Goal: Transaction & Acquisition: Purchase product/service

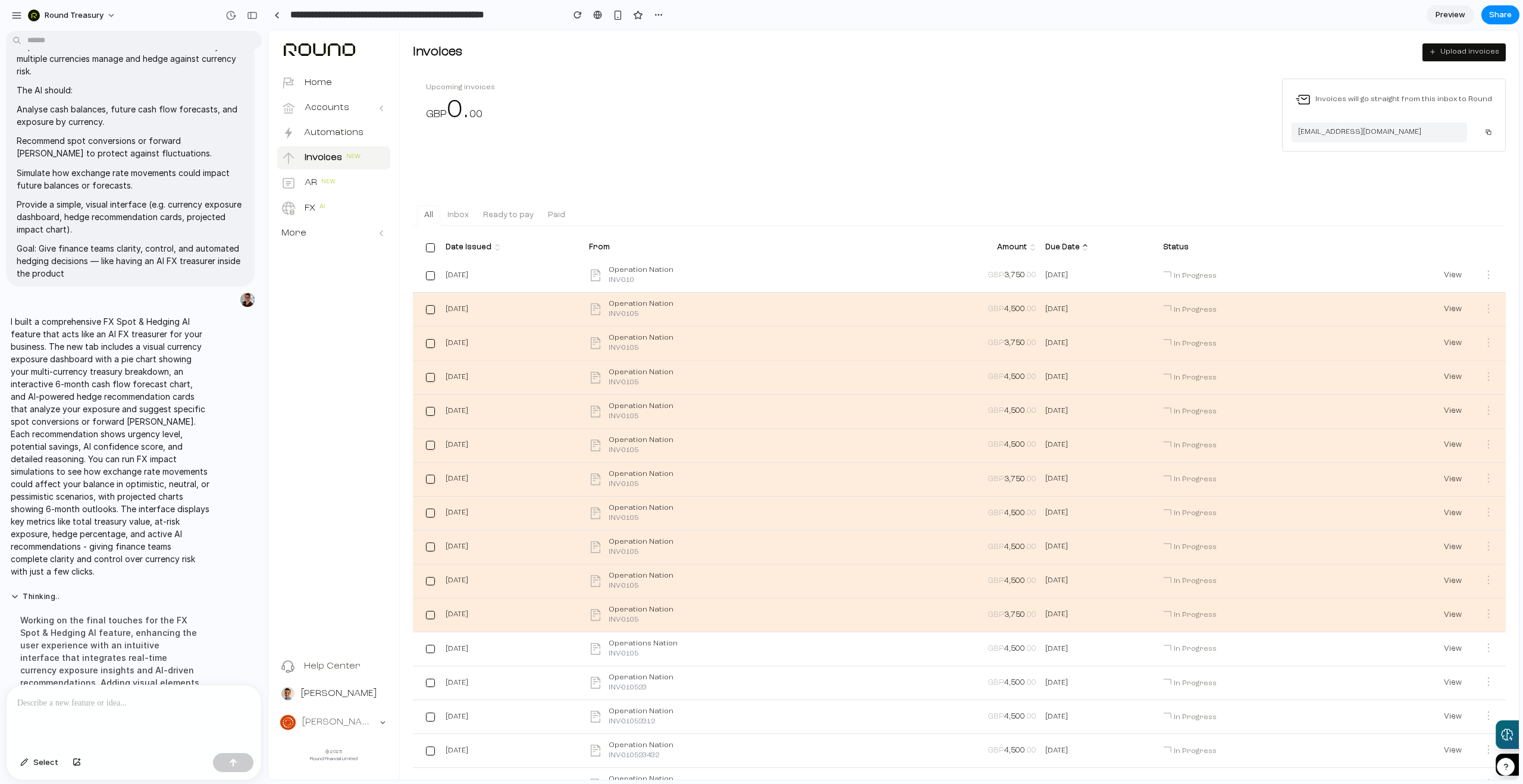
scroll to position [375, 0]
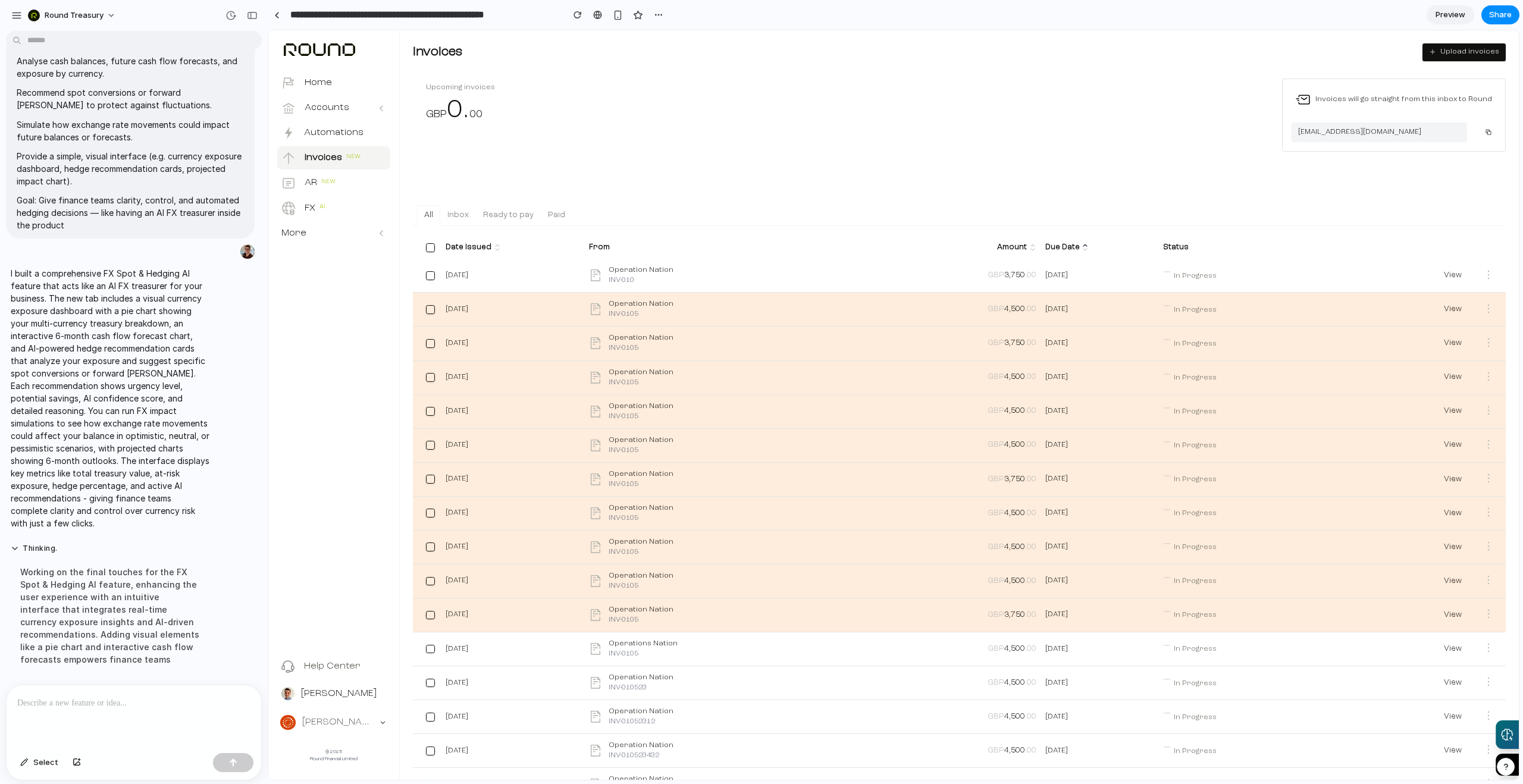
click at [1021, 171] on div "Upcoming invoices GBP 0 . 00 Invoices will go straight from this inbox to Round…" at bounding box center [959, 440] width 1092 height 723
drag, startPoint x: 144, startPoint y: 721, endPoint x: 147, endPoint y: 708, distance: 13.3
click at [145, 721] on div at bounding box center [133, 717] width 255 height 63
click at [171, 431] on p "I built a comprehensive FX Spot & Hedging AI feature that acts like an AI FX tr…" at bounding box center [110, 398] width 199 height 262
click at [176, 425] on p "I built a comprehensive FX Spot & Hedging AI feature that acts like an AI FX tr…" at bounding box center [110, 398] width 199 height 262
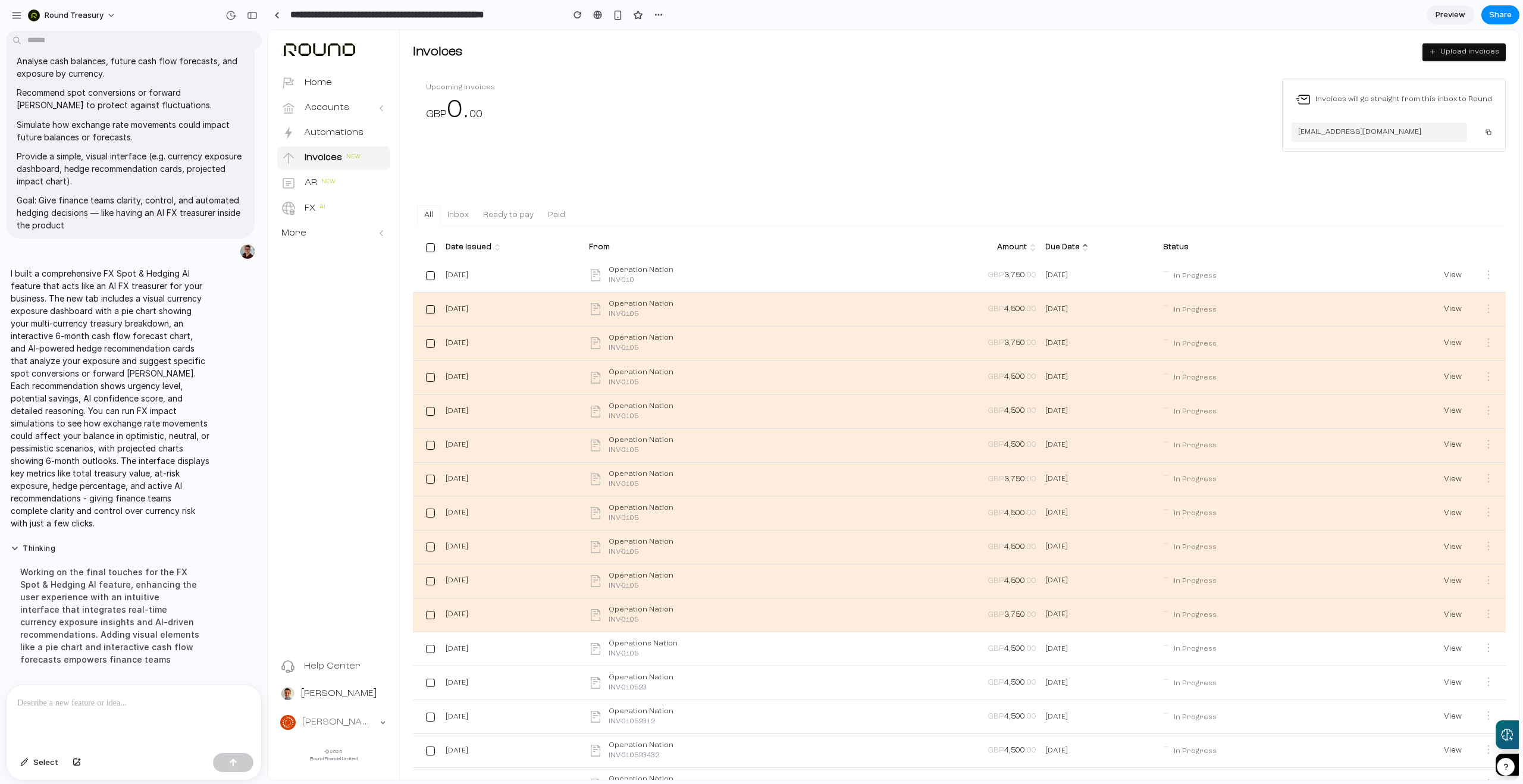
click at [181, 421] on p "I built a comprehensive FX Spot & Hedging AI feature that acts like an AI FX tr…" at bounding box center [110, 398] width 199 height 262
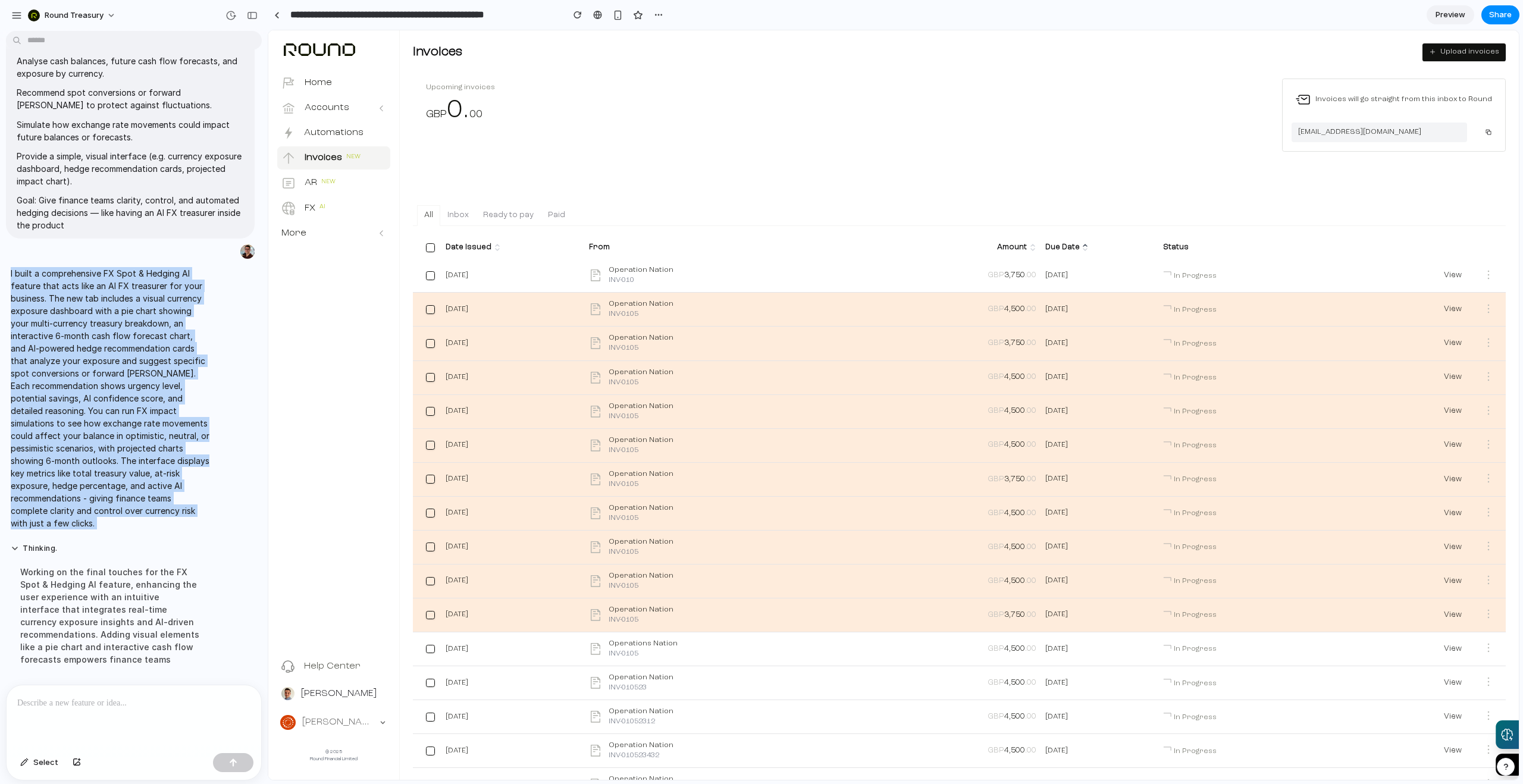
click at [181, 421] on p "I built a comprehensive FX Spot & Hedging AI feature that acts like an AI FX tr…" at bounding box center [110, 398] width 199 height 262
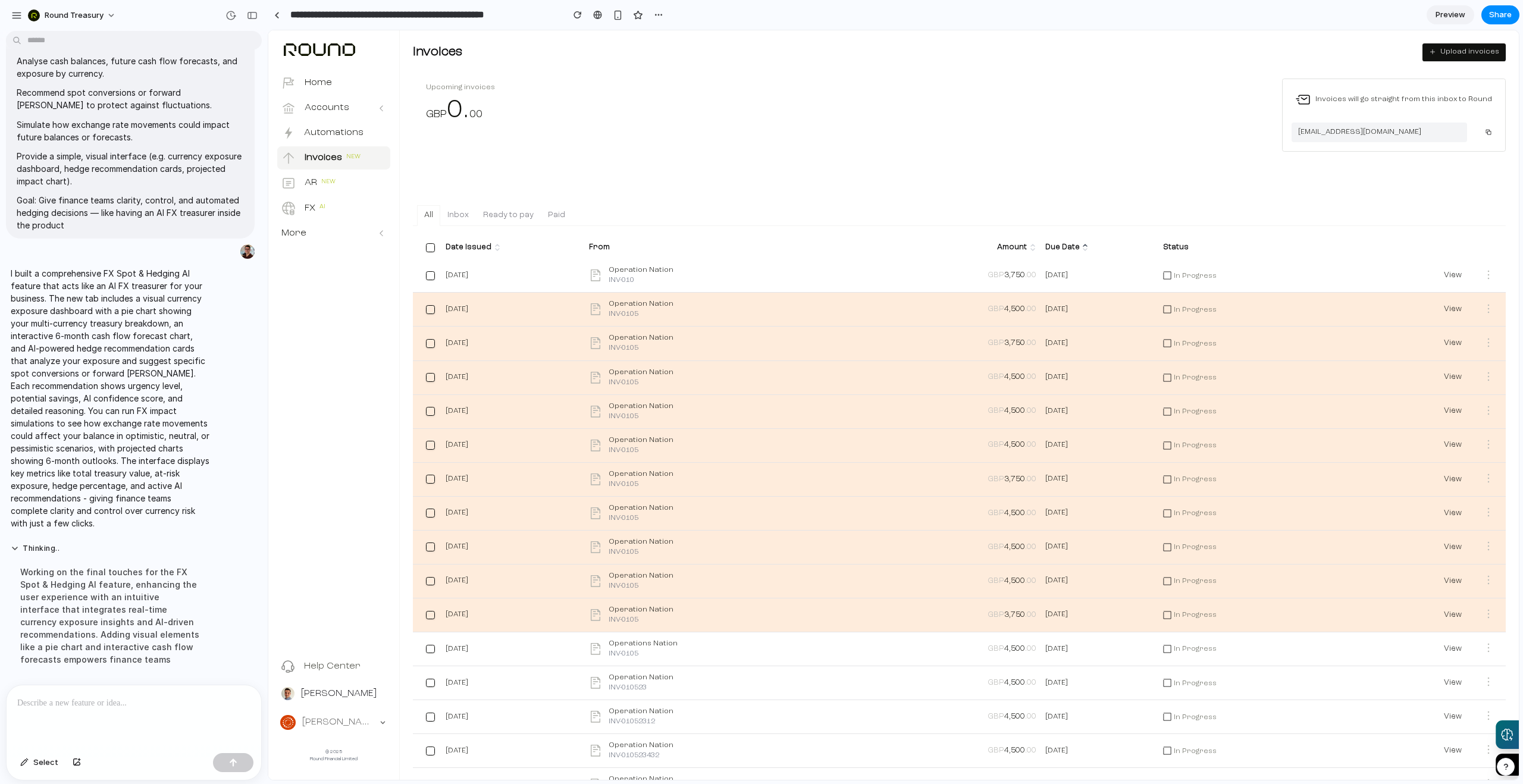
click at [138, 566] on div "Working on the final touches for the FX Spot & Hedging AI feature, enhancing th…" at bounding box center [110, 616] width 199 height 114
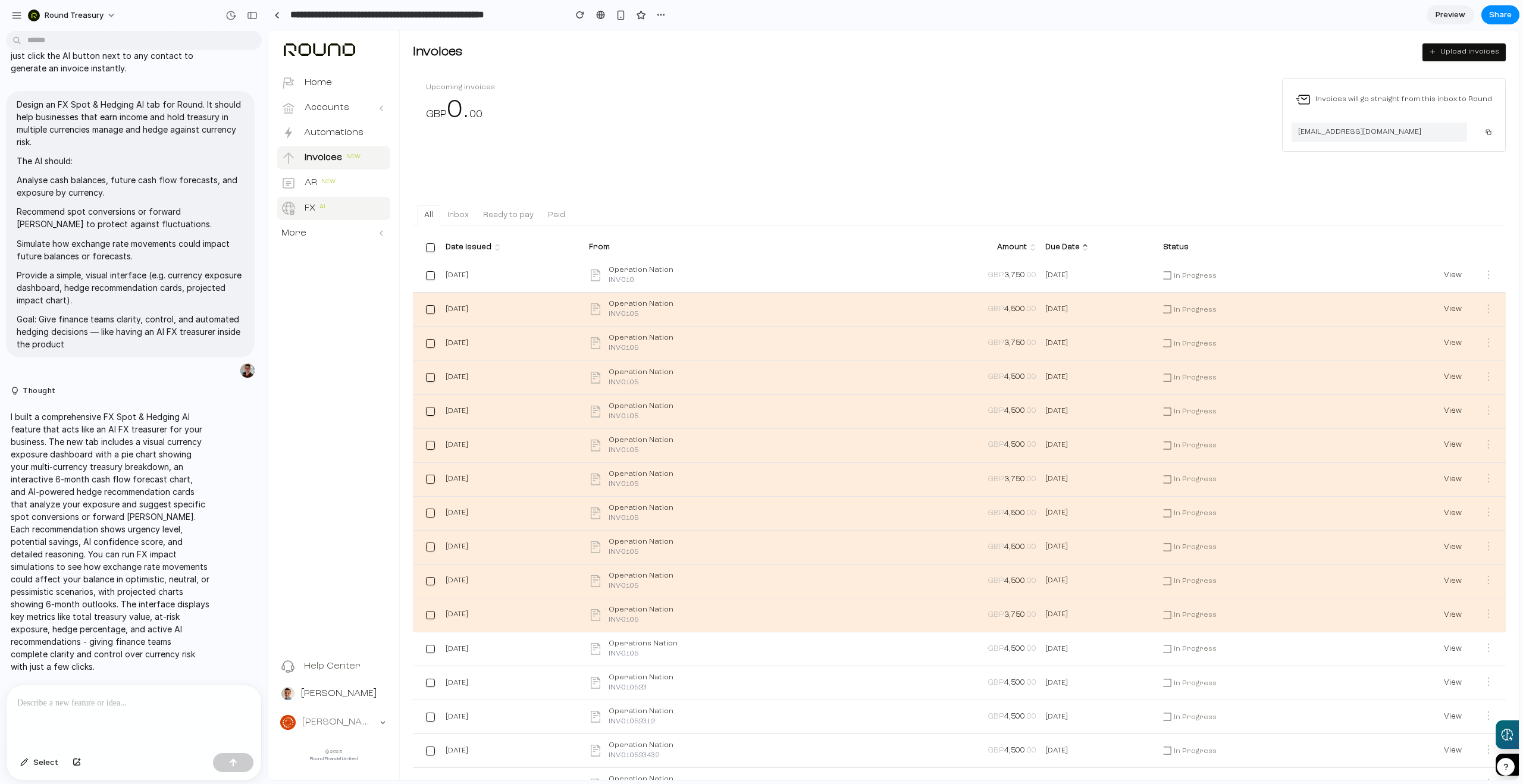
click at [313, 211] on p "FX" at bounding box center [310, 208] width 11 height 14
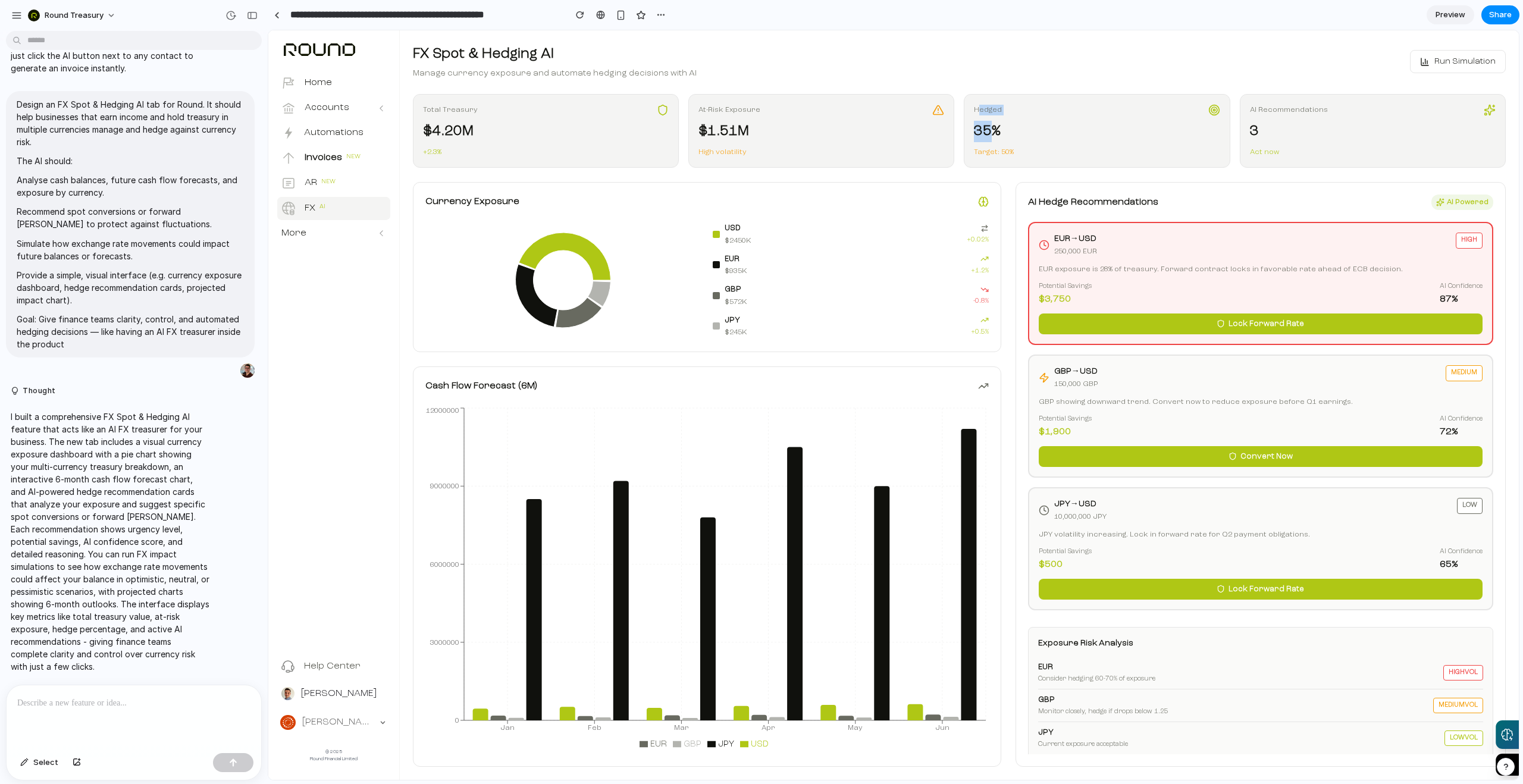
drag, startPoint x: 978, startPoint y: 109, endPoint x: 1003, endPoint y: 161, distance: 57.7
click at [1003, 161] on div "Hedged 35% Target: 50%" at bounding box center [1096, 131] width 266 height 74
click at [1056, 154] on div "Target: 50%" at bounding box center [1096, 153] width 246 height 11
click at [1243, 106] on div "AI Recommendations 3 Act now" at bounding box center [1372, 131] width 266 height 74
click at [1263, 147] on div "Act now" at bounding box center [1372, 153] width 246 height 11
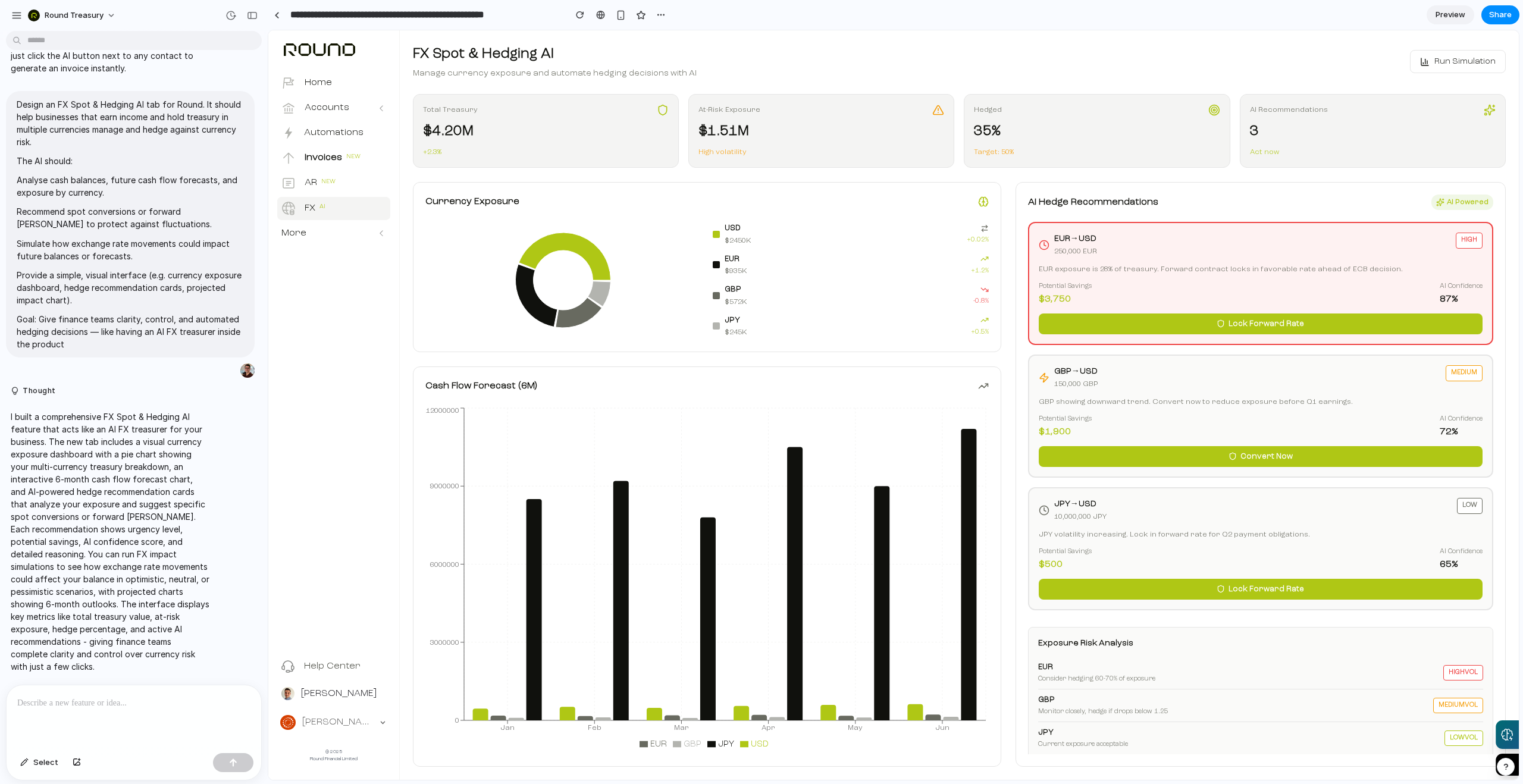
click at [1460, 134] on div "3" at bounding box center [1372, 131] width 246 height 21
drag, startPoint x: 1452, startPoint y: 265, endPoint x: 1461, endPoint y: 249, distance: 18.4
click at [1453, 264] on div "EUR exposure is 28% of treasury. Forward contract locks in favorable rate ahead…" at bounding box center [1261, 270] width 444 height 11
click at [1460, 240] on div "high" at bounding box center [1469, 240] width 27 height 16
click at [1276, 326] on span "Lock Forward Rate" at bounding box center [1266, 324] width 75 height 12
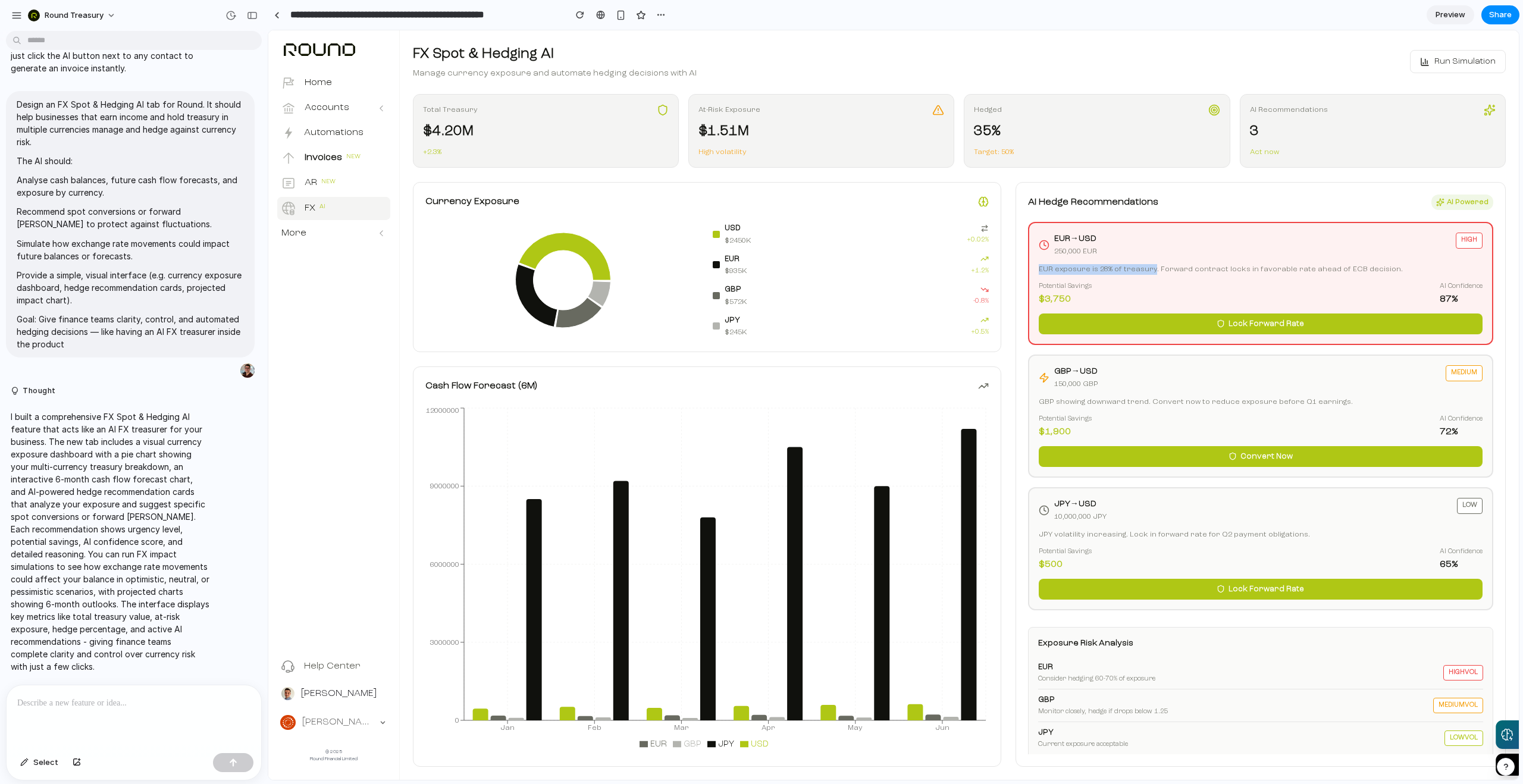
drag, startPoint x: 1038, startPoint y: 270, endPoint x: 1148, endPoint y: 269, distance: 110.0
click at [1148, 269] on div "EUR exposure is 28% of treasury. Forward contract locks in favorable rate ahead…" at bounding box center [1261, 270] width 444 height 11
click at [1147, 269] on div "EUR exposure is 28% of treasury. Forward contract locks in favorable rate ahead…" at bounding box center [1261, 270] width 444 height 11
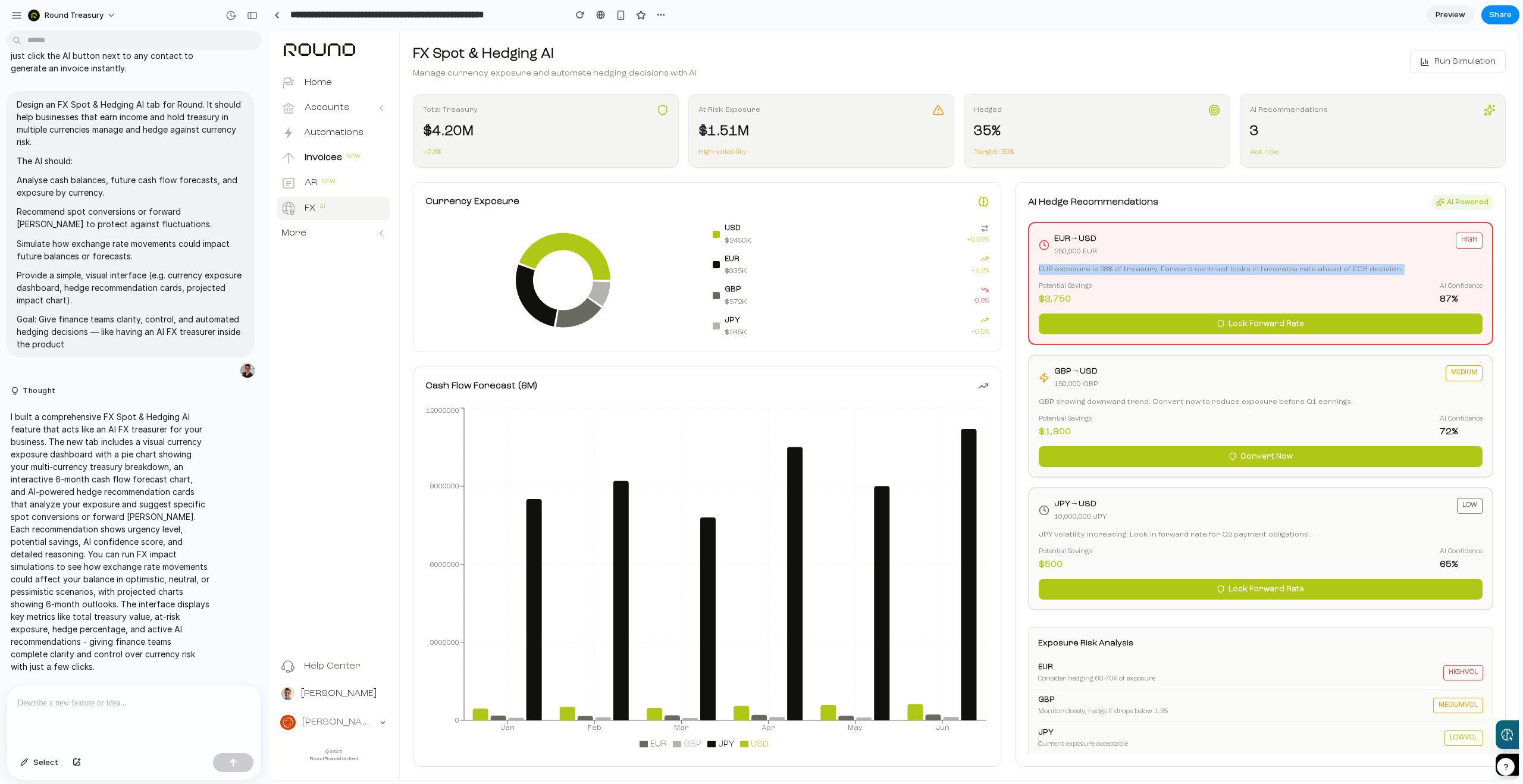
click at [1147, 269] on div "EUR exposure is 28% of treasury. Forward contract locks in favorable rate ahead…" at bounding box center [1261, 270] width 444 height 11
click at [1150, 279] on div "EUR → USD 250,000 EUR high EUR exposure is 28% of treasury. Forward contract lo…" at bounding box center [1260, 283] width 465 height 123
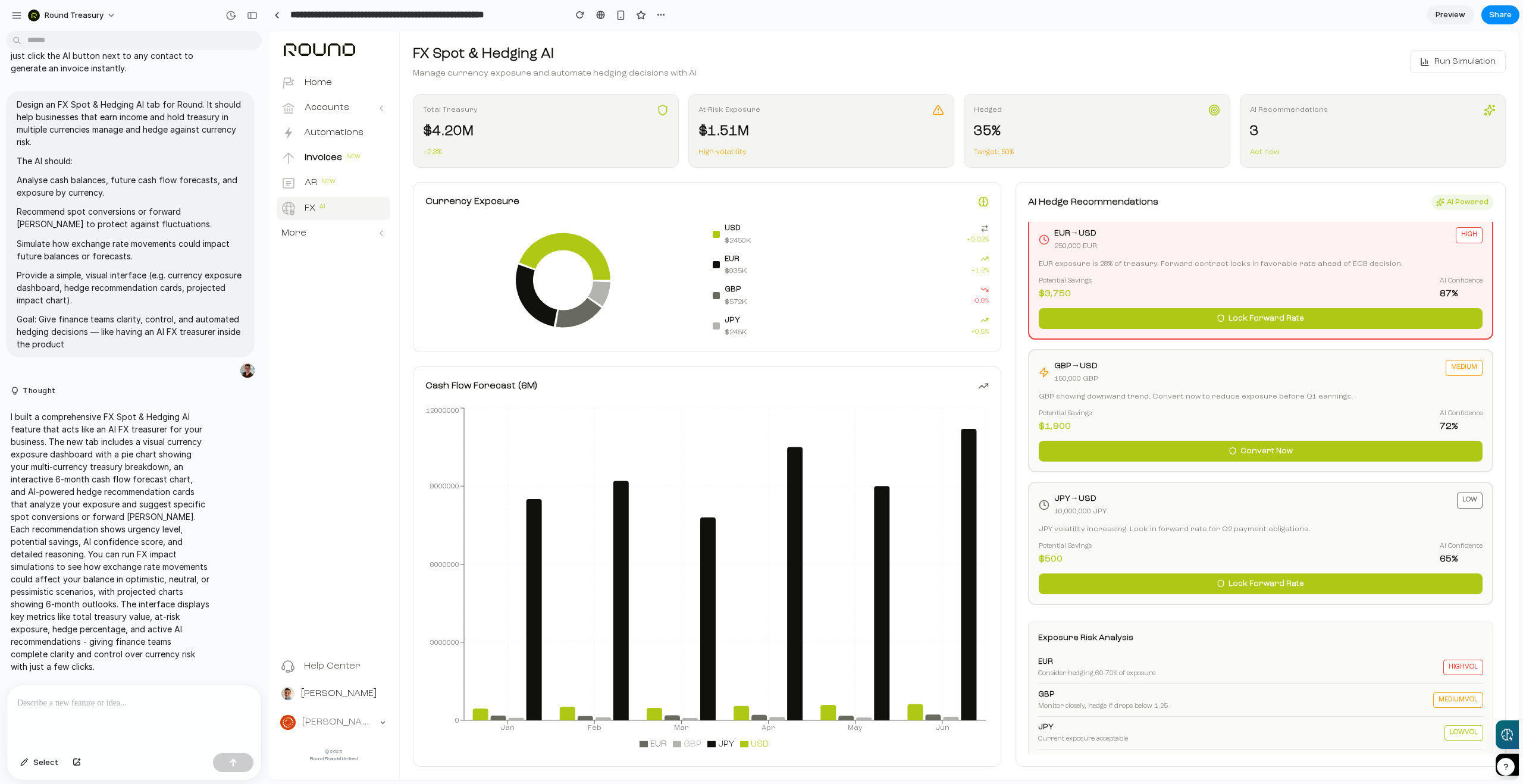
scroll to position [11, 0]
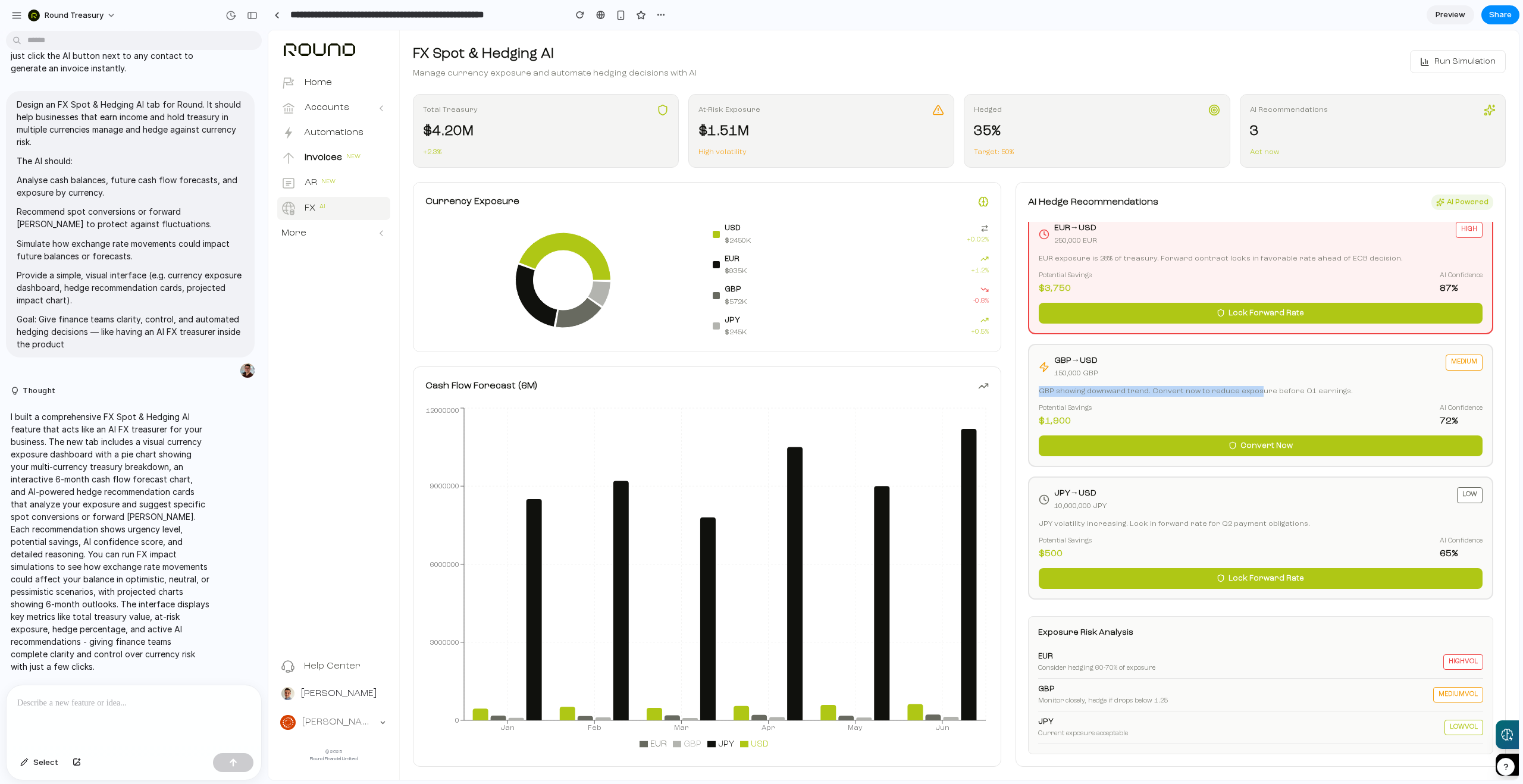
drag, startPoint x: 1048, startPoint y: 389, endPoint x: 1245, endPoint y: 395, distance: 197.1
click at [1245, 395] on div "GBP showing downward trend. Convert now to reduce exposure before Q1 earnings." at bounding box center [1261, 392] width 444 height 11
click at [1464, 65] on span "Run Simulation" at bounding box center [1464, 62] width 62 height 13
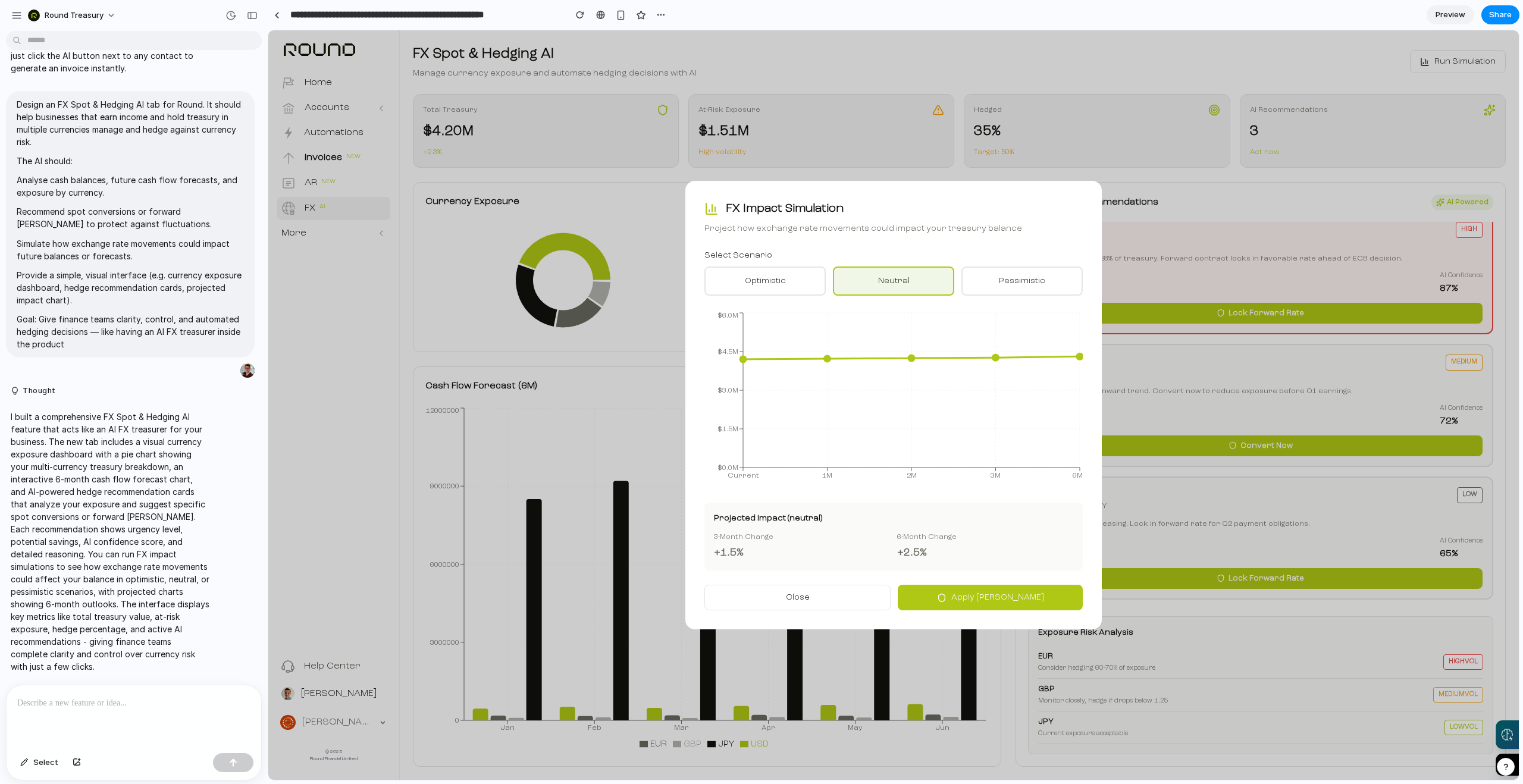
click at [1000, 290] on button "pessimistic" at bounding box center [1022, 282] width 121 height 29
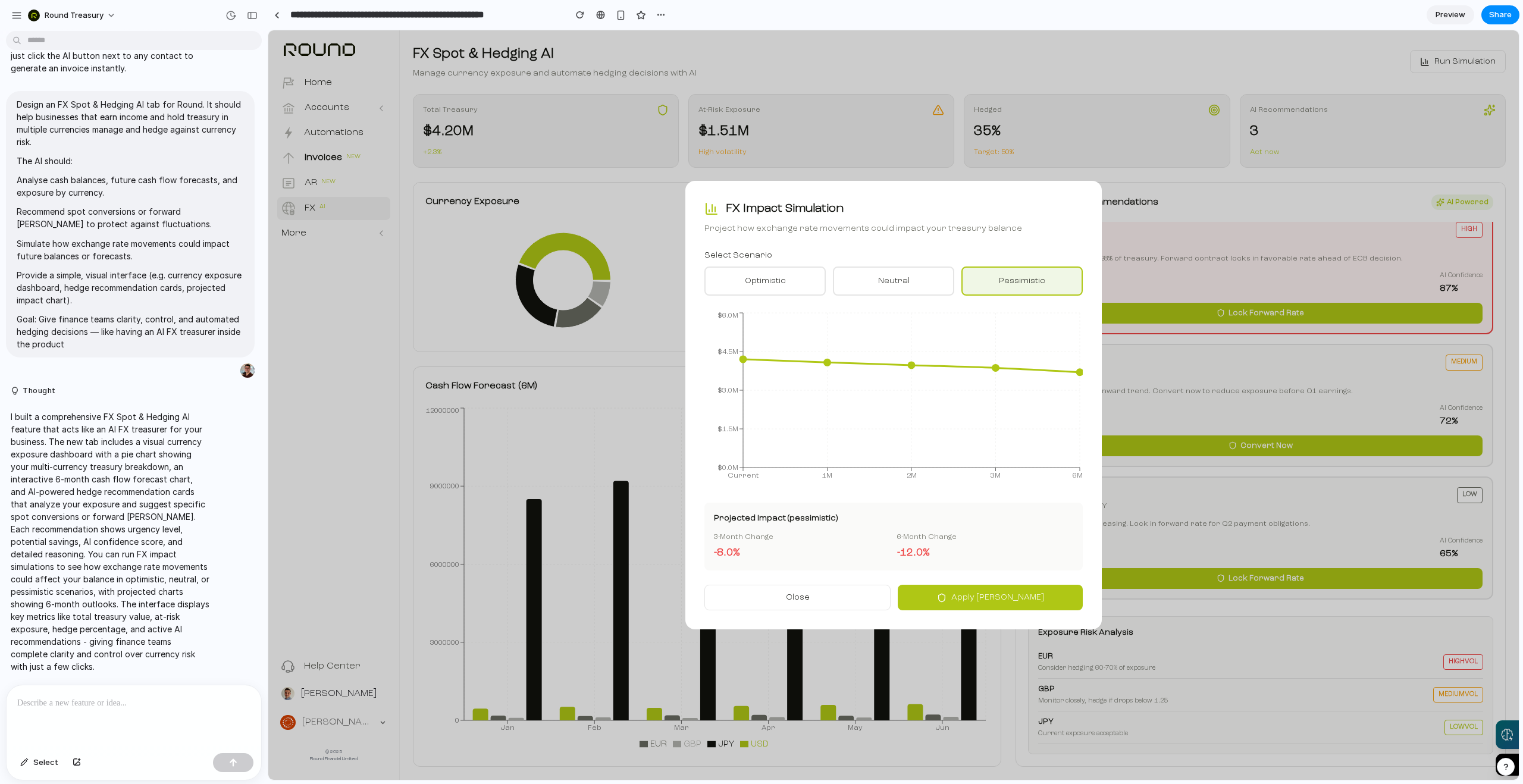
click at [799, 283] on button "optimistic" at bounding box center [765, 282] width 121 height 29
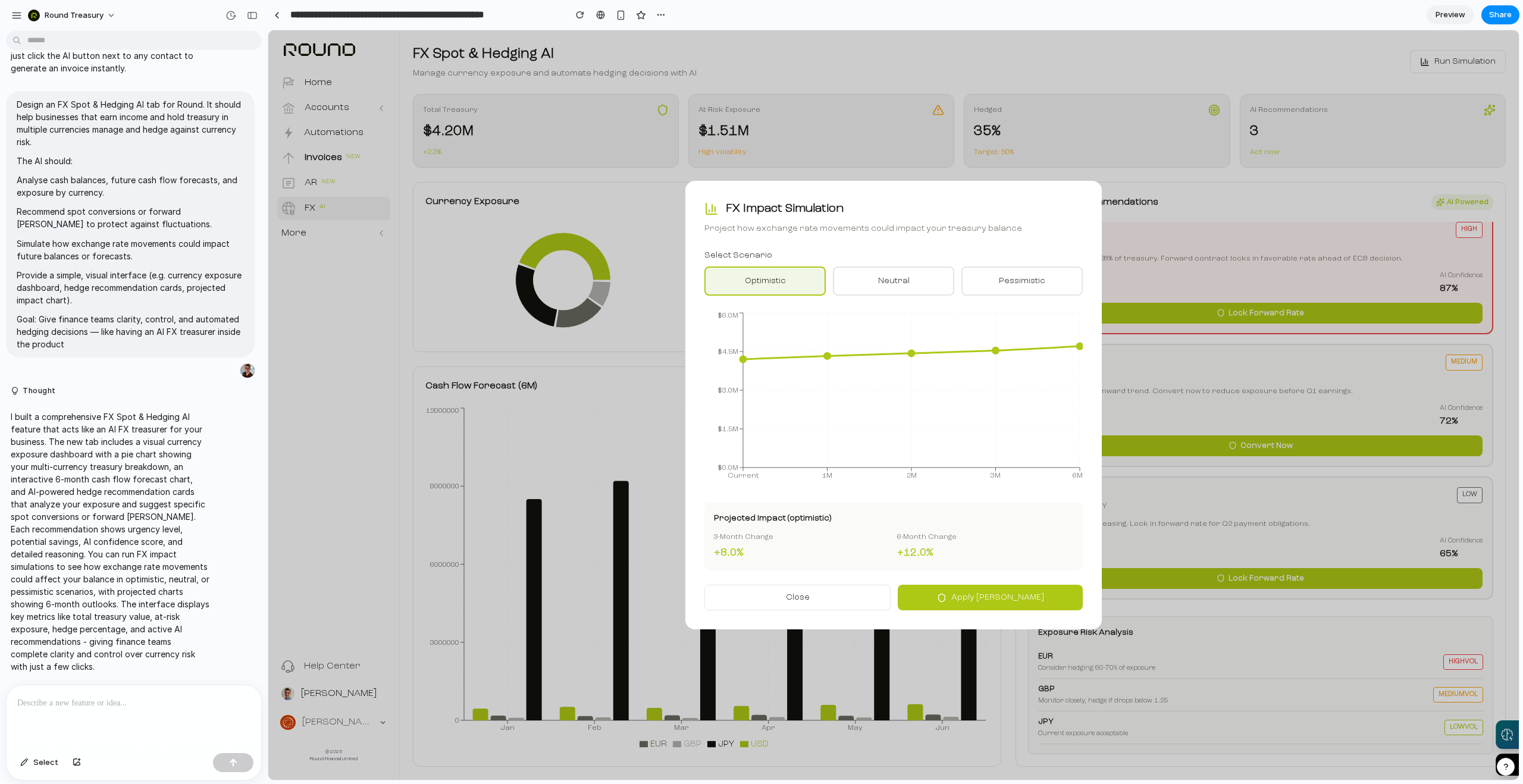
click at [876, 282] on button "neutral" at bounding box center [894, 282] width 121 height 29
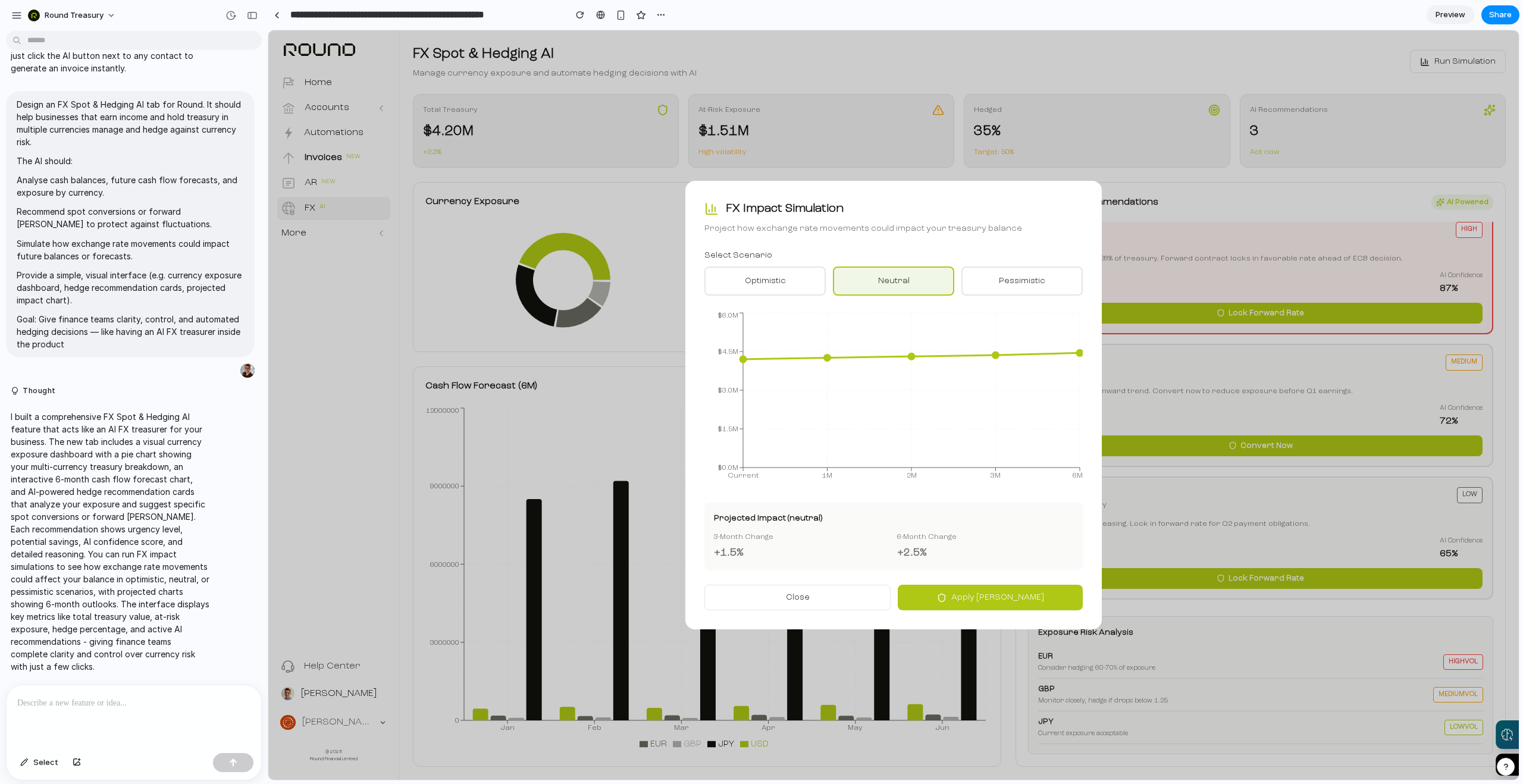
click at [970, 281] on button "pessimistic" at bounding box center [1022, 282] width 121 height 29
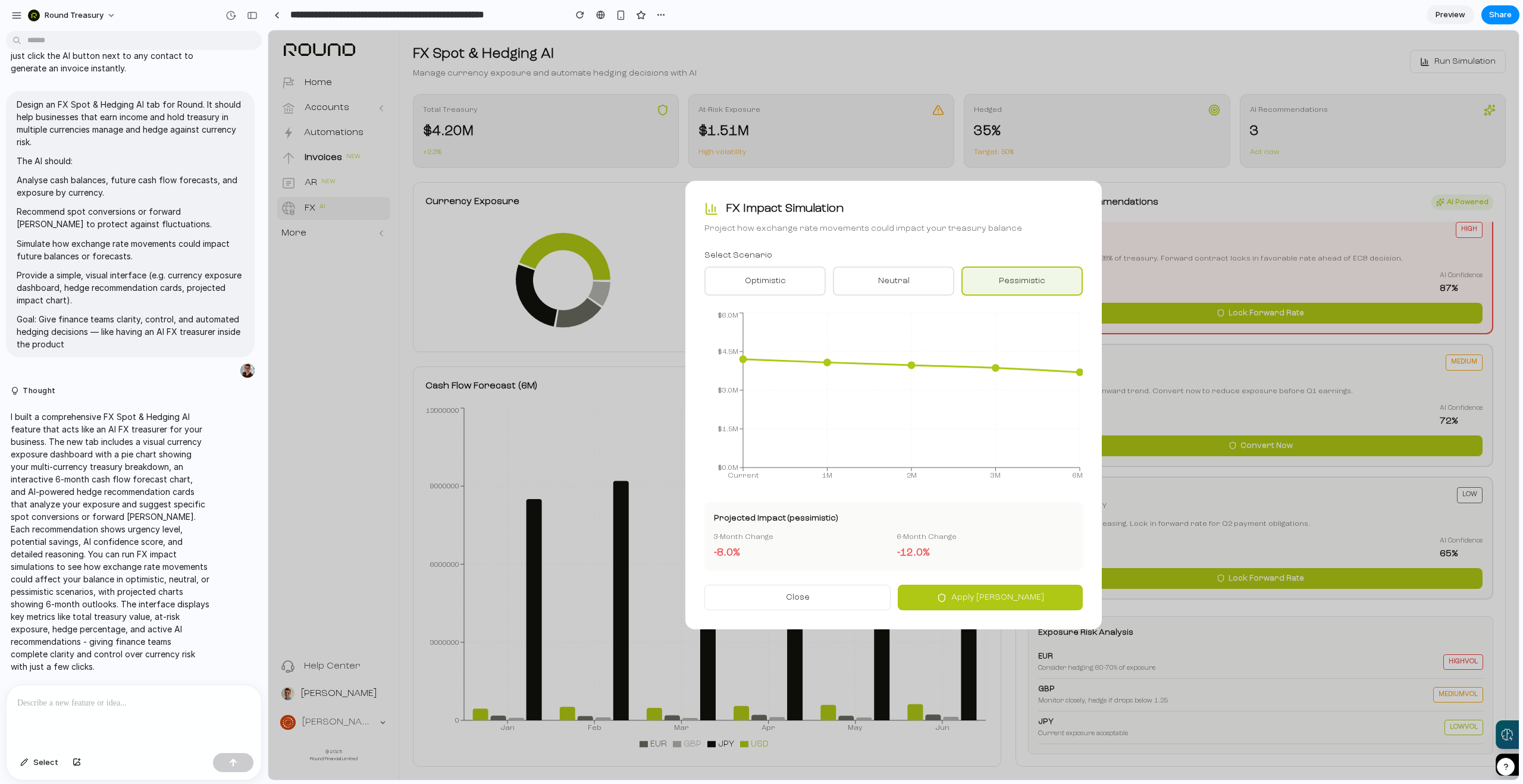
click at [1021, 596] on span "Apply Hedges" at bounding box center [998, 598] width 93 height 13
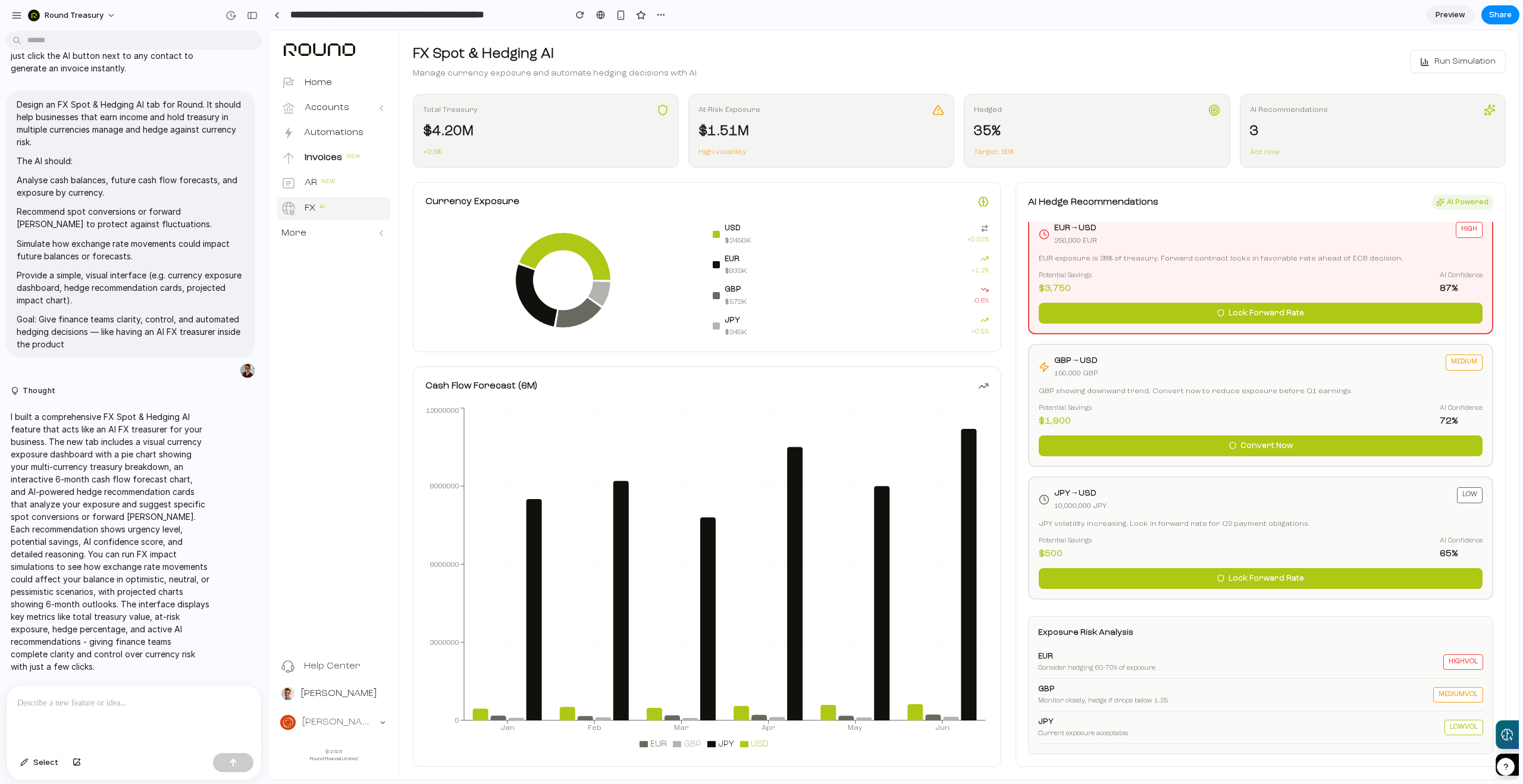
click at [1289, 574] on span "Lock Forward Rate" at bounding box center [1266, 578] width 75 height 12
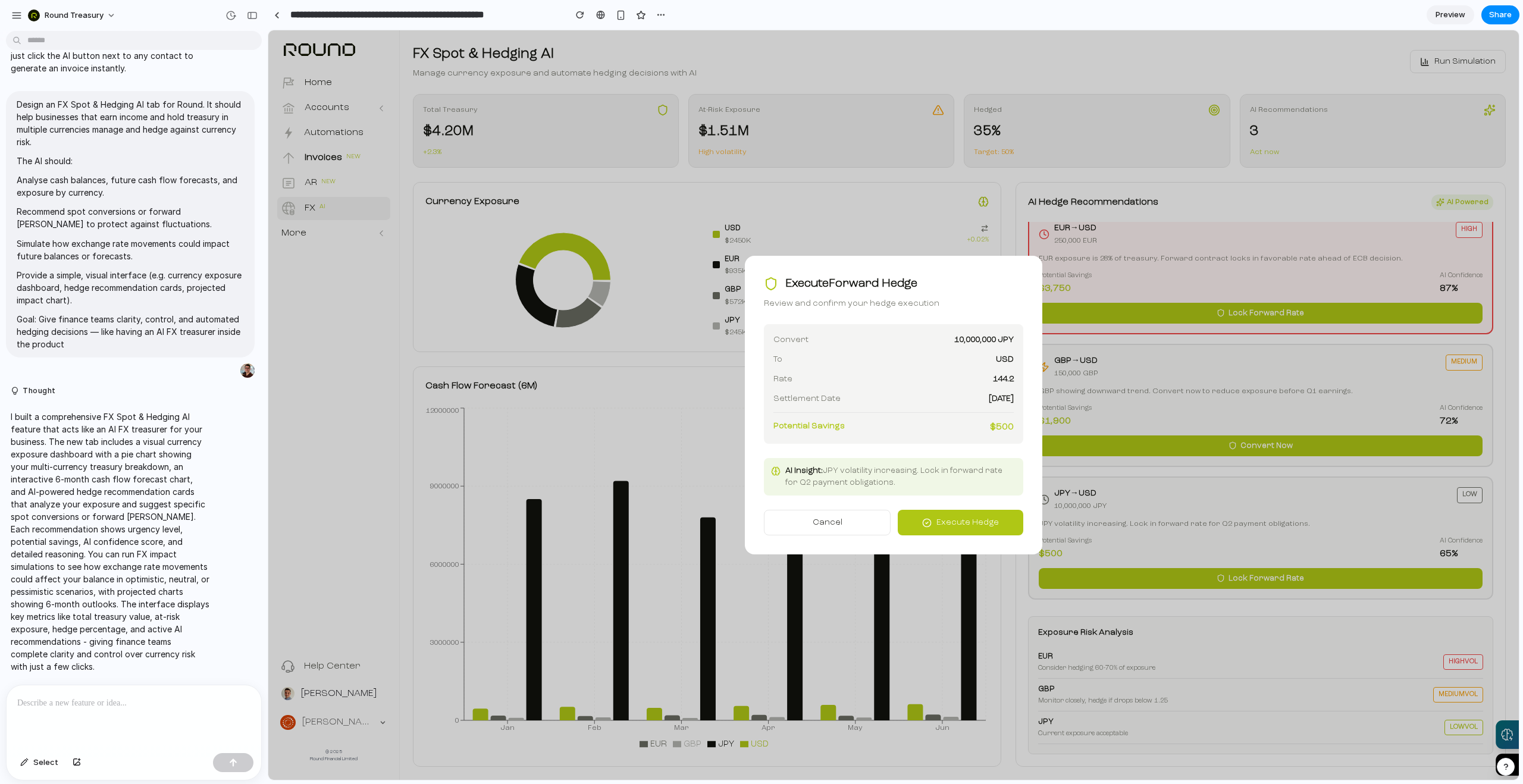
click at [931, 522] on icon "button" at bounding box center [927, 523] width 9 height 9
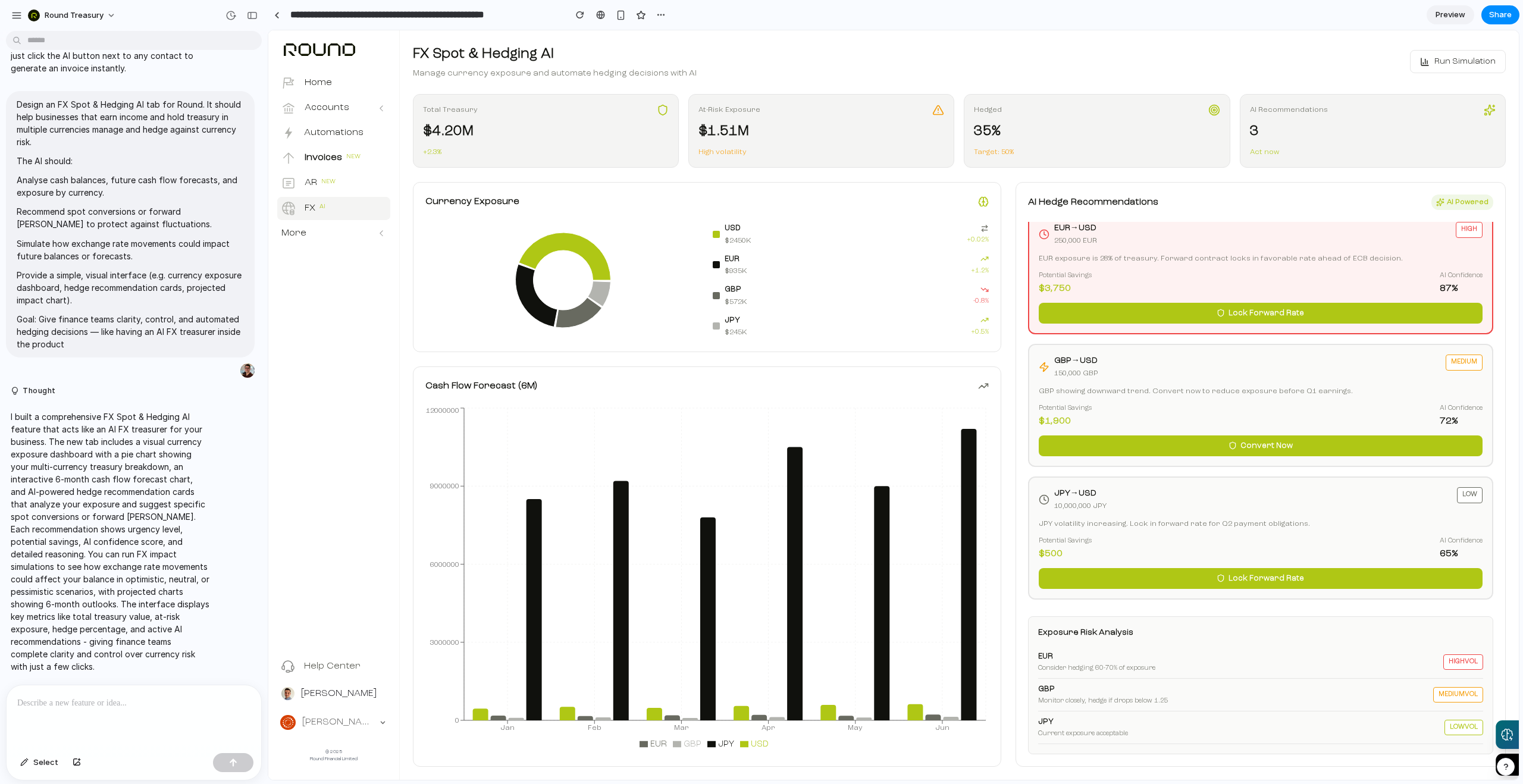
click at [1461, 665] on div "high vol" at bounding box center [1462, 662] width 40 height 16
click at [1444, 704] on div "GBP Monitor closely, hedge if drops below 1.25 medium vol" at bounding box center [1261, 696] width 445 height 33
click at [1158, 675] on div "EUR Consider hedging 60-70% of exposure high vol" at bounding box center [1261, 663] width 445 height 33
click at [1099, 707] on div "GBP Monitor closely, hedge if drops below 1.25 medium vol" at bounding box center [1261, 696] width 445 height 33
click at [1160, 702] on div "Monitor closely, hedge if drops below 1.25" at bounding box center [1235, 701] width 395 height 10
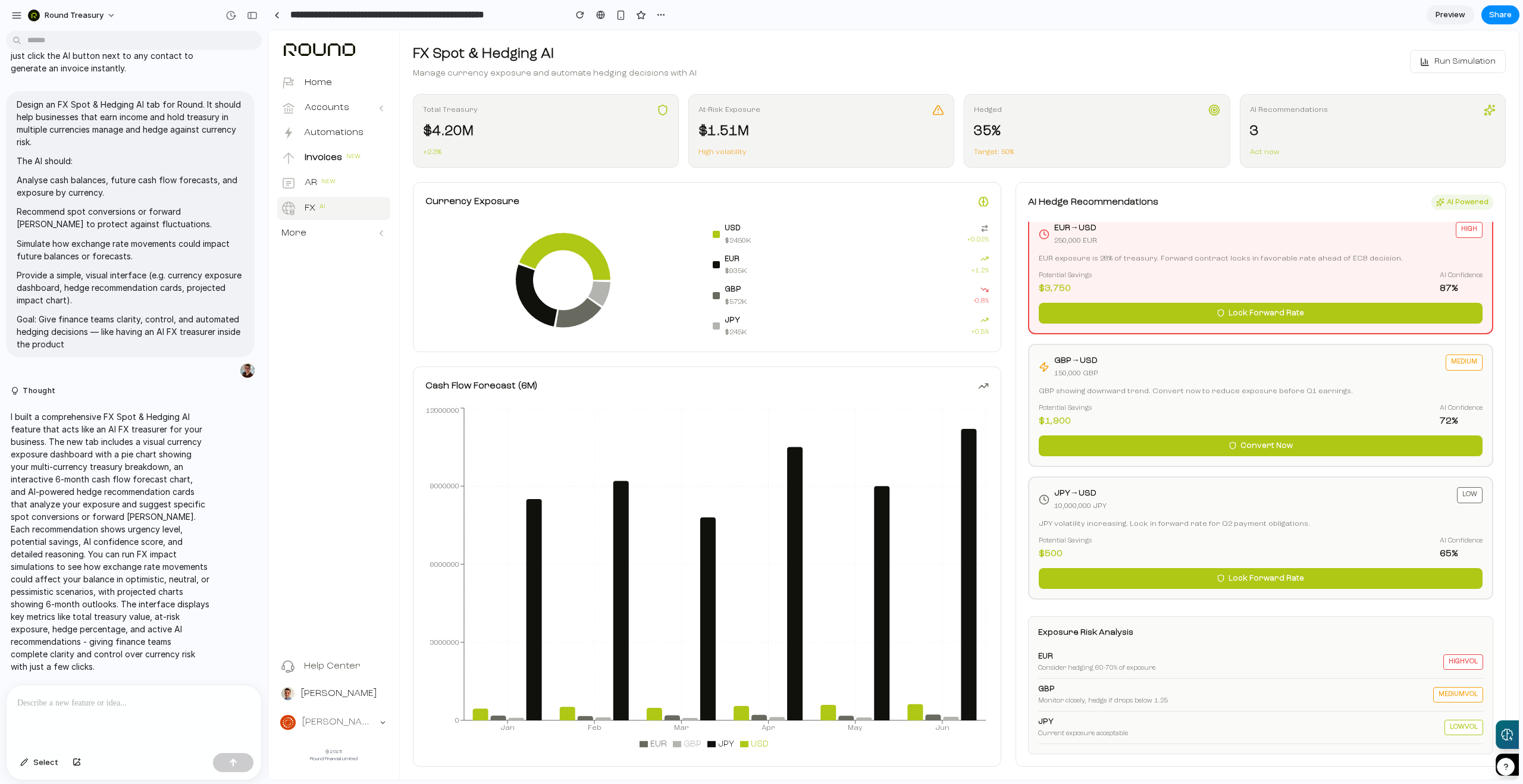
click at [1215, 701] on div "Monitor closely, hedge if drops below 1.25" at bounding box center [1235, 701] width 395 height 10
click at [337, 161] on p "Invoices" at bounding box center [323, 157] width 38 height 14
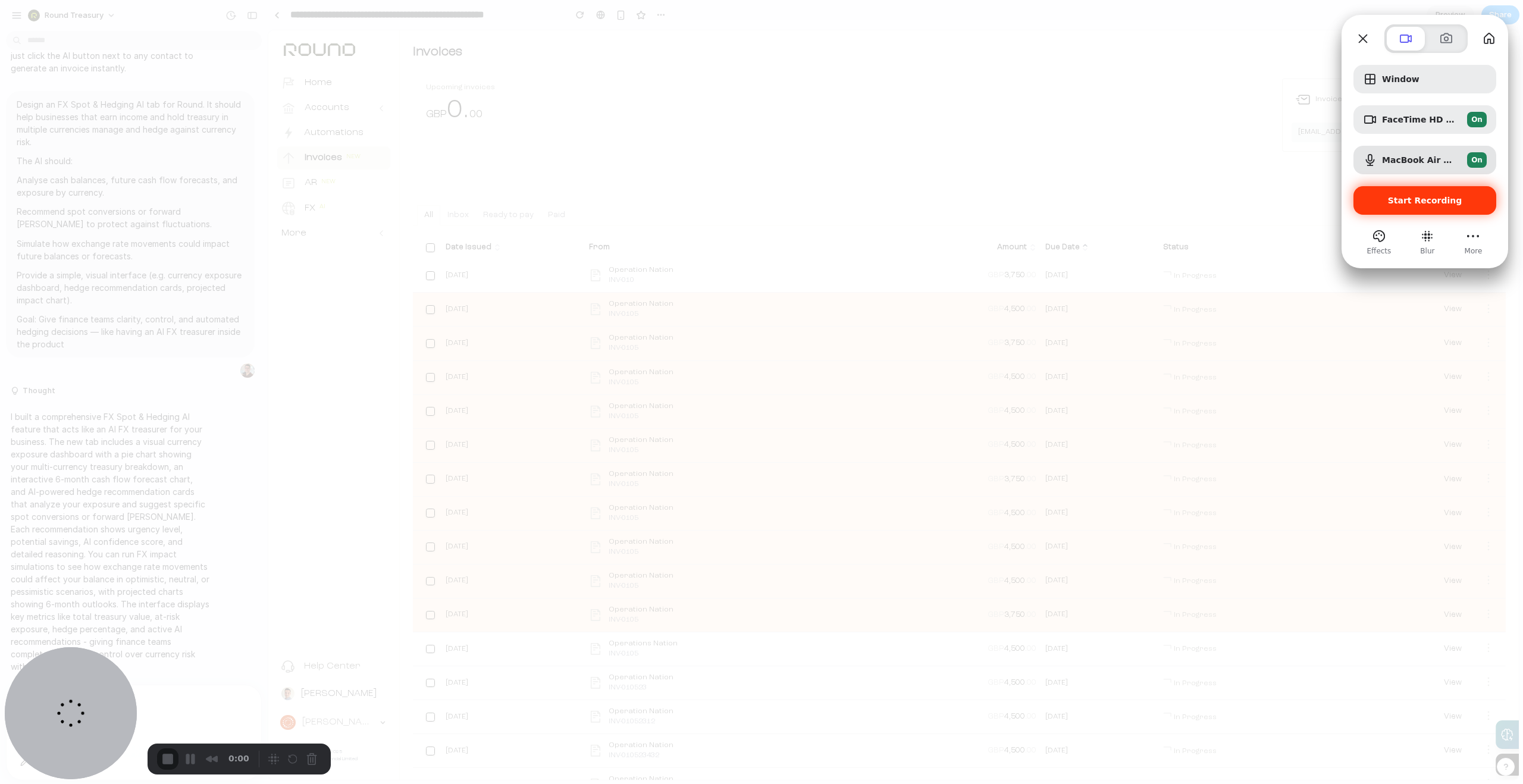
click at [1456, 202] on span "Start Recording" at bounding box center [1425, 201] width 123 height 9
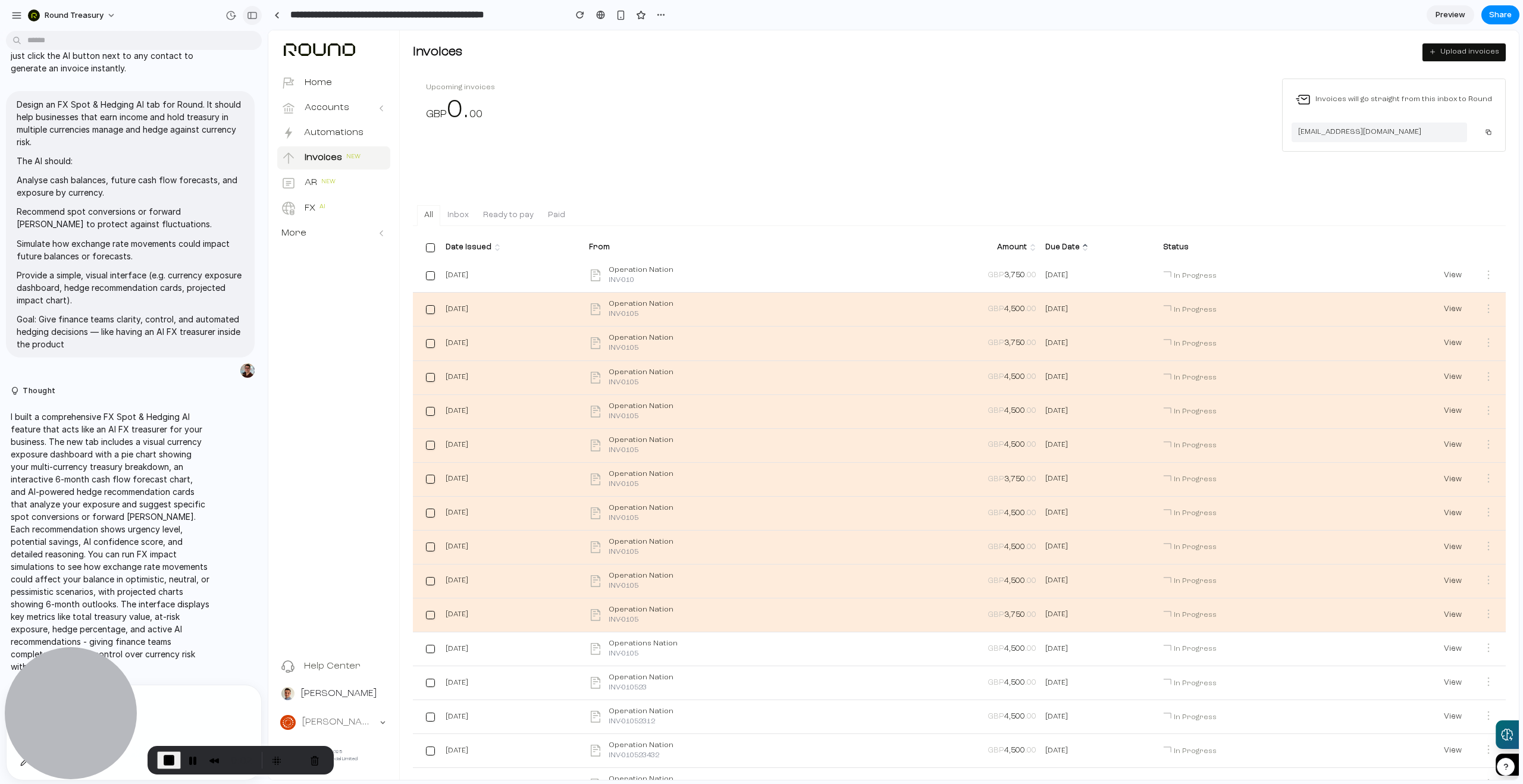
click at [252, 23] on button "button" at bounding box center [252, 15] width 19 height 19
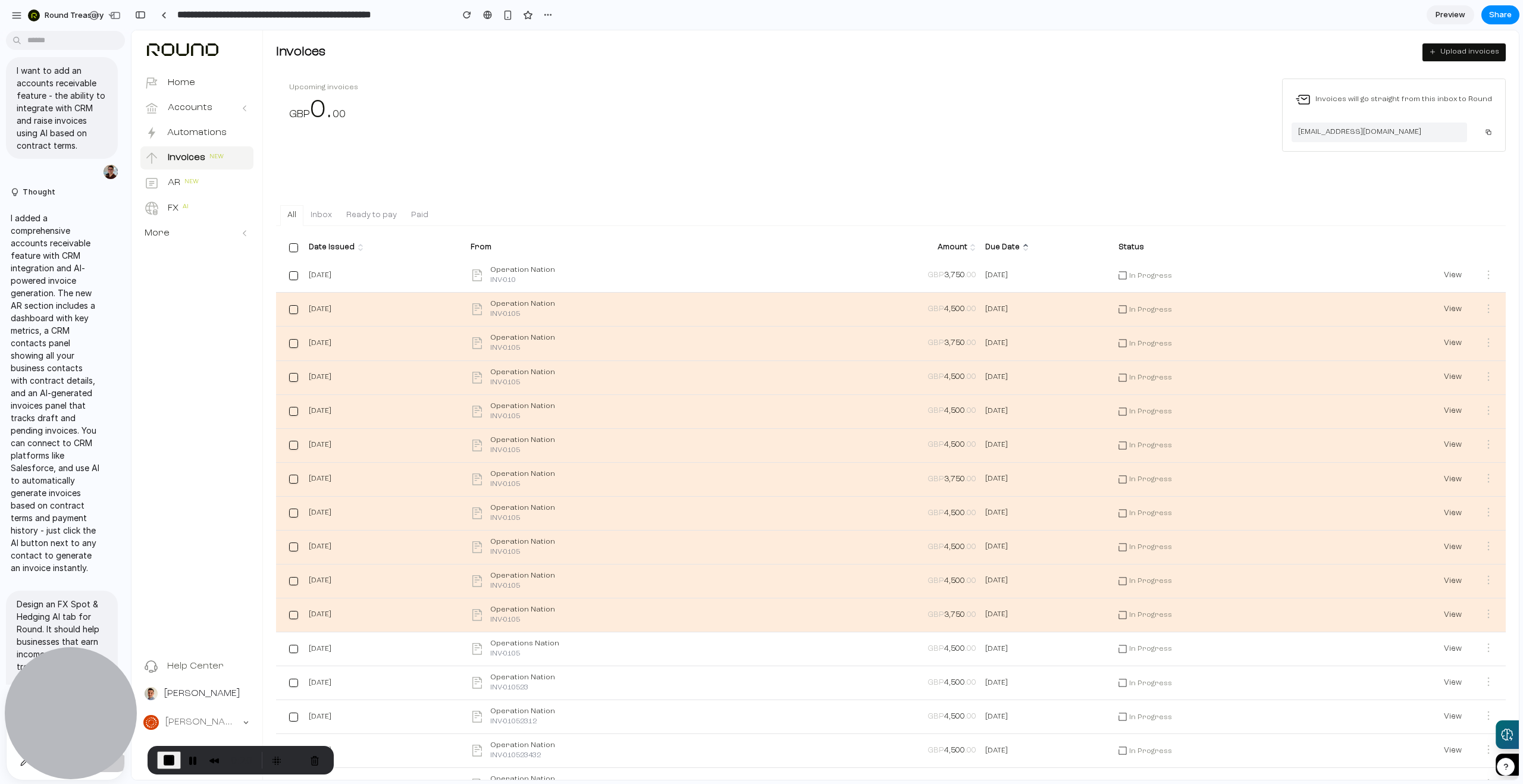
scroll to position [0, 0]
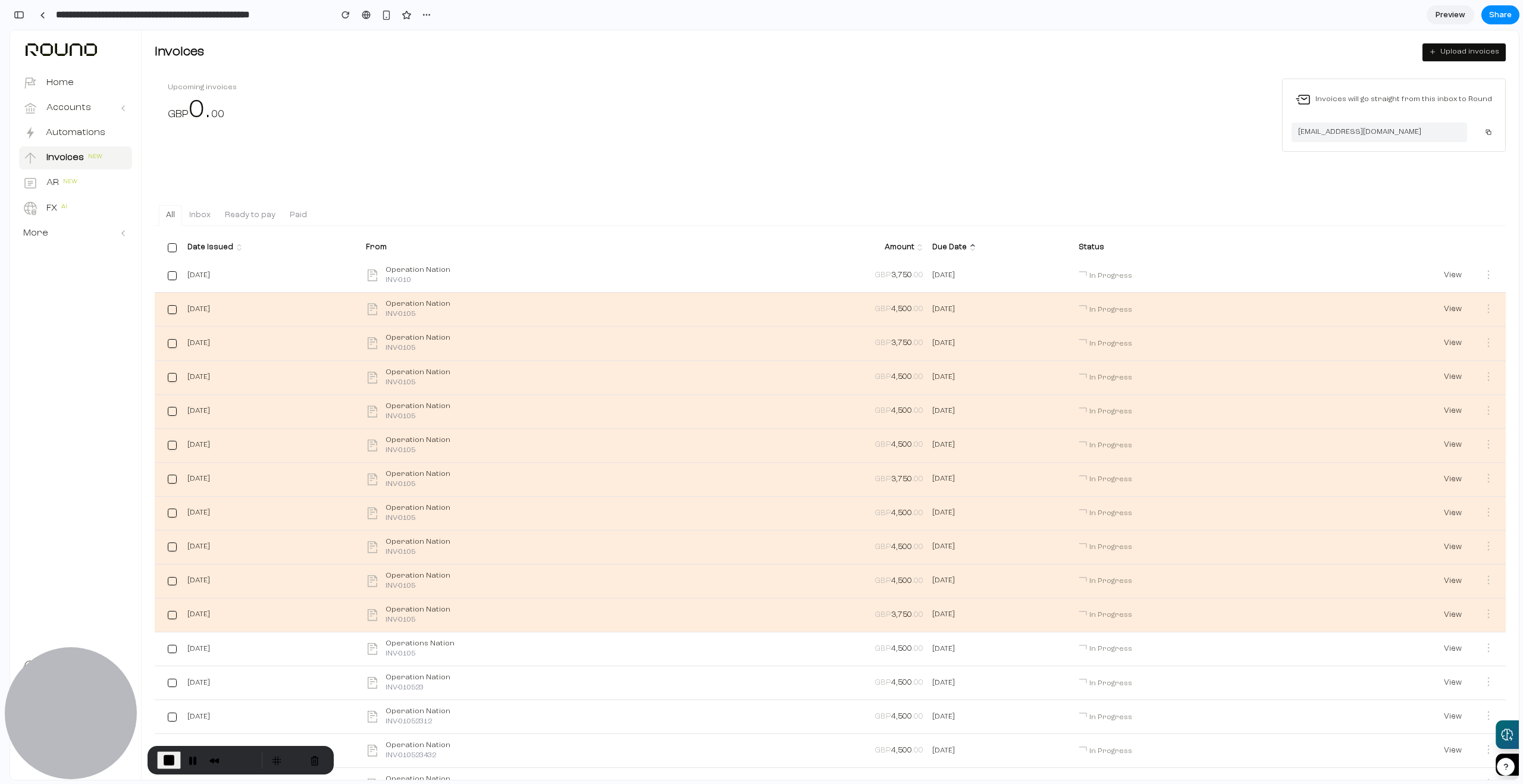
click at [19, 11] on div "button" at bounding box center [19, 15] width 11 height 8
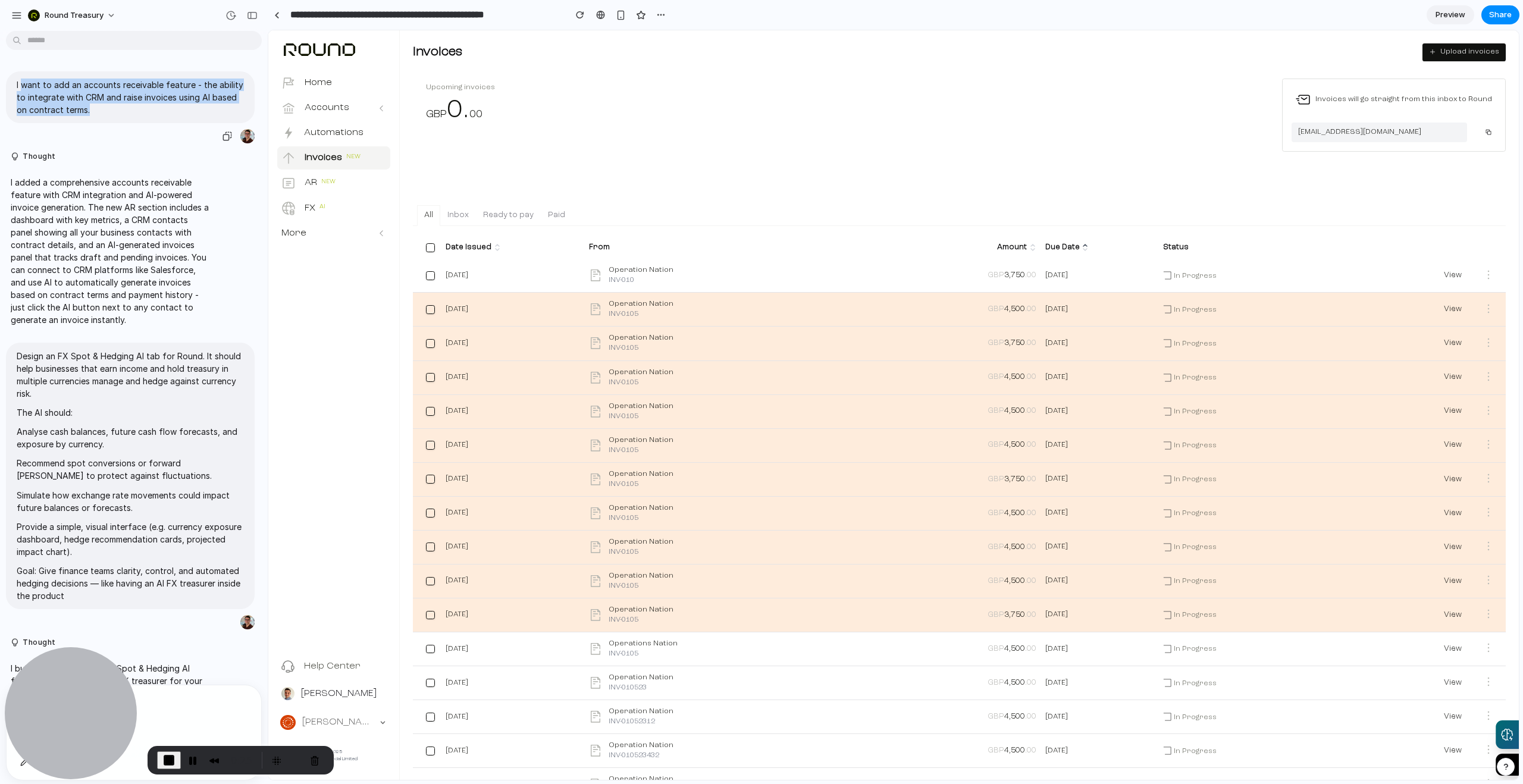
drag, startPoint x: 26, startPoint y: 90, endPoint x: 179, endPoint y: 123, distance: 156.5
click at [179, 123] on div "I want to add an accounts receivable feature - the ability to integrate with CR…" at bounding box center [130, 109] width 248 height 74
click at [172, 100] on p "I want to add an accounts receivable feature - the ability to integrate with CR…" at bounding box center [130, 97] width 227 height 38
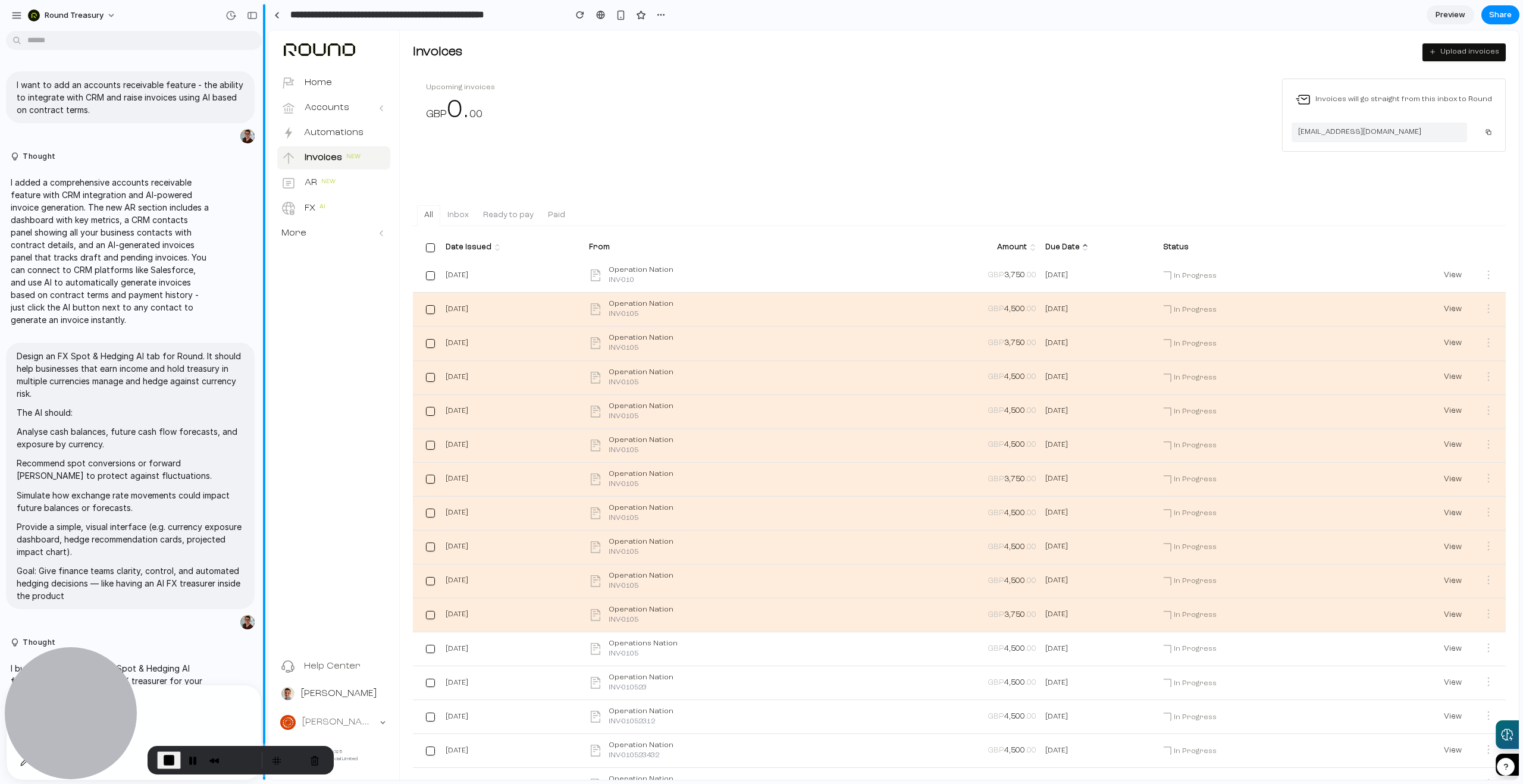
click at [251, 15] on div "button" at bounding box center [252, 15] width 11 height 8
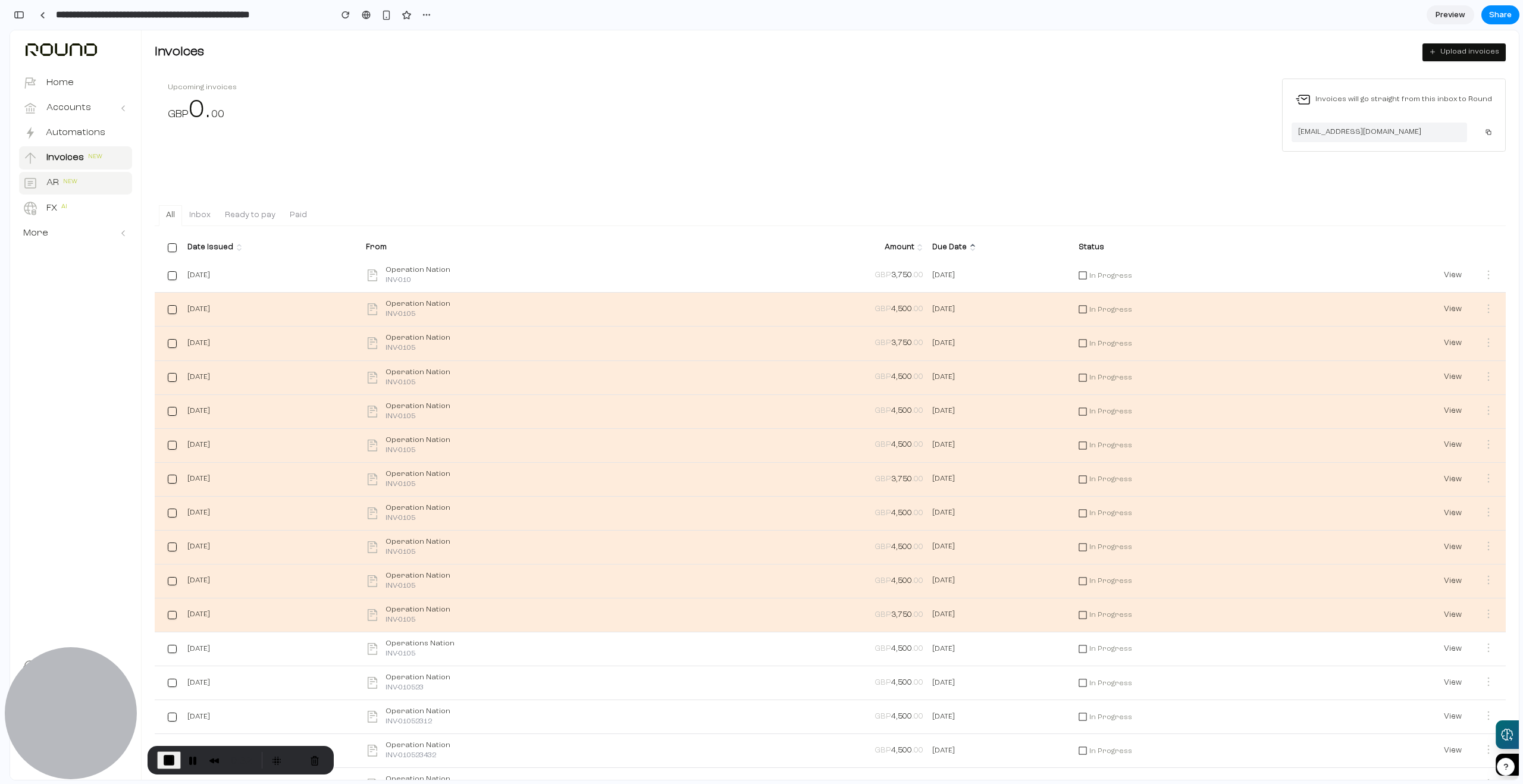
click at [90, 180] on button "AR New" at bounding box center [75, 183] width 113 height 23
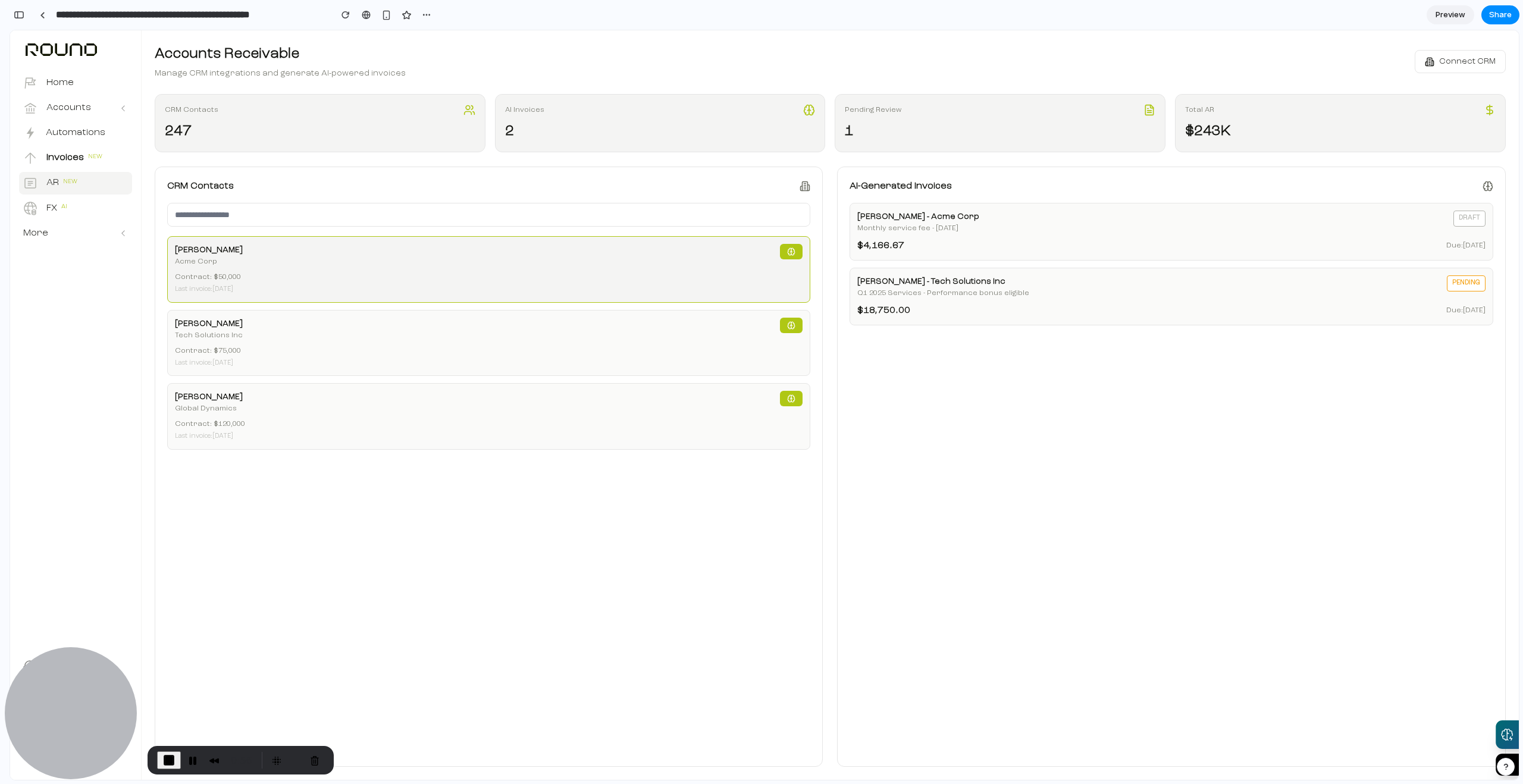
click at [753, 271] on div "John Smith Acme Corp Contract: $ 50,000 Last invoice: 2025-01-15" at bounding box center [489, 270] width 643 height 66
click at [196, 253] on div "John Smith" at bounding box center [209, 250] width 68 height 13
click at [179, 245] on div "John Smith" at bounding box center [209, 250] width 68 height 13
click at [179, 245] on div "John Smith" at bounding box center [209, 250] width 68 height 13
click at [179, 245] on div "John Smith" at bounding box center [209, 250] width 68 height 13
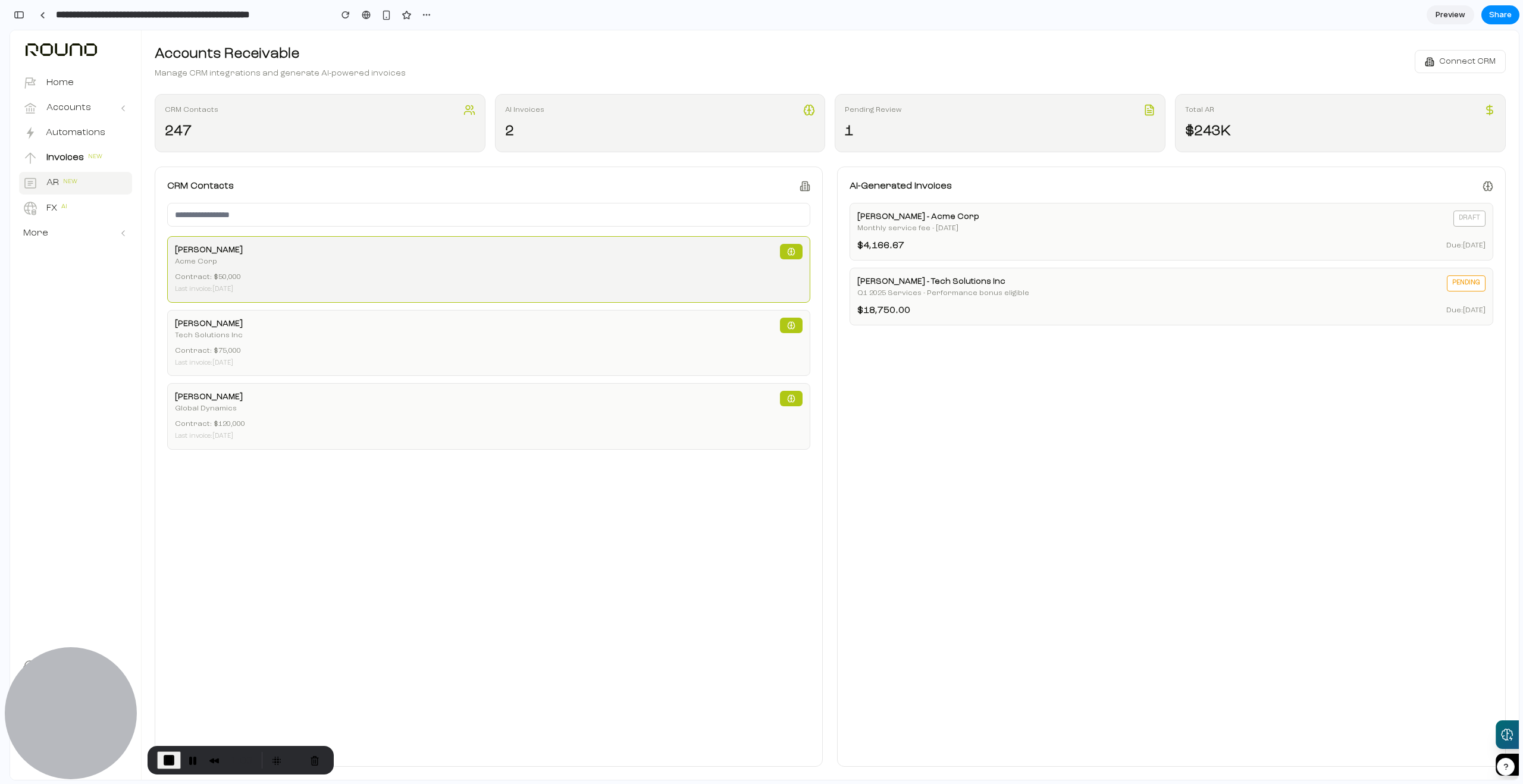
click at [264, 250] on div "John Smith Acme Corp" at bounding box center [489, 255] width 629 height 23
click at [1022, 235] on div "John Smith - Acme Corp Monthly service fee - February 2025 draft $ 4,166.67 Due…" at bounding box center [1171, 231] width 643 height 58
drag, startPoint x: 846, startPoint y: 209, endPoint x: 1039, endPoint y: 220, distance: 193.3
click at [1039, 220] on div "AI-Generated Invoices John Smith - Acme Corp Monthly service fee - February 202…" at bounding box center [1171, 467] width 669 height 600
click at [1233, 231] on div "John Smith - Acme Corp Monthly service fee - February 2025 draft" at bounding box center [1171, 222] width 629 height 23
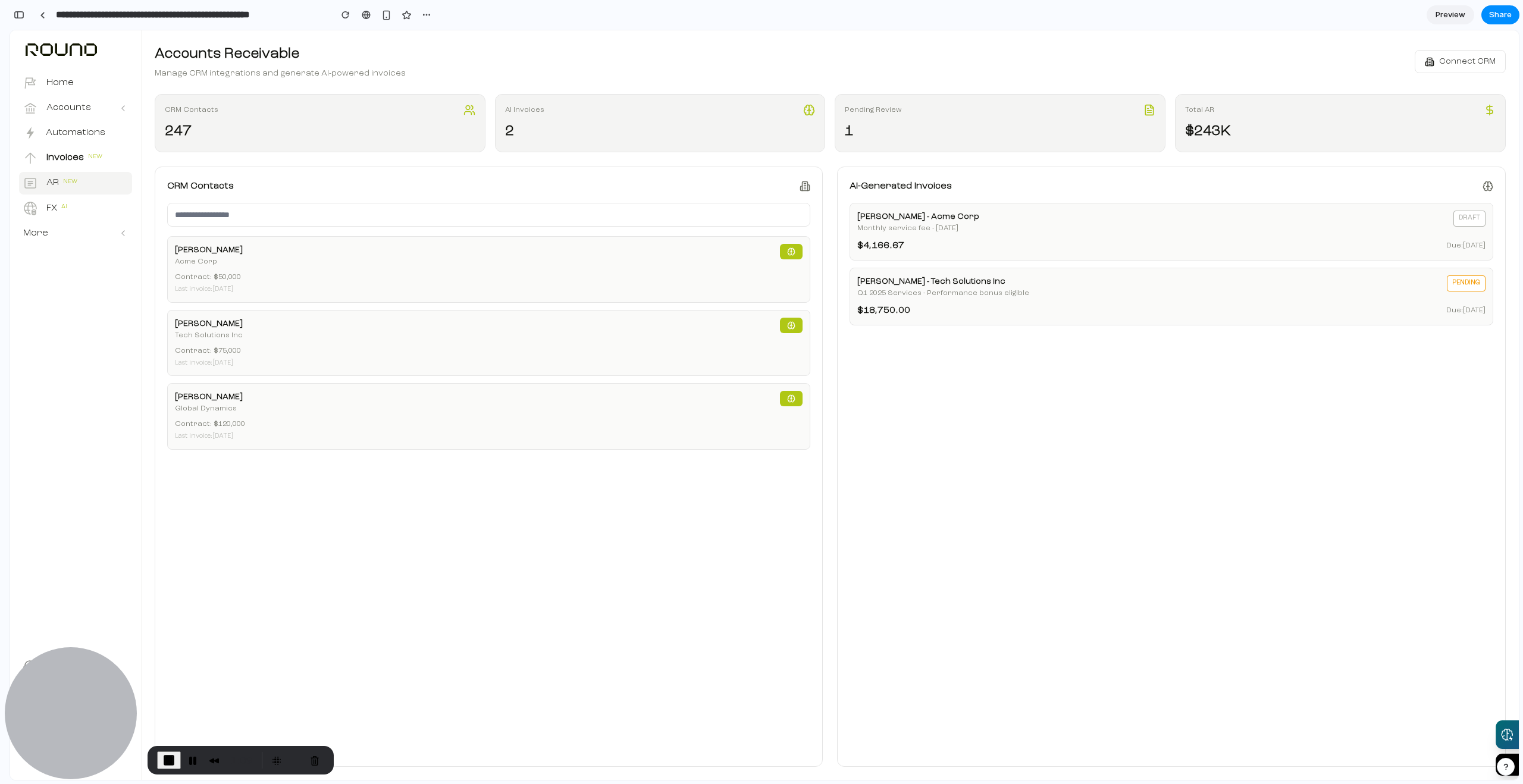
click at [1449, 62] on span "Connect CRM" at bounding box center [1467, 62] width 56 height 13
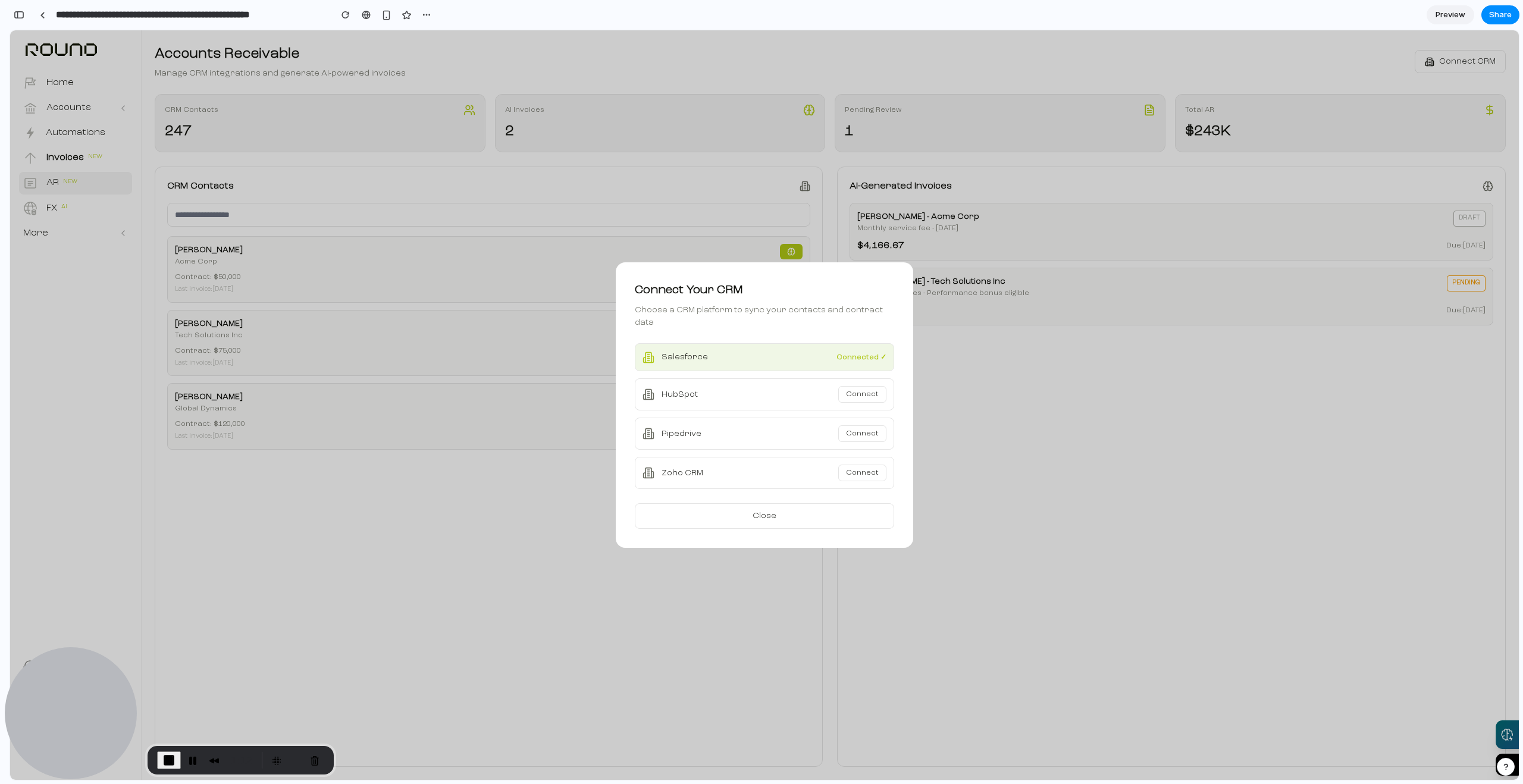
click at [872, 396] on button "Connect" at bounding box center [862, 395] width 48 height 17
click at [785, 516] on button "Close" at bounding box center [765, 516] width 260 height 26
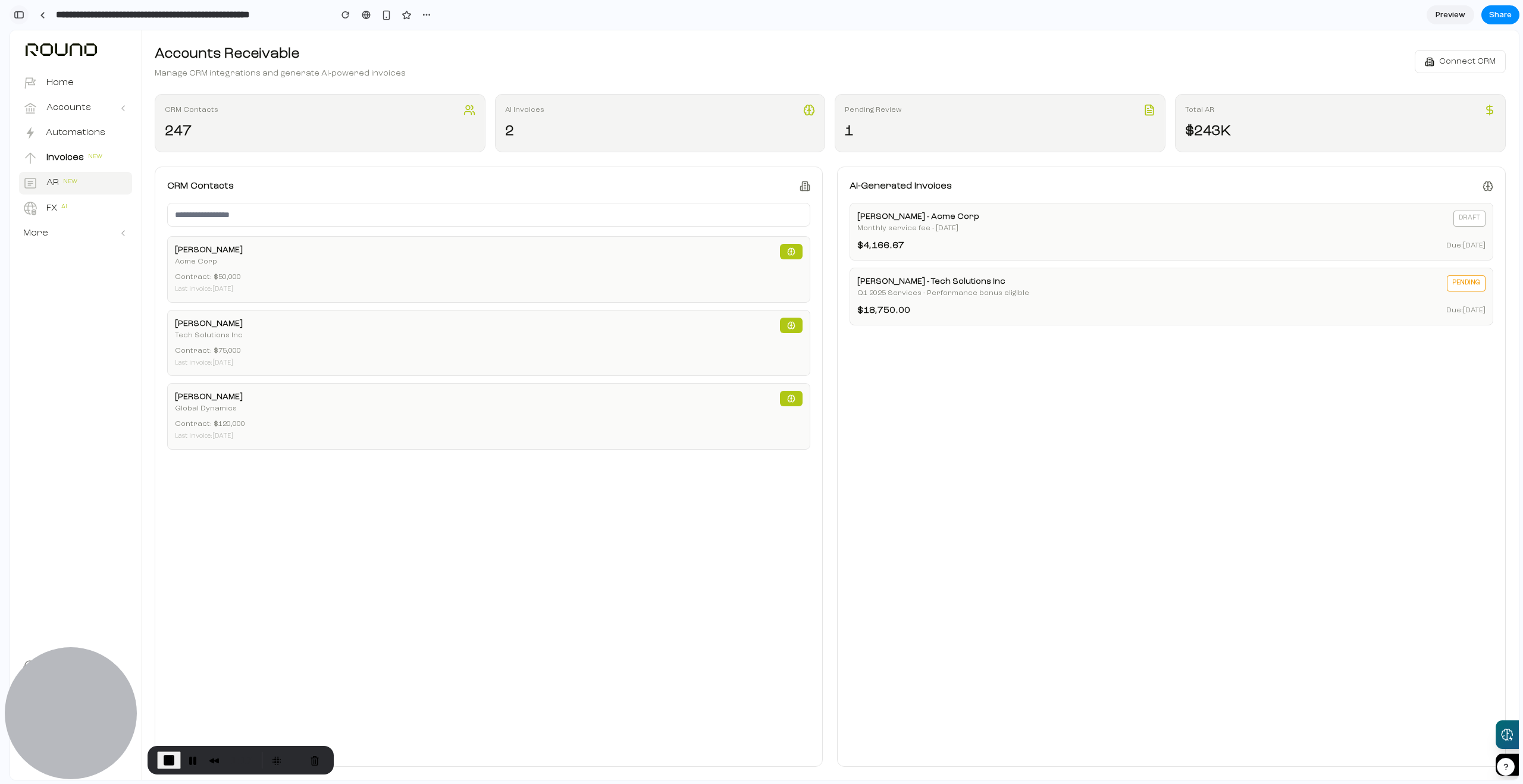
click at [21, 17] on div "button" at bounding box center [19, 15] width 11 height 8
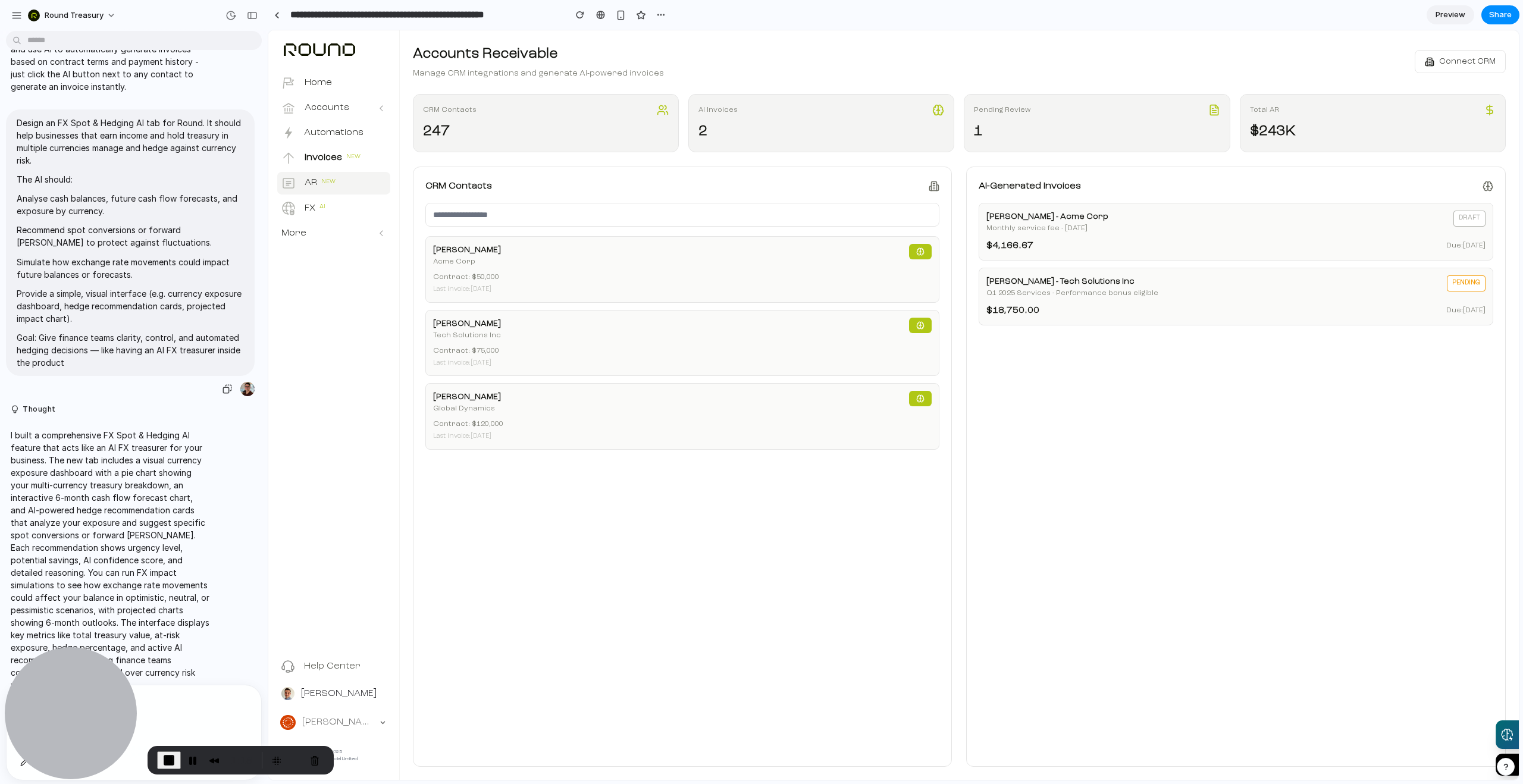
scroll to position [257, 0]
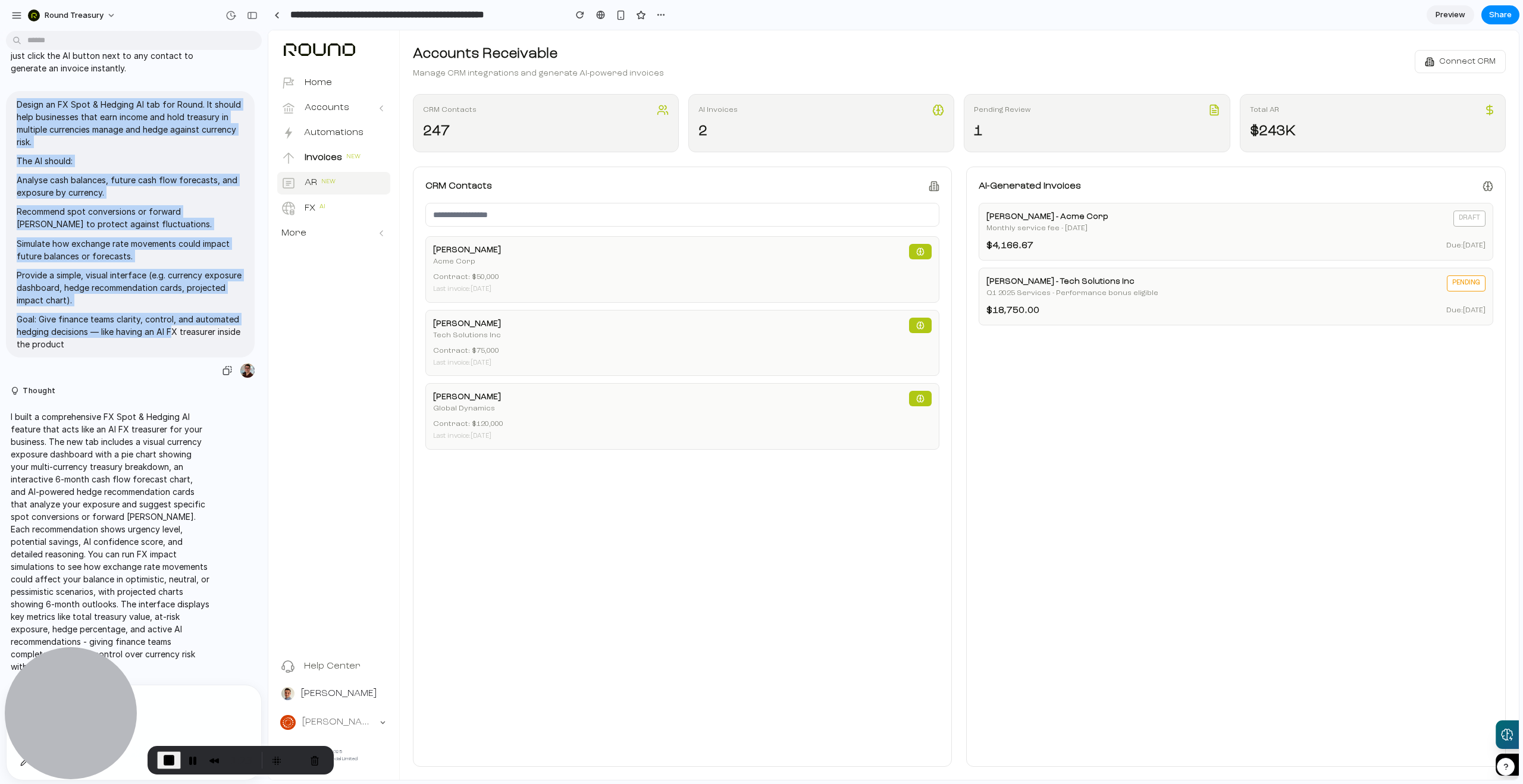
drag, startPoint x: 17, startPoint y: 98, endPoint x: 182, endPoint y: 315, distance: 272.6
click at [176, 324] on span "Design an FX Spot & Hedging AI tab for Round. It should help businesses that ea…" at bounding box center [130, 225] width 227 height 252
click at [184, 313] on p "Goal: Give finance teams clarity, control, and automated hedging decisions — li…" at bounding box center [130, 331] width 227 height 38
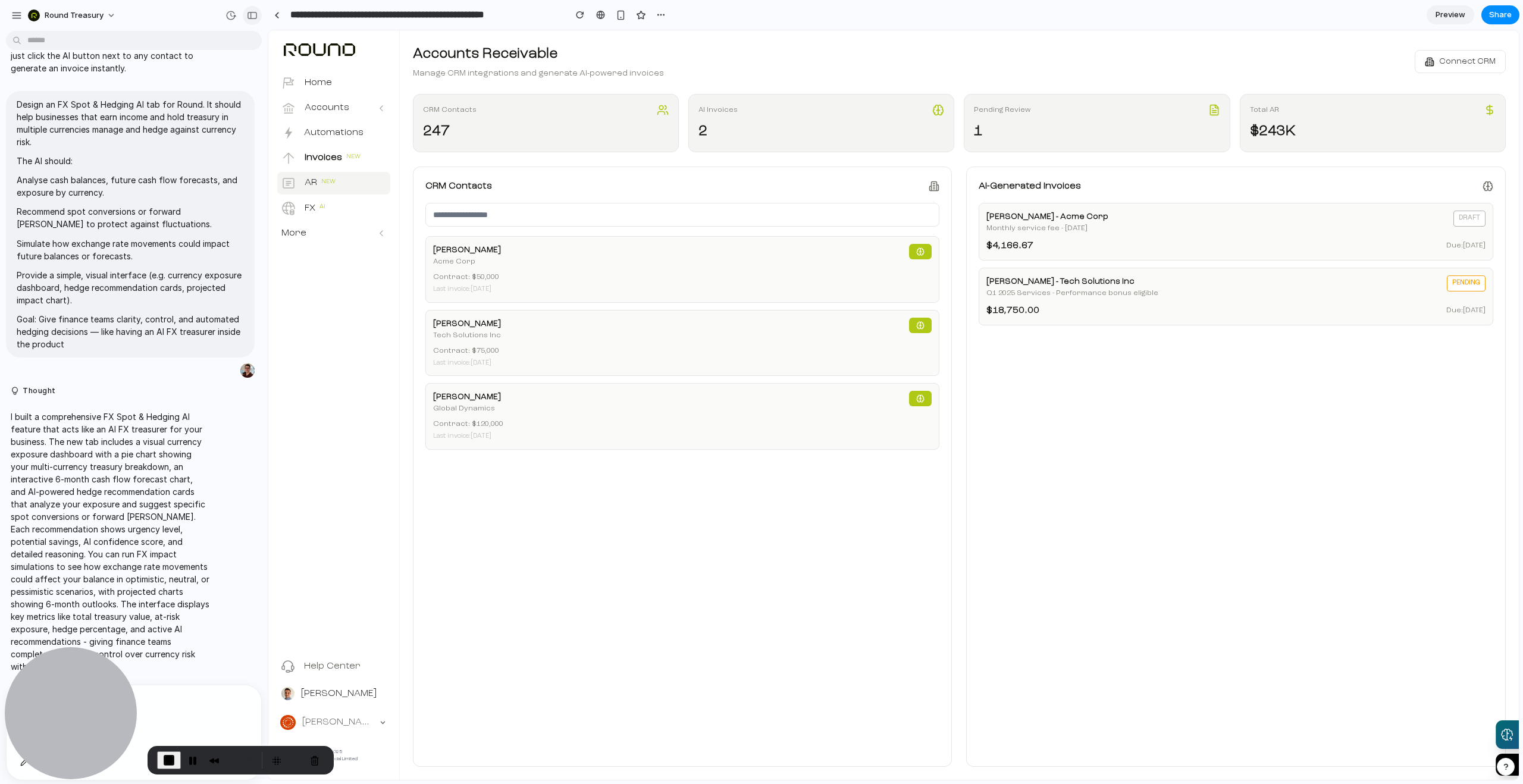
click at [255, 12] on div "button" at bounding box center [252, 15] width 11 height 8
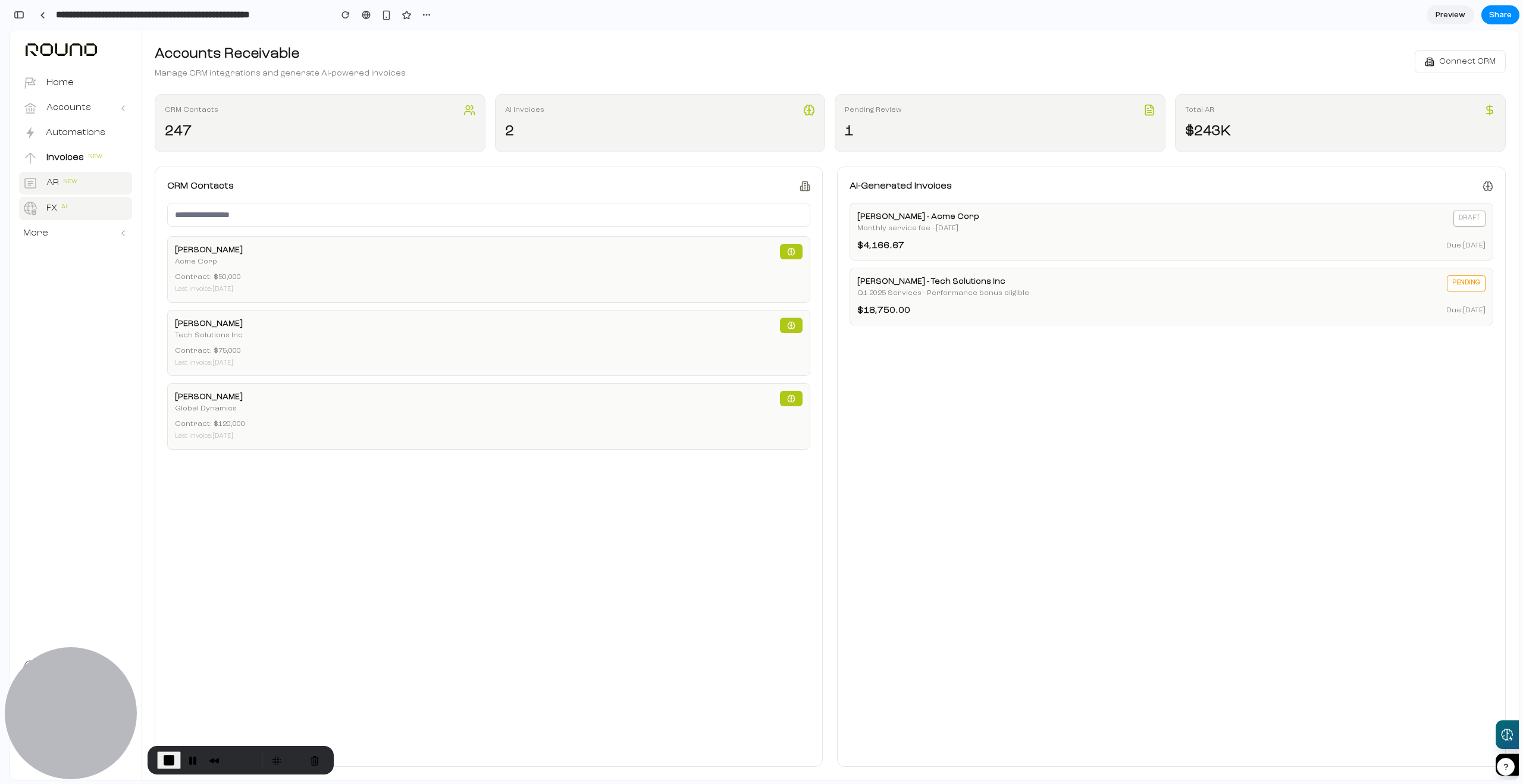
click at [75, 202] on button "FX AI" at bounding box center [75, 208] width 113 height 23
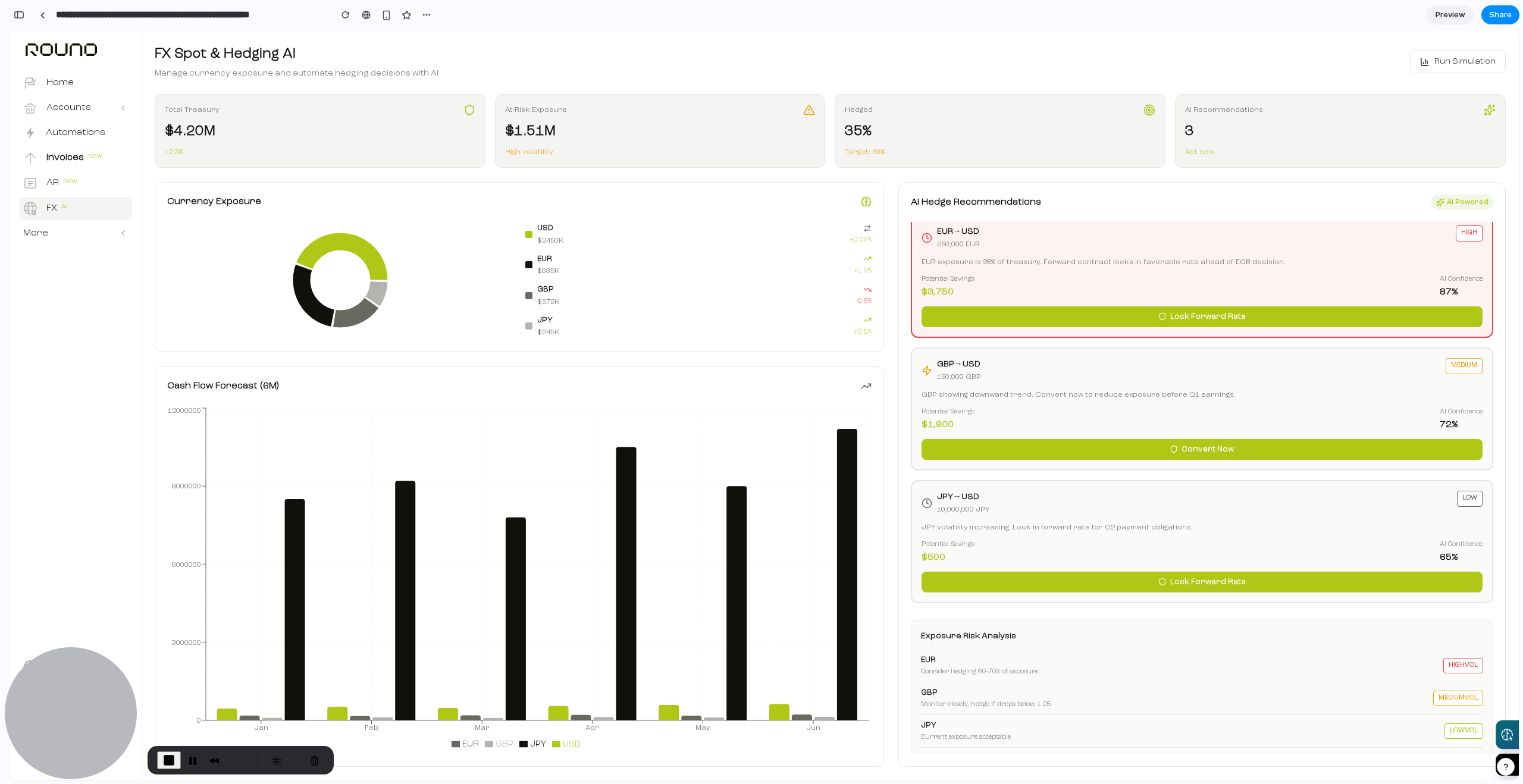
scroll to position [11, 0]
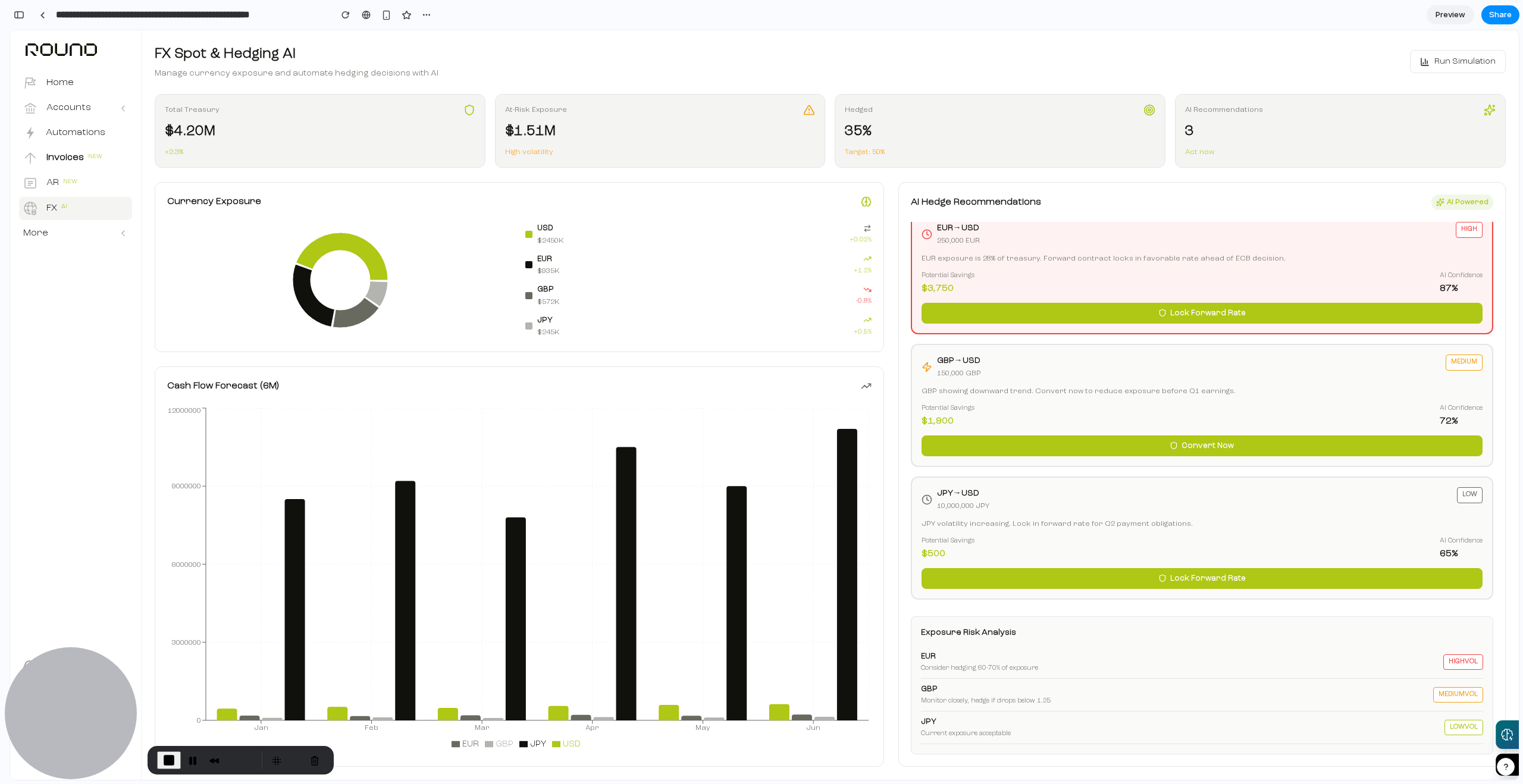
drag, startPoint x: 919, startPoint y: 625, endPoint x: 1480, endPoint y: 724, distance: 569.7
click at [1480, 724] on div "Exposure Risk Analysis EUR Consider hedging 60-70% of exposure high vol GBP Mon…" at bounding box center [1202, 686] width 583 height 138
click at [1271, 675] on div "EUR Consider hedging 60-70% of exposure high vol" at bounding box center [1202, 663] width 562 height 33
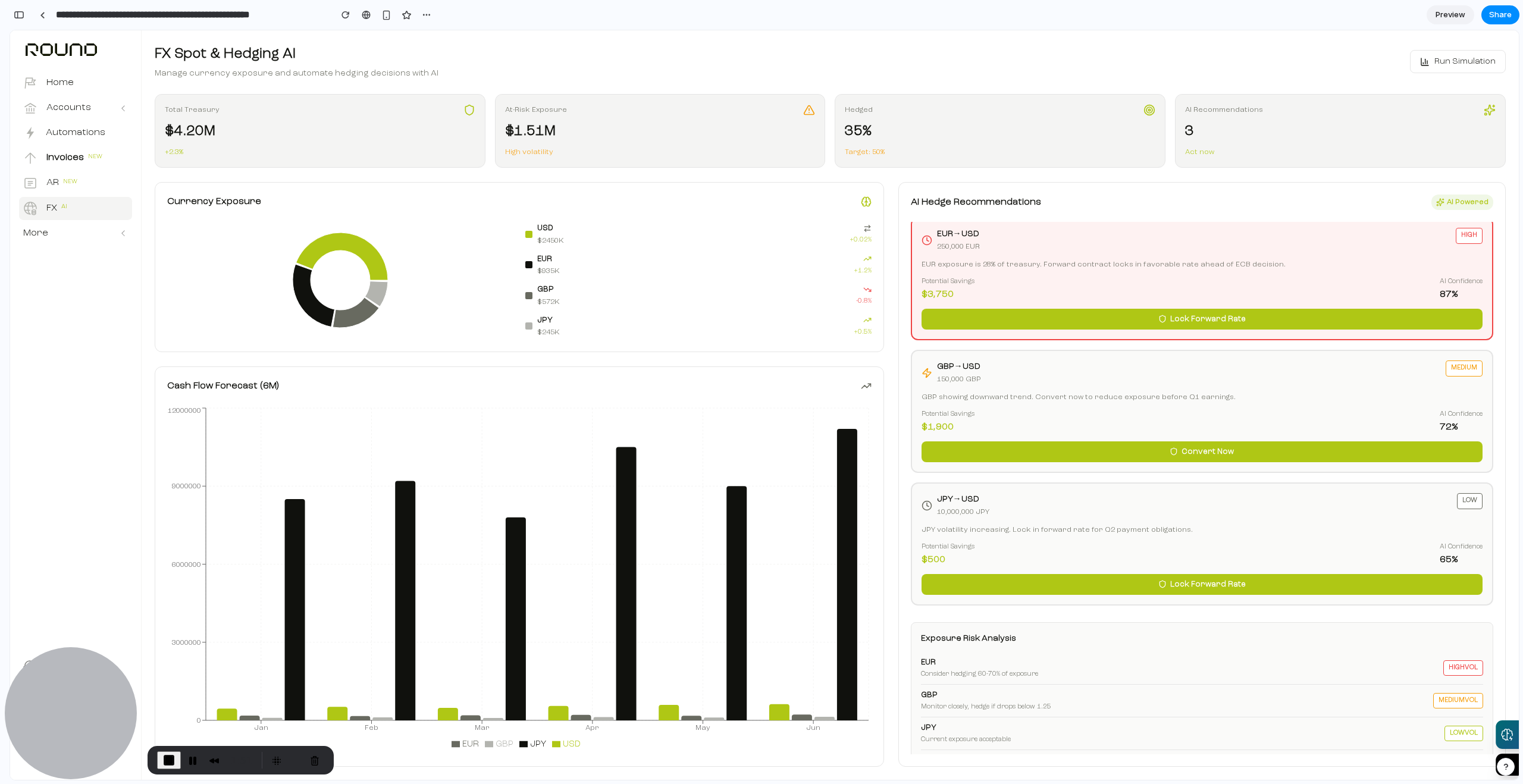
scroll to position [0, 0]
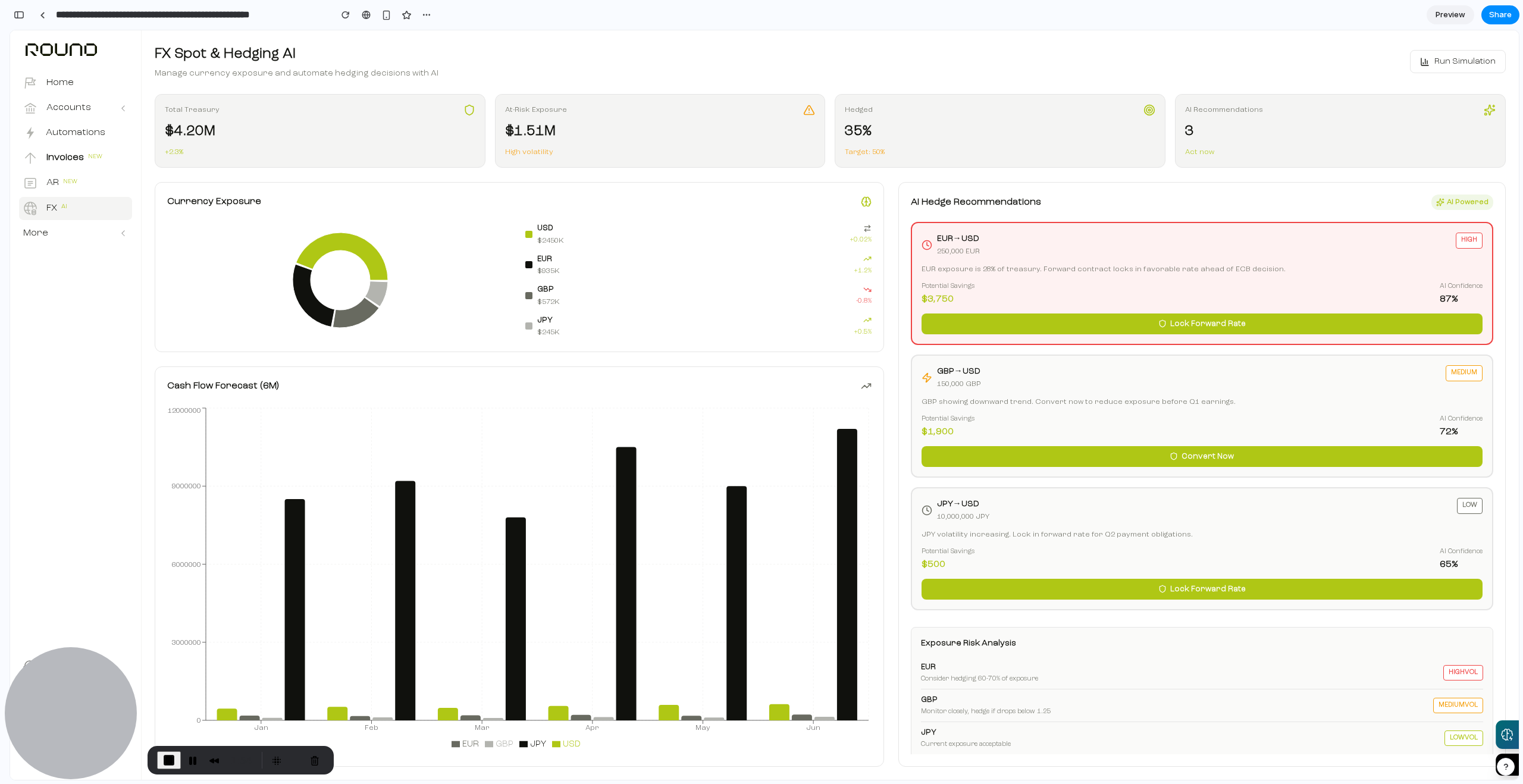
drag, startPoint x: 921, startPoint y: 268, endPoint x: 1282, endPoint y: 261, distance: 361.1
click at [1282, 261] on div "EUR → USD 250,000 EUR high EUR exposure is 28% of treasury. Forward contract lo…" at bounding box center [1202, 283] width 583 height 123
drag, startPoint x: 1436, startPoint y: 289, endPoint x: 1456, endPoint y: 290, distance: 20.0
click at [1451, 306] on div "AI Confidence 87 %" at bounding box center [1460, 294] width 43 height 25
click at [1457, 289] on div "AI Confidence" at bounding box center [1460, 286] width 43 height 10
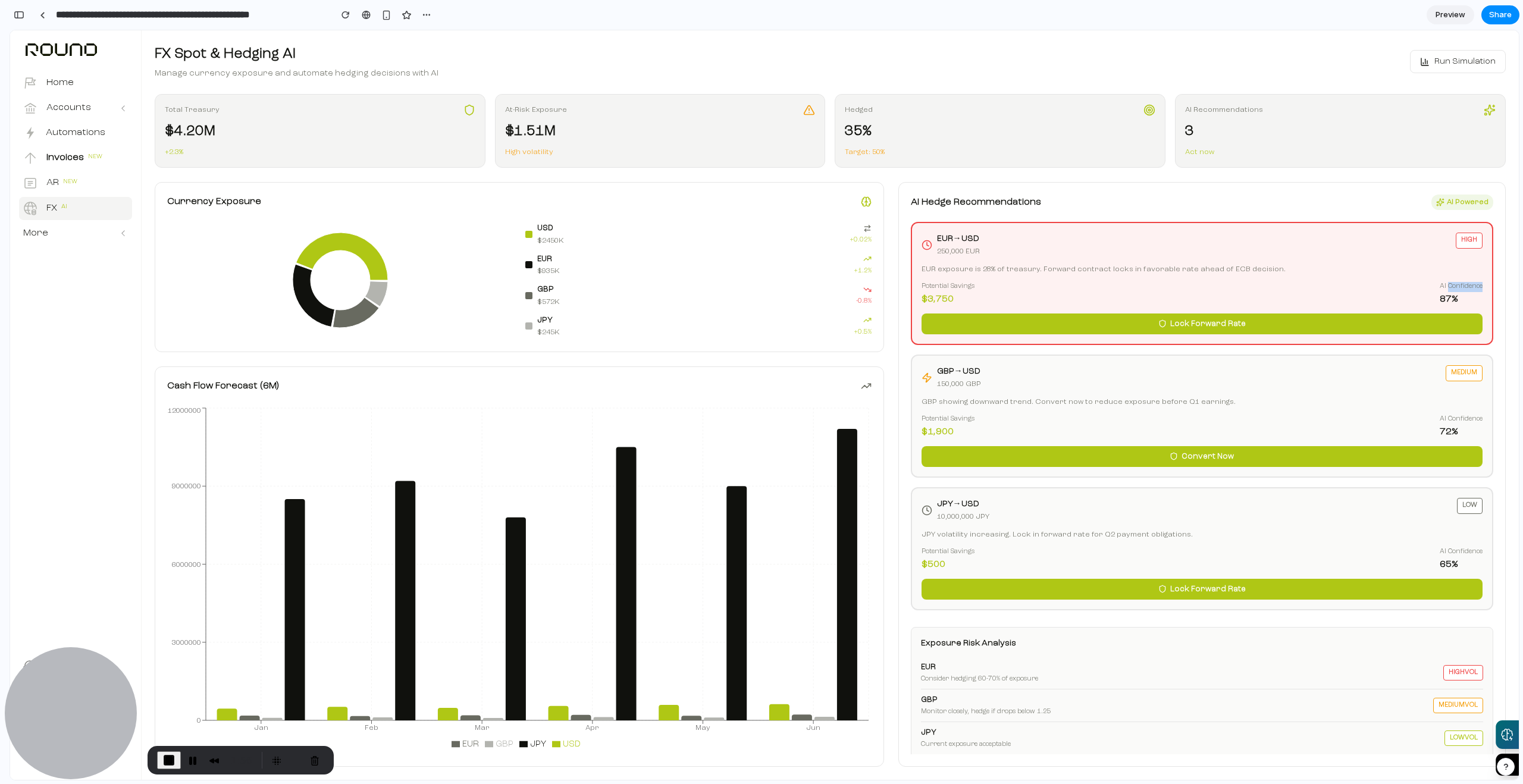
click at [1457, 289] on div "AI Confidence" at bounding box center [1460, 286] width 43 height 10
click at [1242, 325] on button "Lock Forward Rate" at bounding box center [1202, 324] width 561 height 21
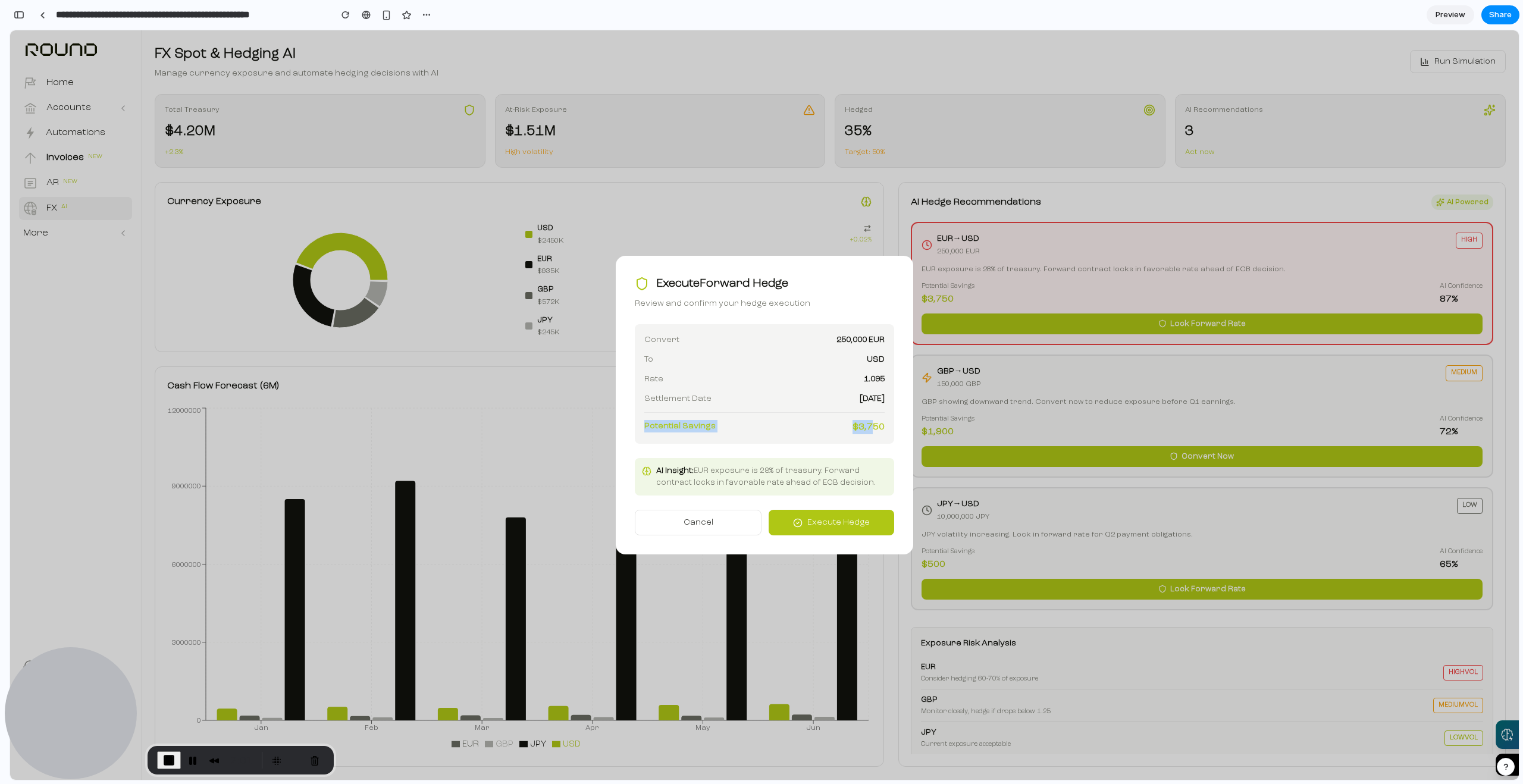
drag, startPoint x: 692, startPoint y: 423, endPoint x: 871, endPoint y: 421, distance: 179.0
click at [871, 421] on div "Convert 250,000 EUR To USD Rate 1.095 Settlement Date 15/04/2025 Potential Savi…" at bounding box center [765, 384] width 260 height 120
drag, startPoint x: 871, startPoint y: 425, endPoint x: 864, endPoint y: 511, distance: 86.3
click at [871, 425] on span "$ 3,750" at bounding box center [868, 427] width 32 height 15
click at [855, 516] on span "Execute Hedge" at bounding box center [838, 523] width 63 height 13
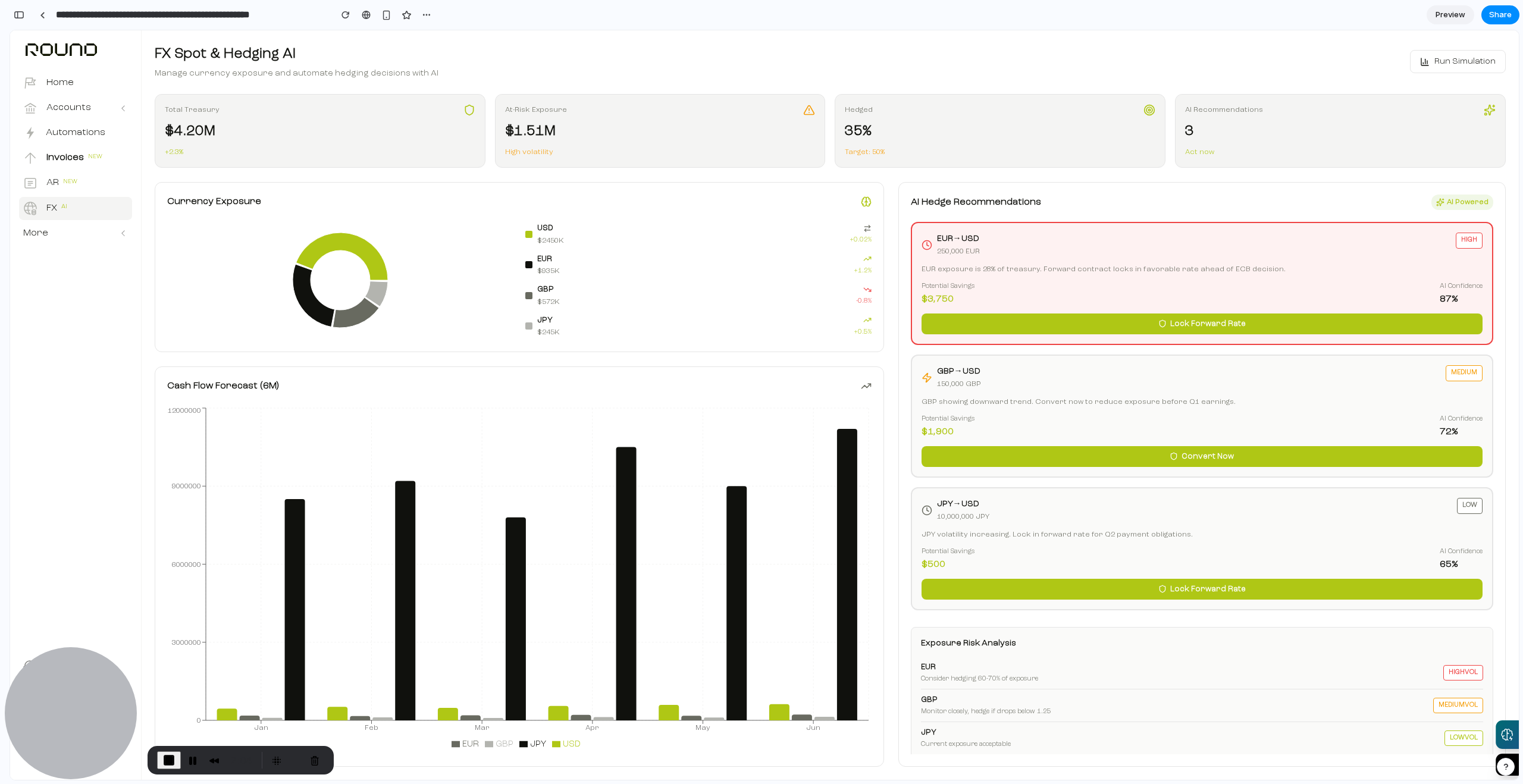
click at [1461, 62] on span "Run Simulation" at bounding box center [1464, 62] width 62 height 13
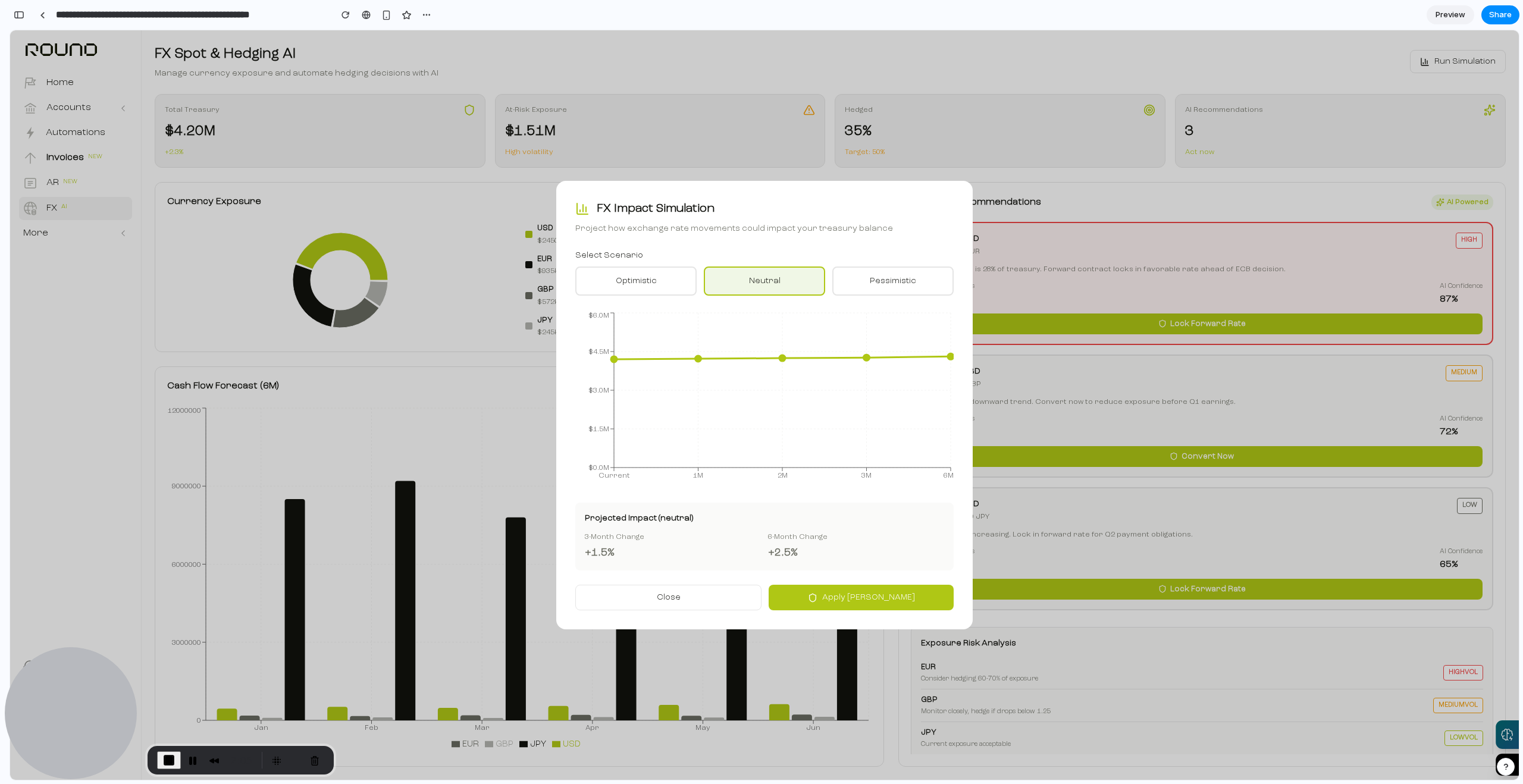
click at [661, 283] on button "optimistic" at bounding box center [636, 282] width 121 height 29
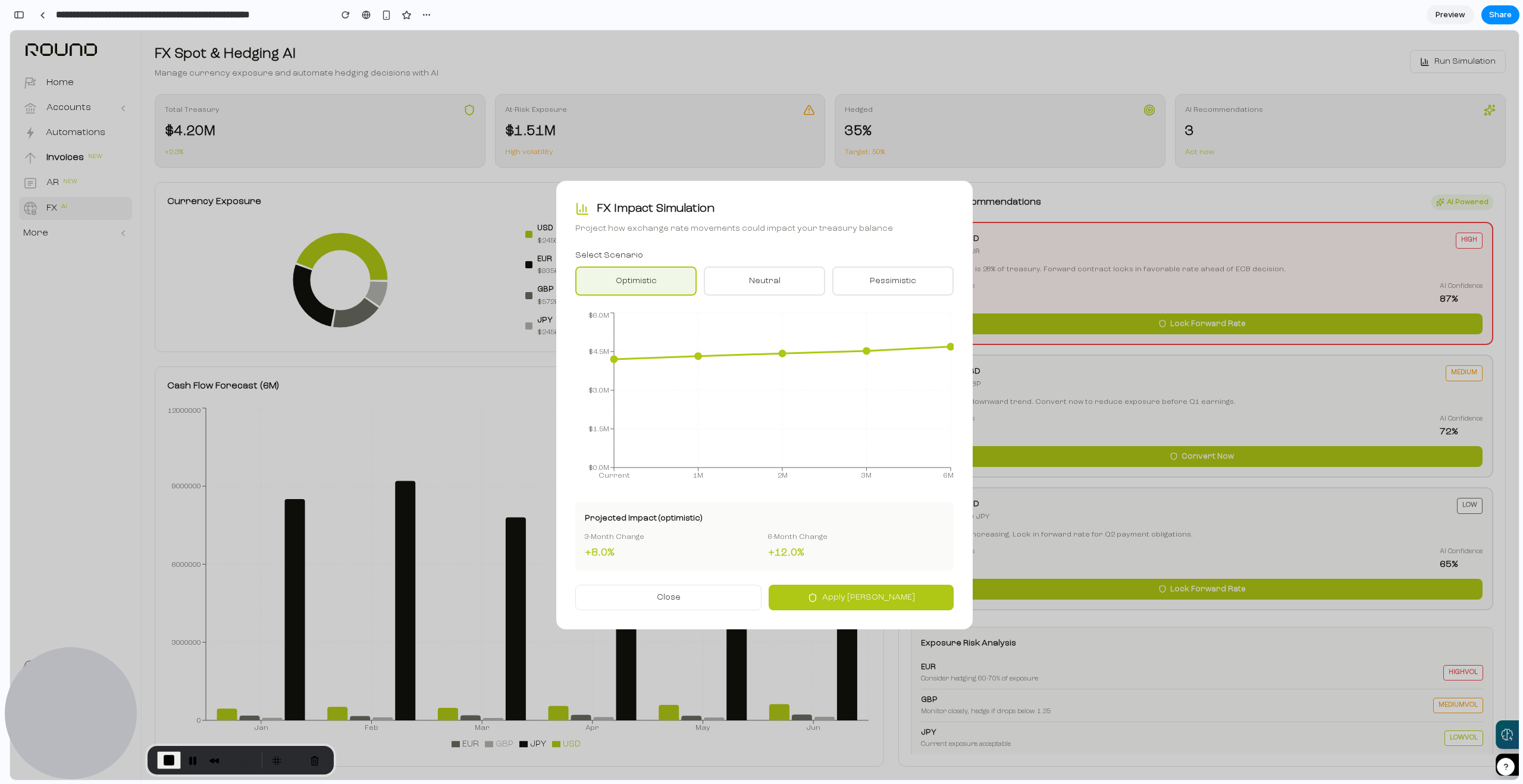
click at [771, 276] on button "neutral" at bounding box center [765, 282] width 121 height 29
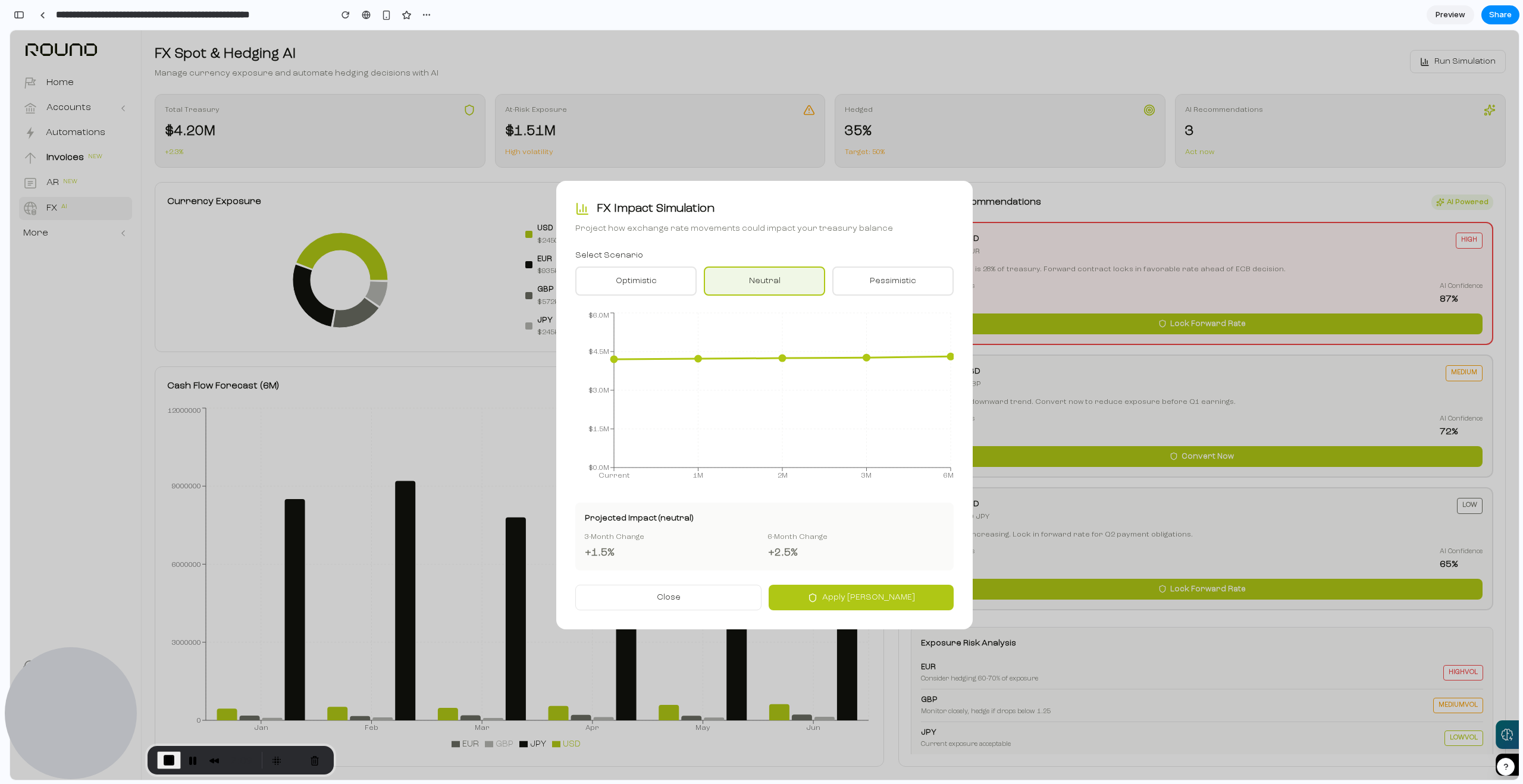
drag, startPoint x: 675, startPoint y: 283, endPoint x: 783, endPoint y: 368, distance: 137.4
click at [676, 283] on button "optimistic" at bounding box center [636, 282] width 121 height 29
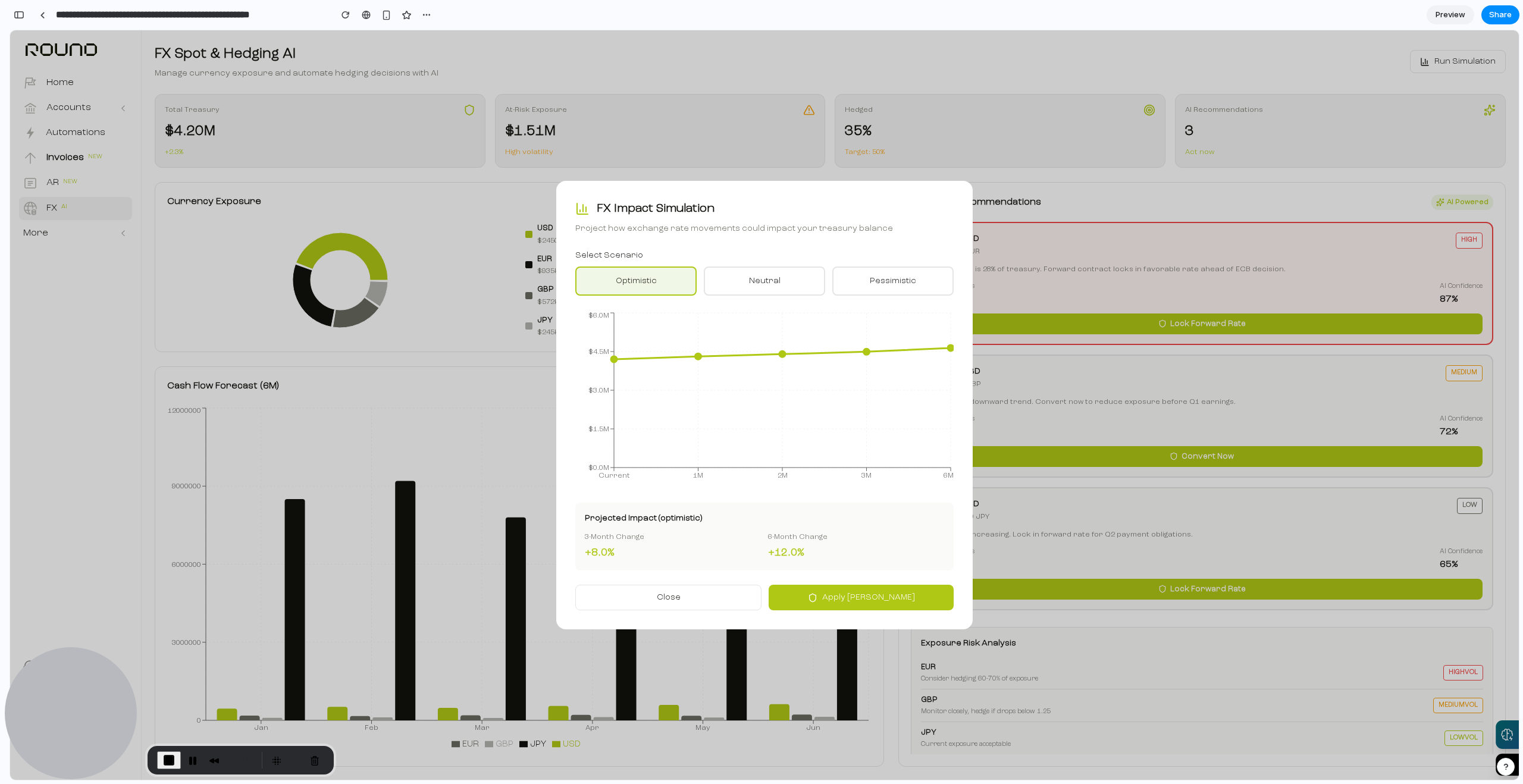
click at [867, 594] on span "Apply Hedges" at bounding box center [868, 598] width 93 height 13
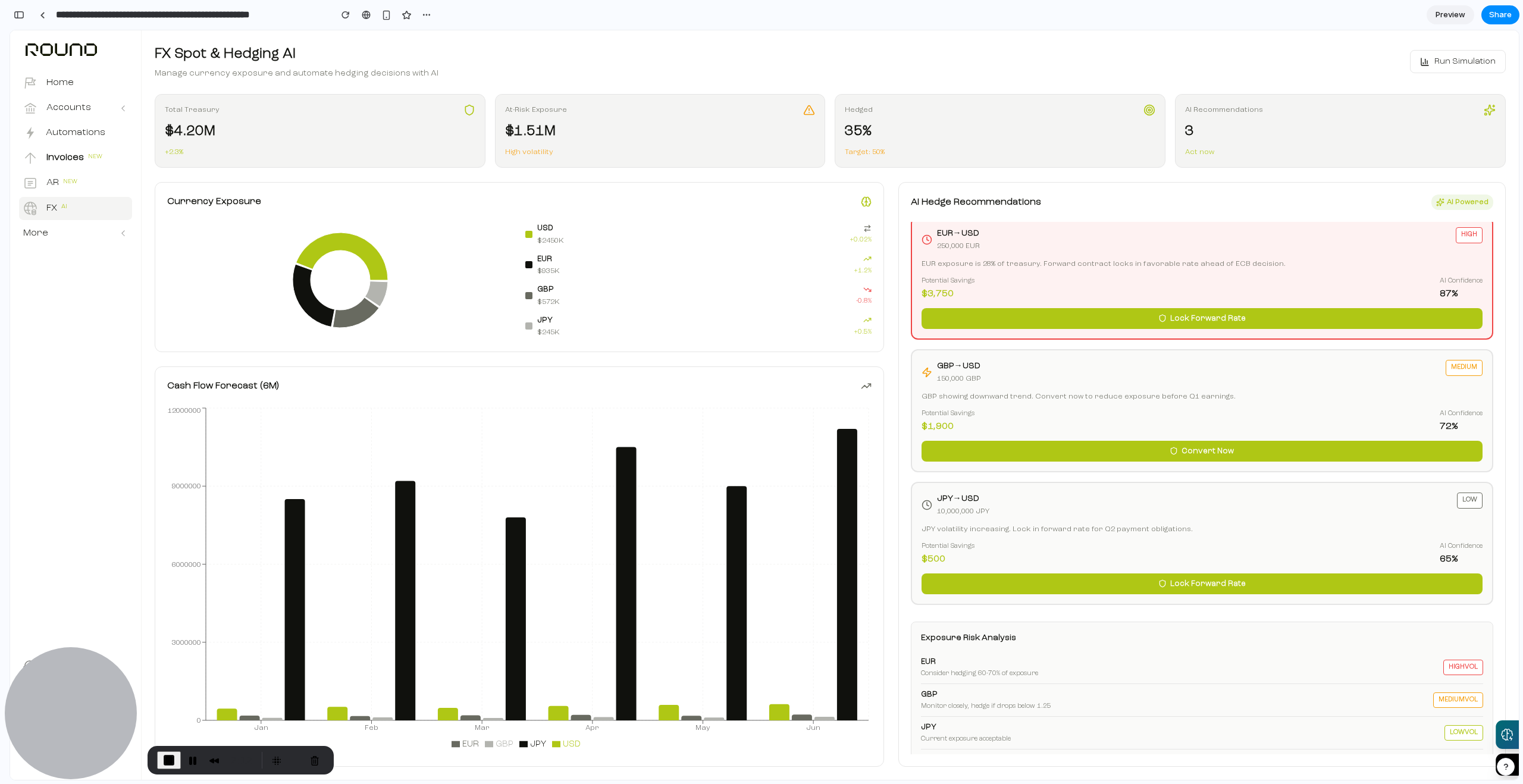
scroll to position [11, 0]
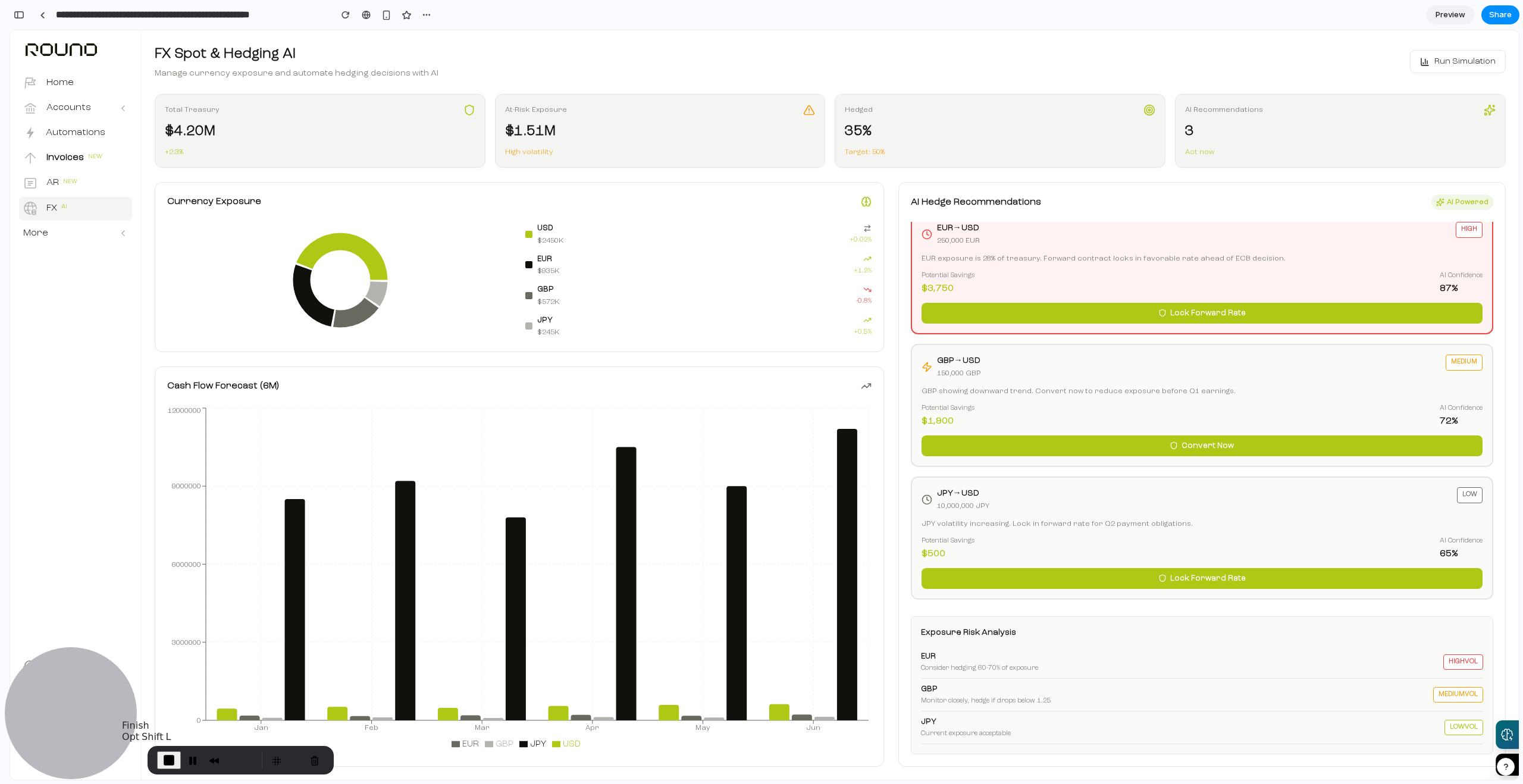
click at [162, 762] on span "End Recording" at bounding box center [169, 760] width 15 height 15
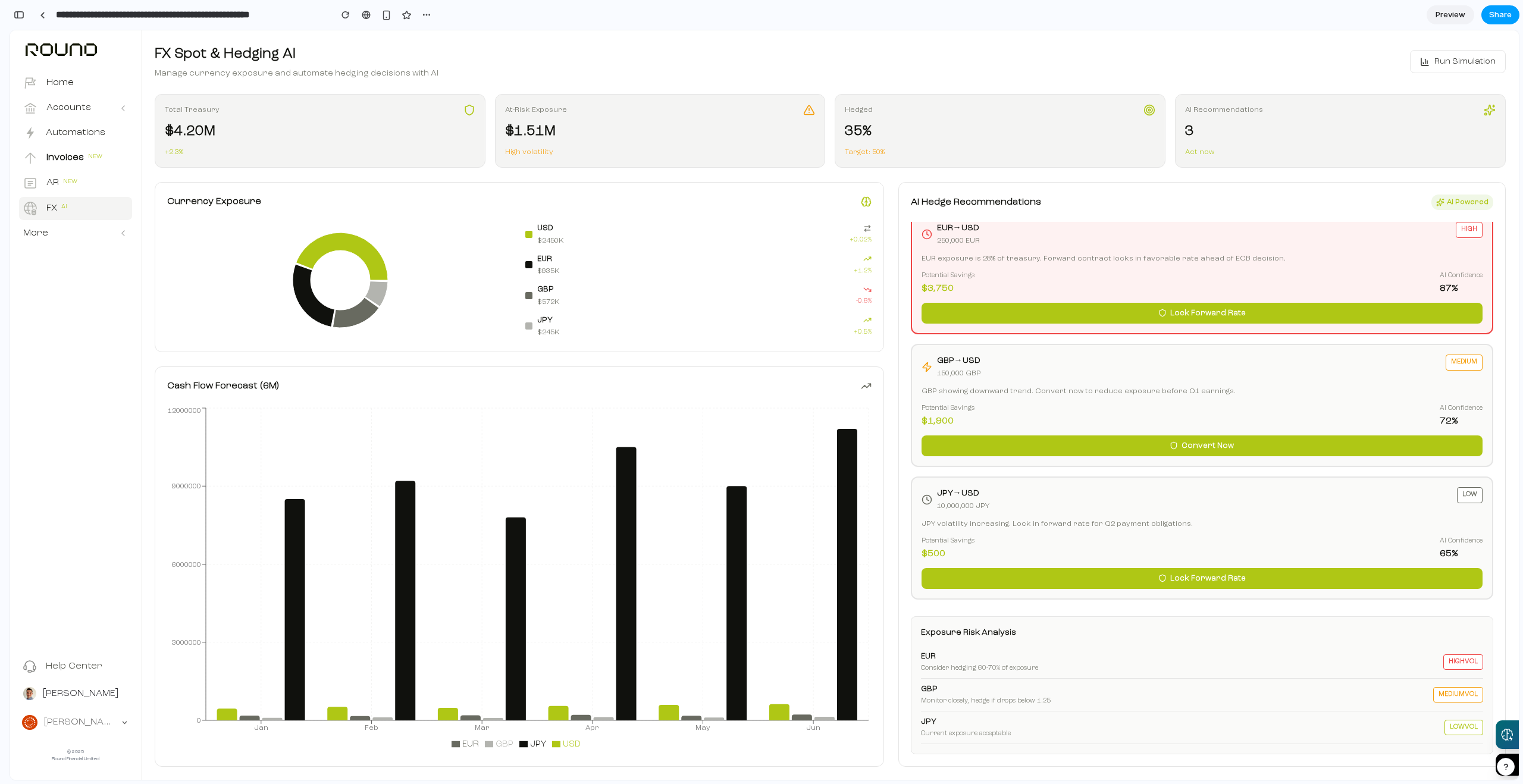
click at [1503, 15] on span "Share" at bounding box center [1500, 15] width 23 height 12
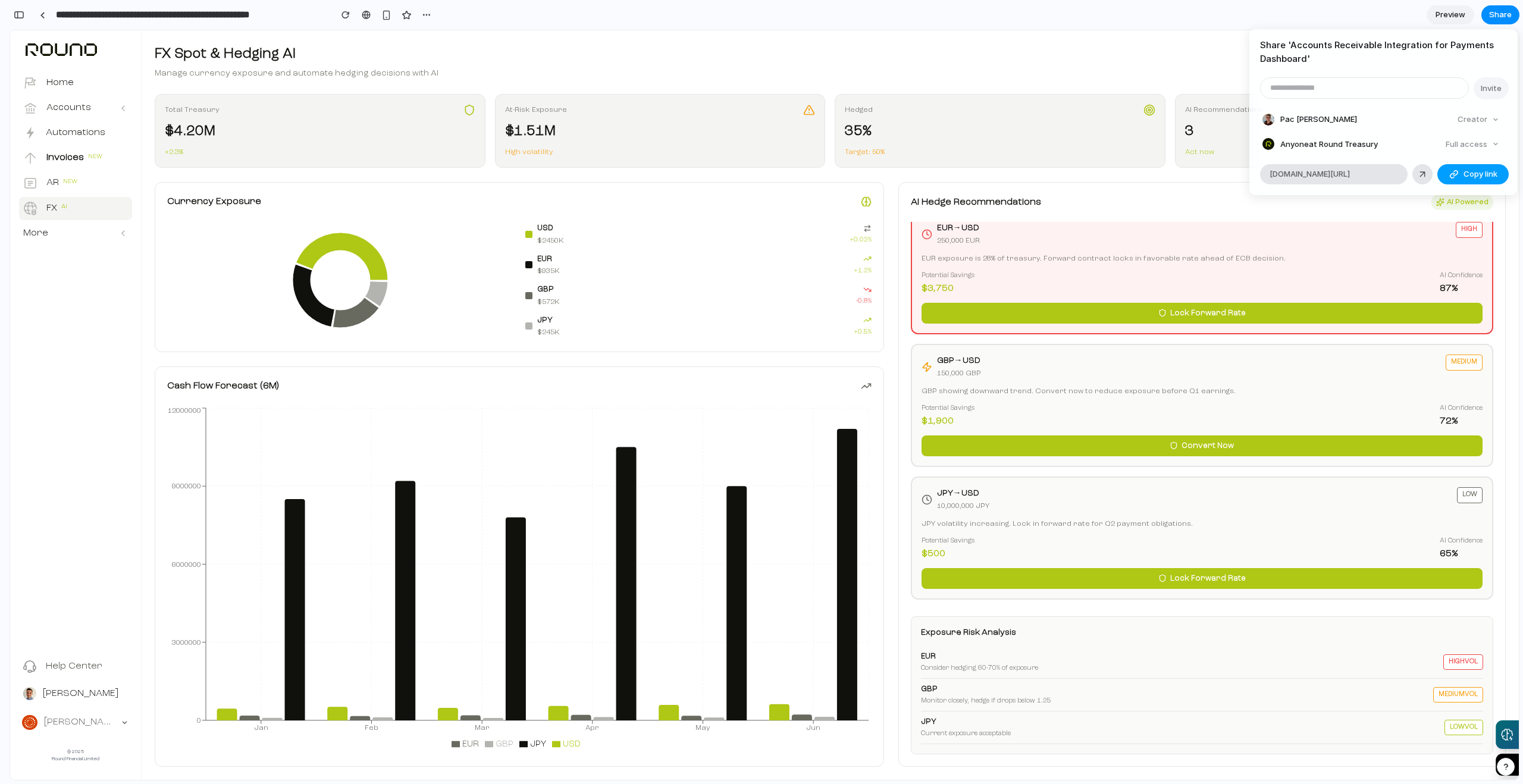
click at [1459, 169] on button "Copy link" at bounding box center [1473, 174] width 72 height 20
click at [72, 98] on div "Share ' Accounts Receivable Integration for Payments Dashboard ' Invite Pac O'S…" at bounding box center [761, 392] width 1523 height 784
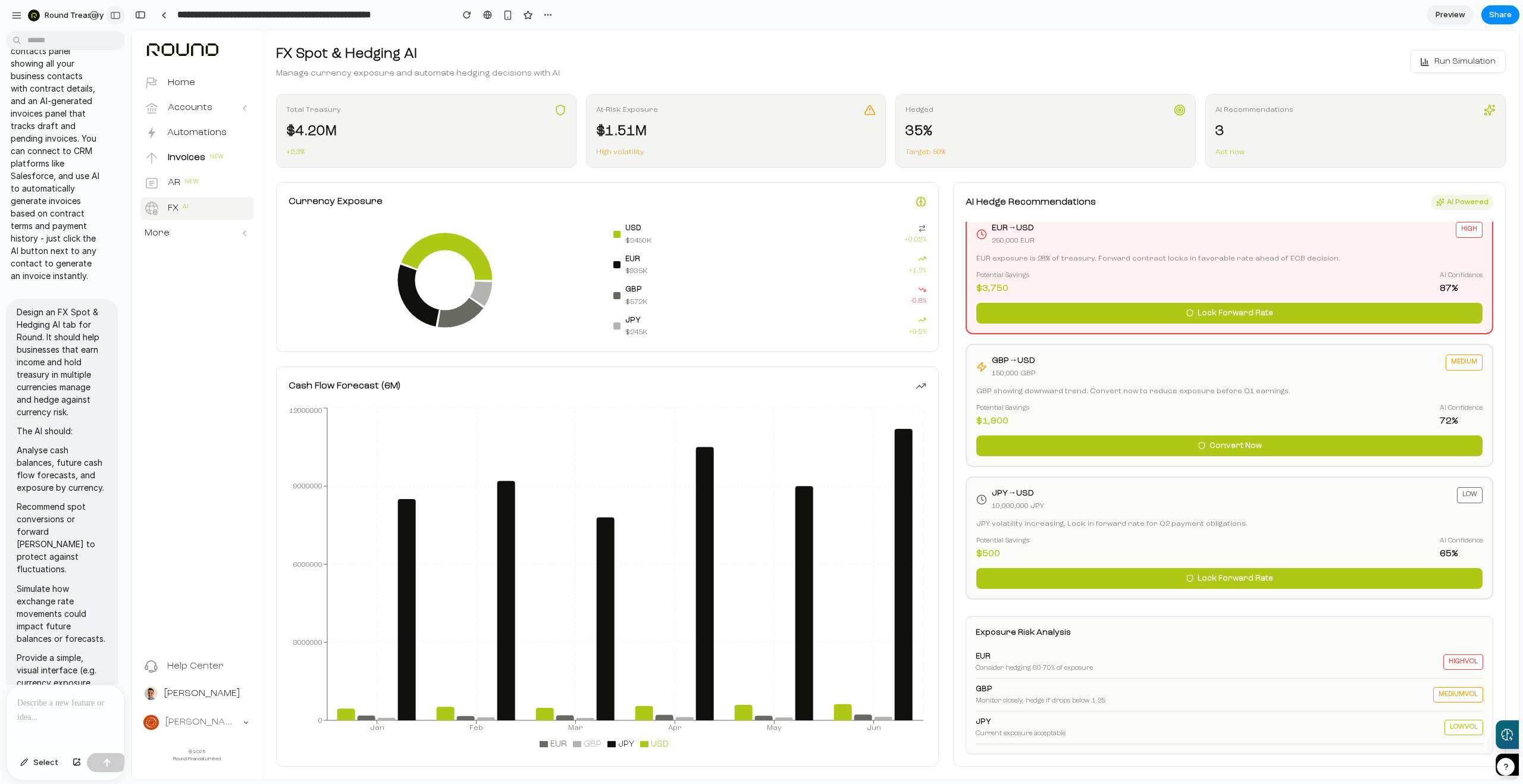
click at [114, 15] on div "button" at bounding box center [116, 15] width 11 height 8
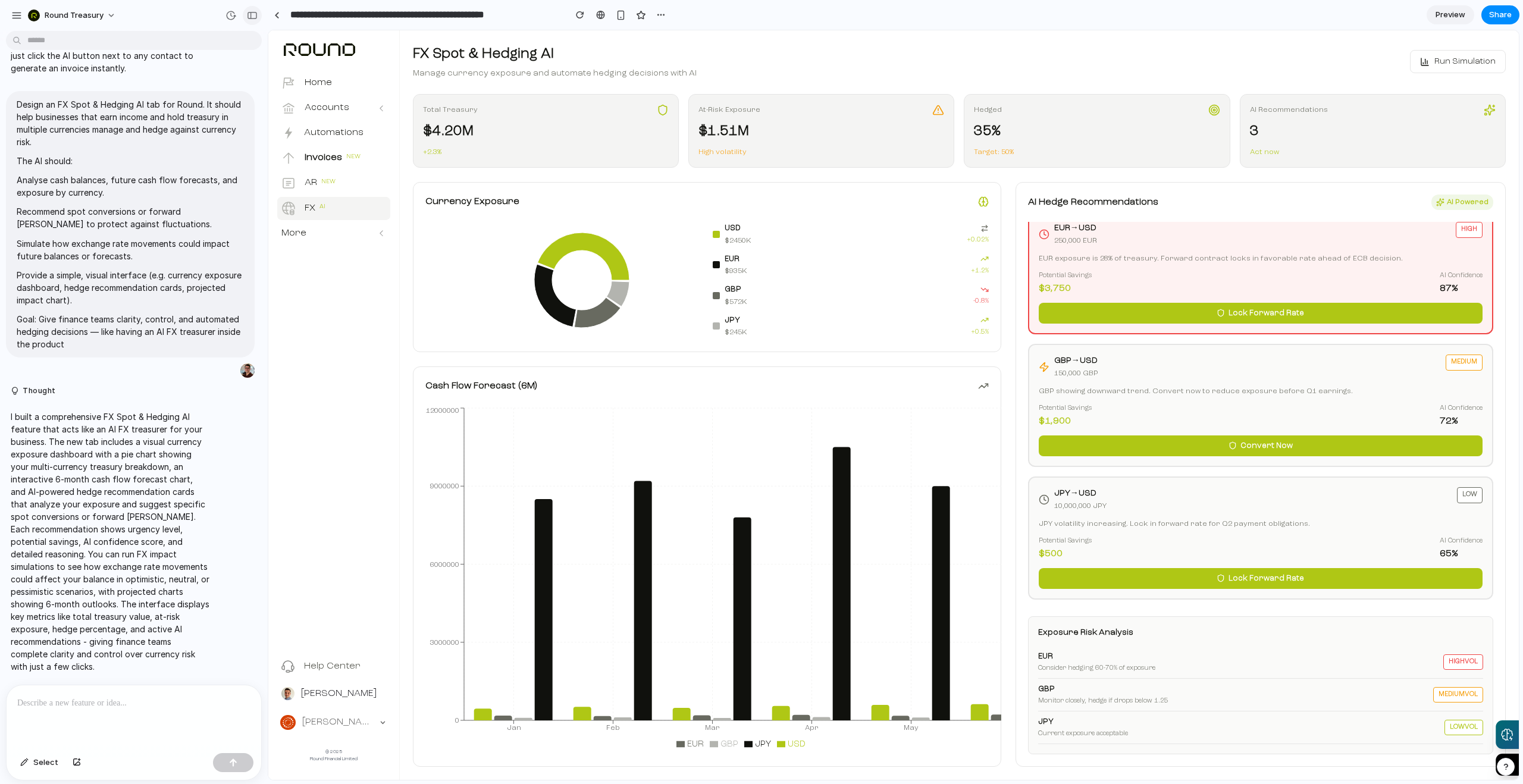
scroll to position [257, 0]
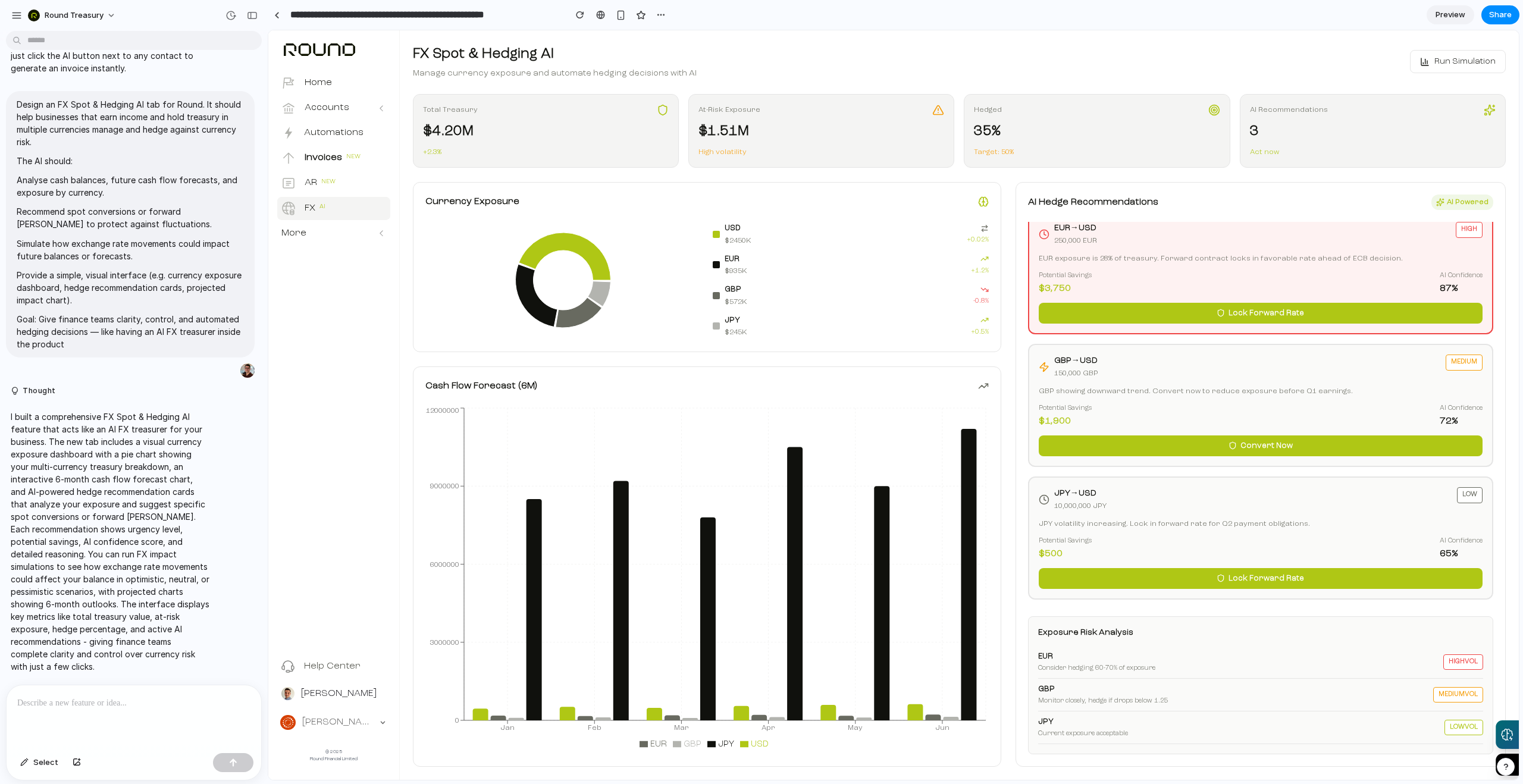
click at [95, 706] on div at bounding box center [133, 717] width 255 height 63
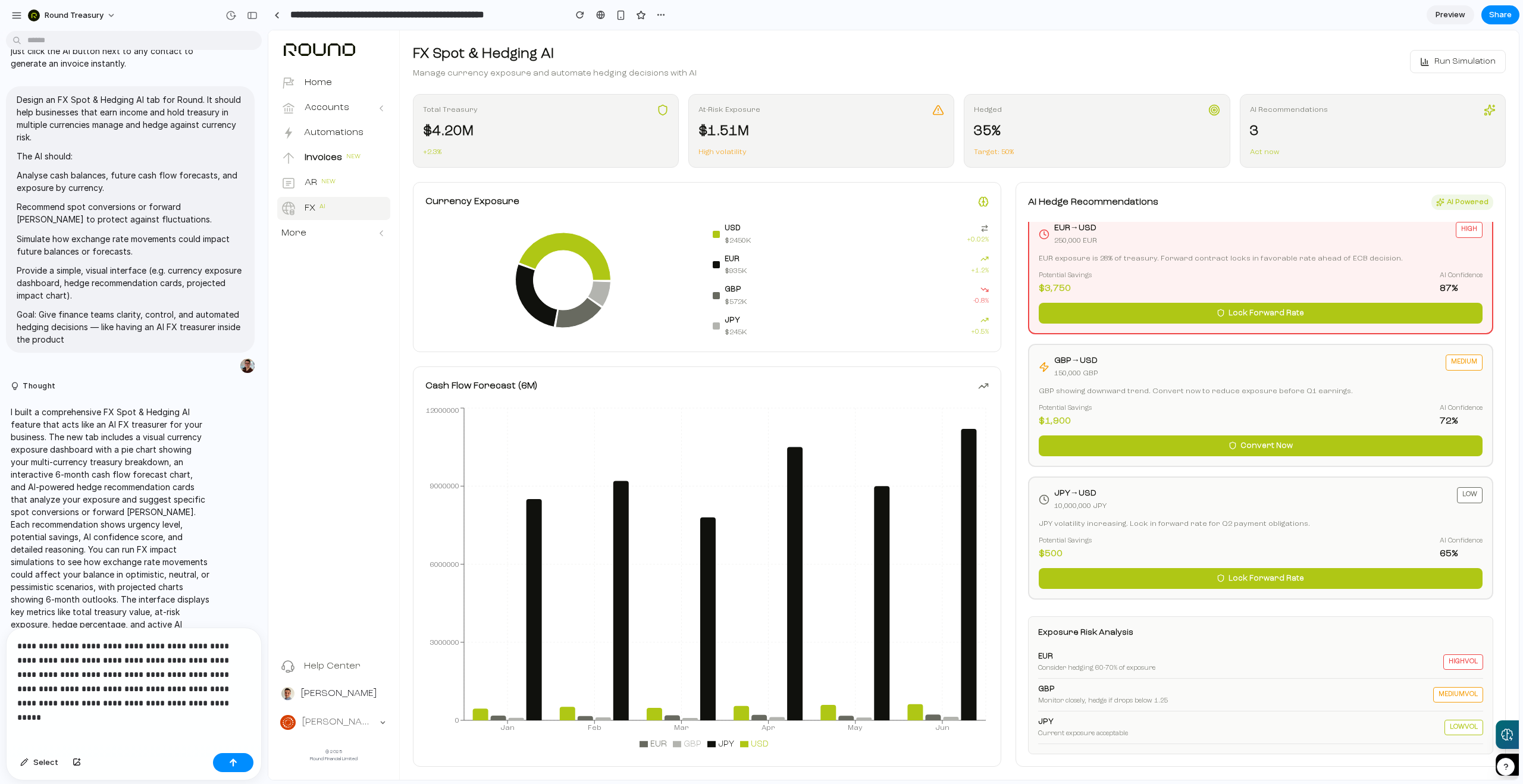
scroll to position [391, 0]
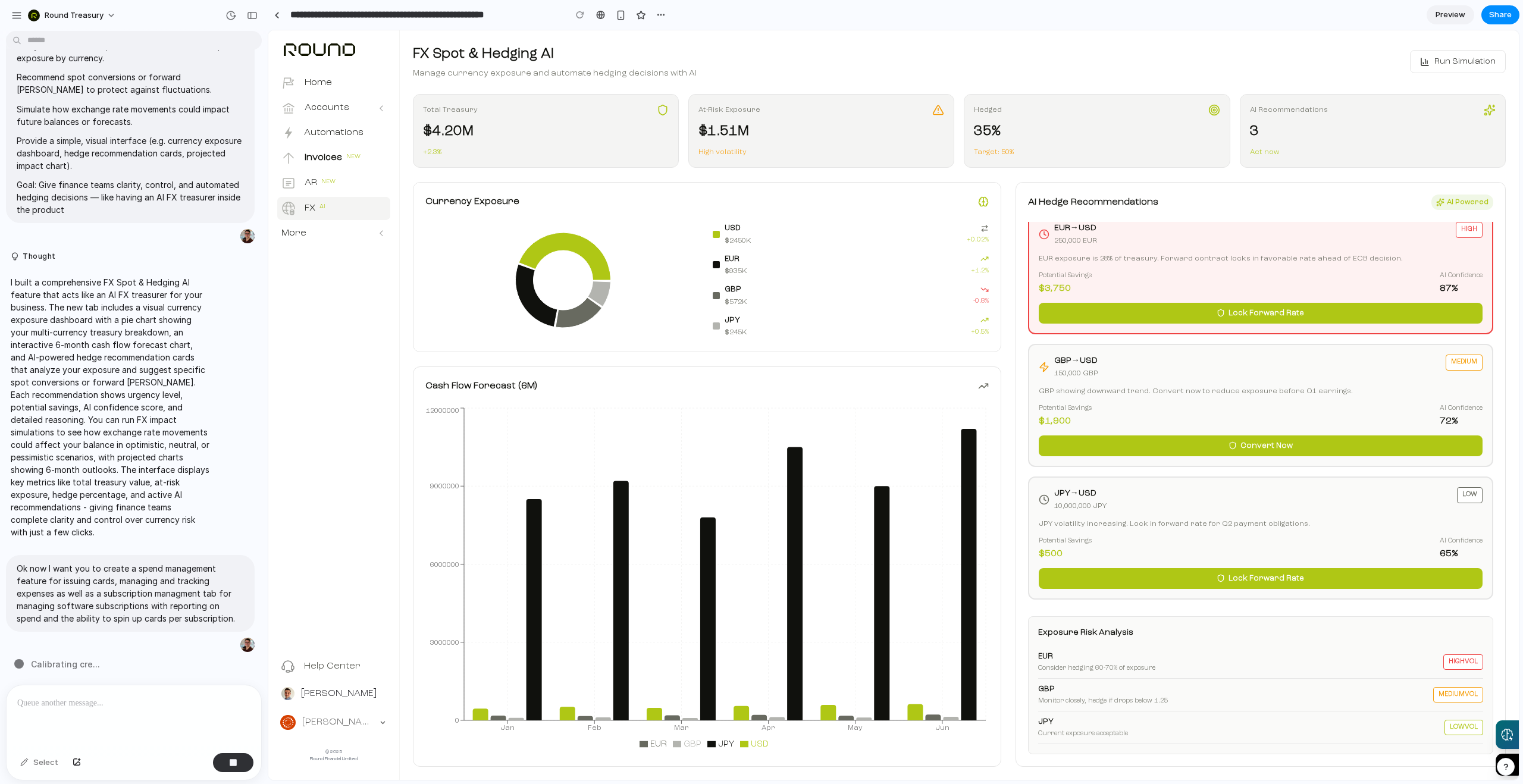
click at [245, 25] on div "Round Treasury" at bounding box center [133, 14] width 268 height 29
click at [250, 17] on div "button" at bounding box center [252, 15] width 11 height 8
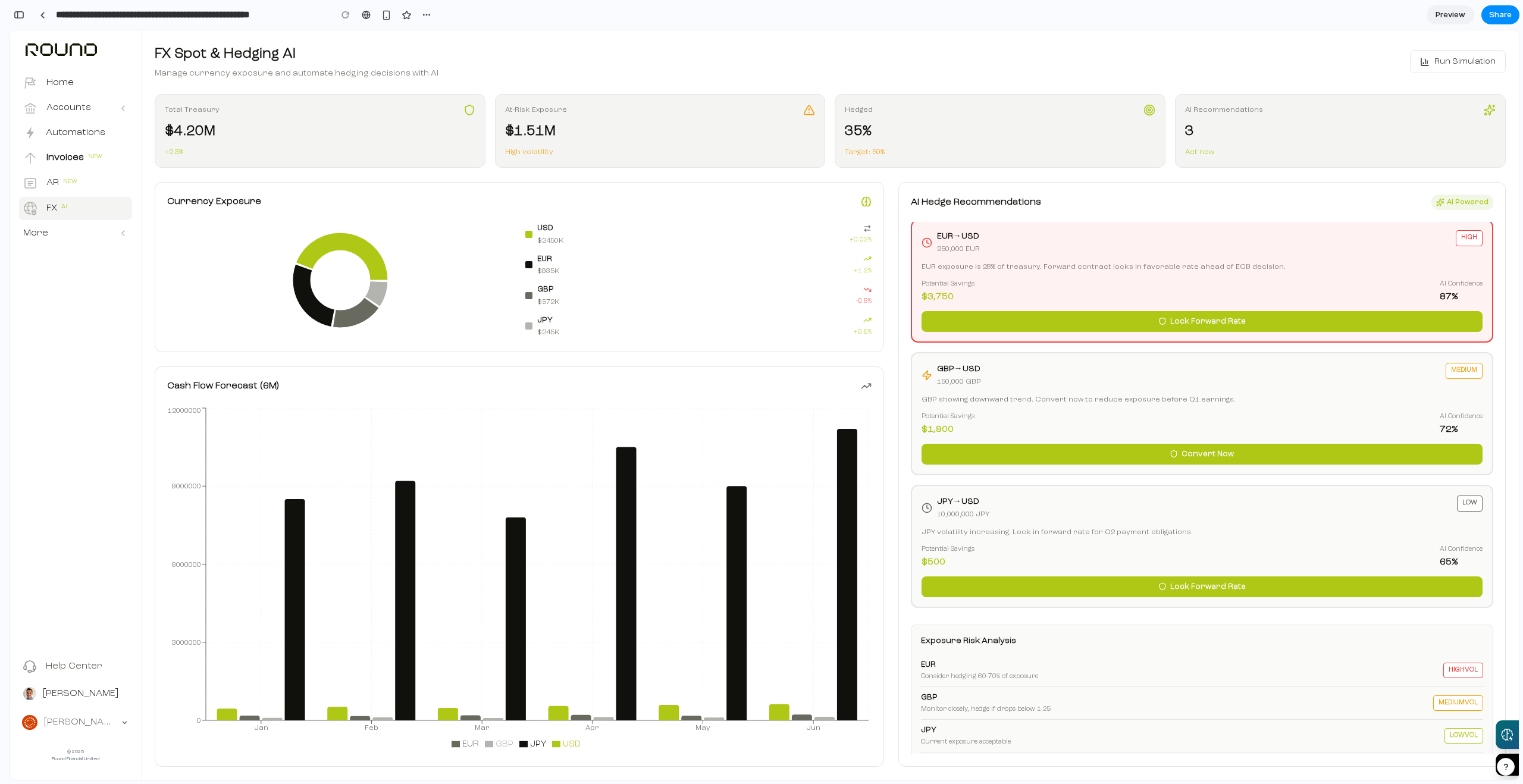
scroll to position [0, 0]
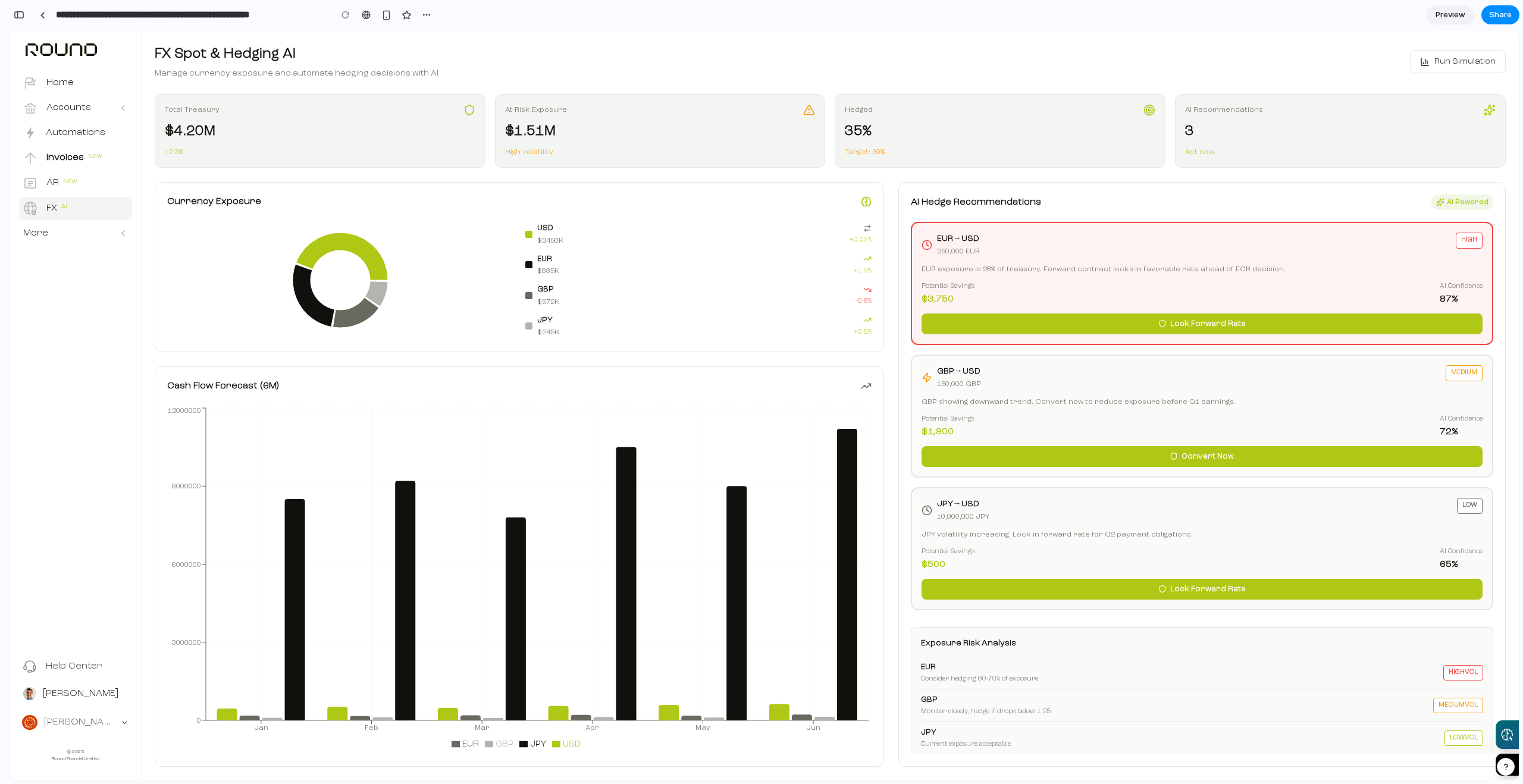
drag, startPoint x: 1476, startPoint y: 203, endPoint x: 1461, endPoint y: 203, distance: 15.0
click at [1476, 203] on span "AI Powered" at bounding box center [1467, 202] width 41 height 11
click at [85, 188] on button "AR New" at bounding box center [75, 183] width 113 height 23
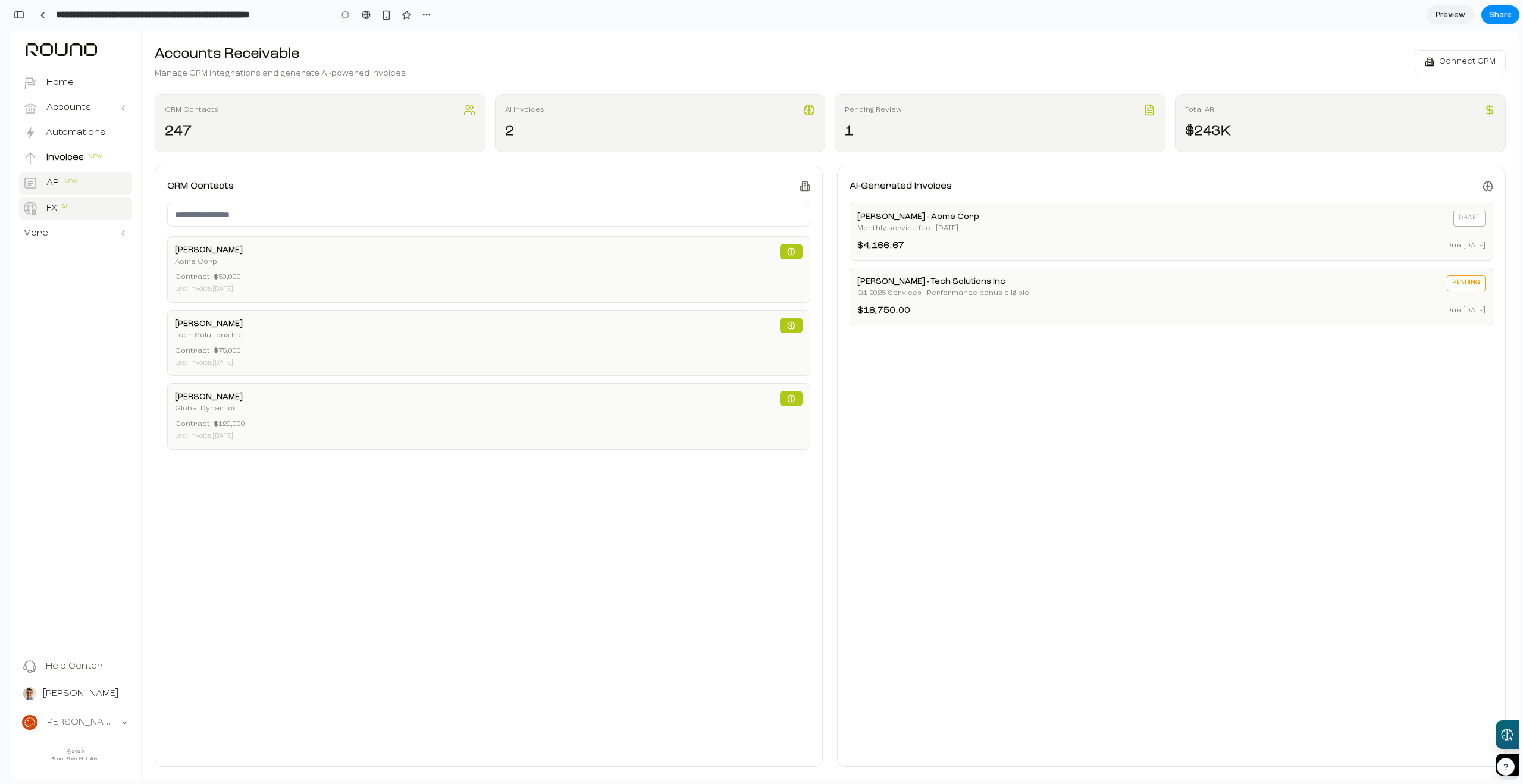
click at [77, 213] on button "FX AI" at bounding box center [75, 208] width 113 height 23
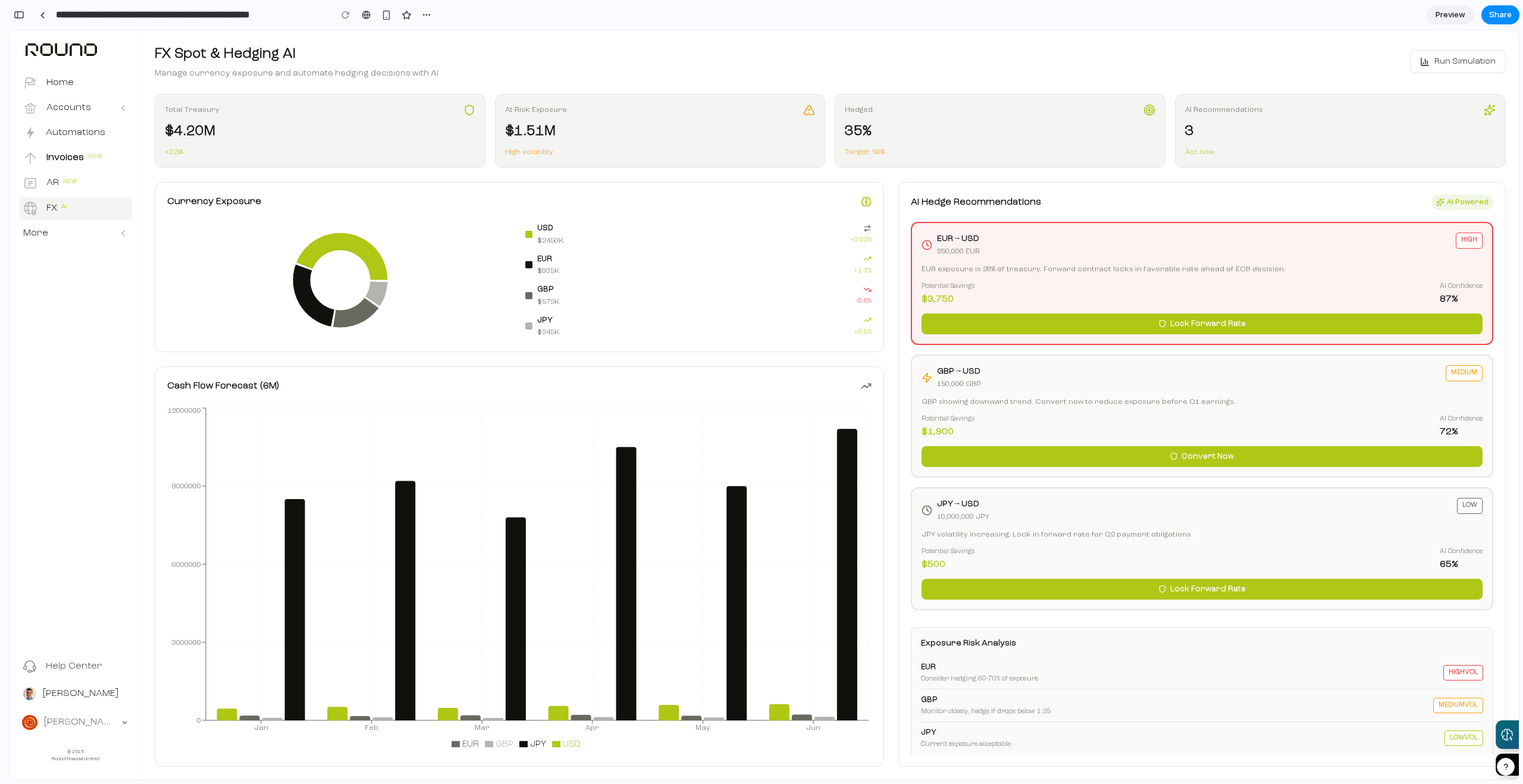
scroll to position [2183, 0]
click at [1310, 445] on div "GBP → USD 150,000 GBP medium GBP showing downward trend. Convert now to reduce …" at bounding box center [1202, 416] width 583 height 123
click at [1298, 455] on button "Convert Now" at bounding box center [1202, 456] width 561 height 21
click at [1213, 324] on span "Lock Forward Rate" at bounding box center [1207, 324] width 75 height 12
click at [1199, 593] on span "Lock Forward Rate" at bounding box center [1207, 589] width 75 height 12
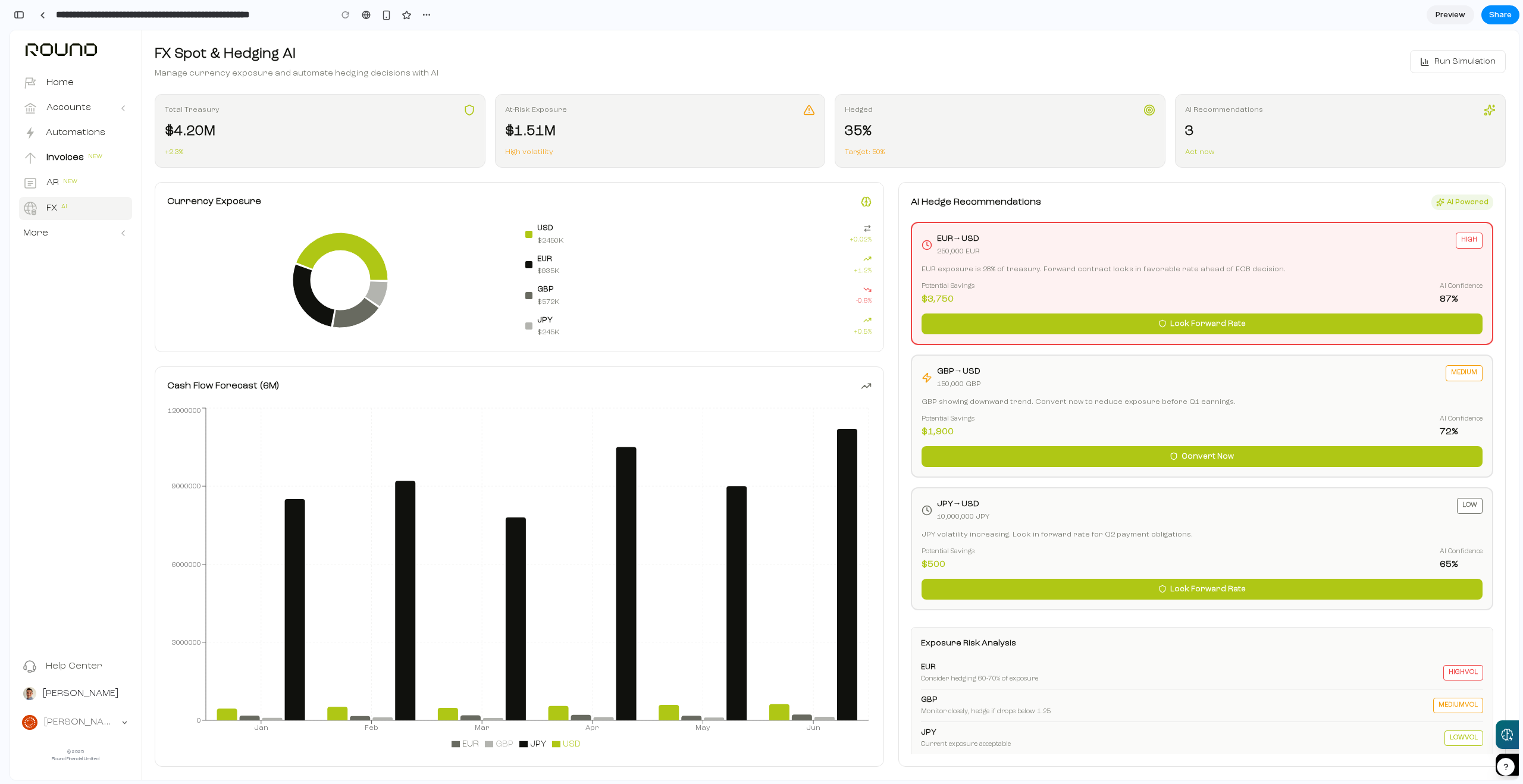
click at [1169, 462] on button "Convert Now" at bounding box center [1202, 456] width 561 height 21
drag, startPoint x: 964, startPoint y: 406, endPoint x: 1082, endPoint y: 409, distance: 118.0
click at [1081, 409] on div "GBP → USD 150,000 GBP medium GBP showing downward trend. Convert now to reduce …" at bounding box center [1202, 416] width 583 height 123
drag, startPoint x: 1157, startPoint y: 429, endPoint x: 1186, endPoint y: 458, distance: 41.0
click at [1166, 441] on div "GBP → USD 150,000 GBP medium GBP showing downward trend. Convert now to reduce …" at bounding box center [1202, 416] width 583 height 123
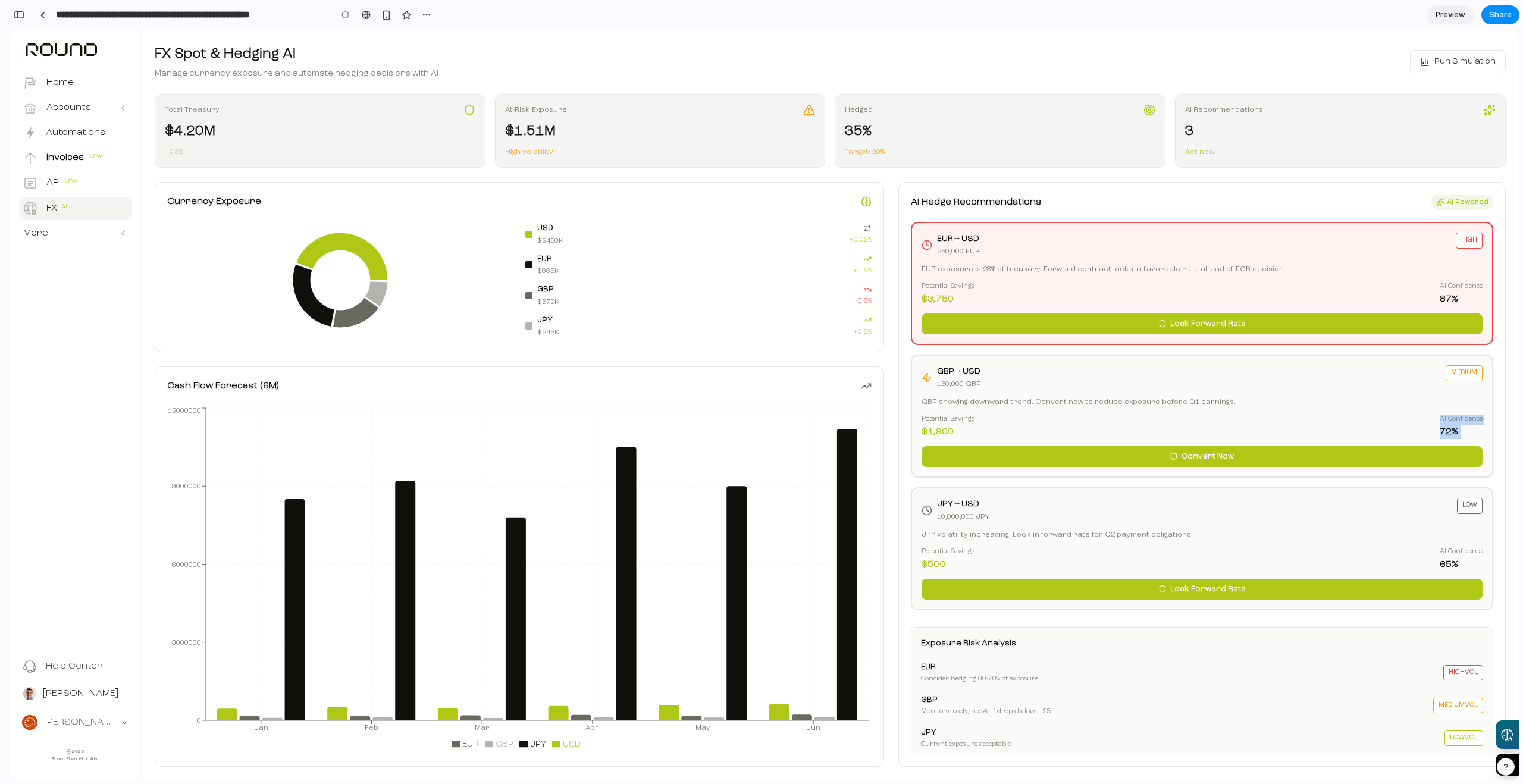
click at [1207, 456] on span "Convert Now" at bounding box center [1207, 456] width 52 height 12
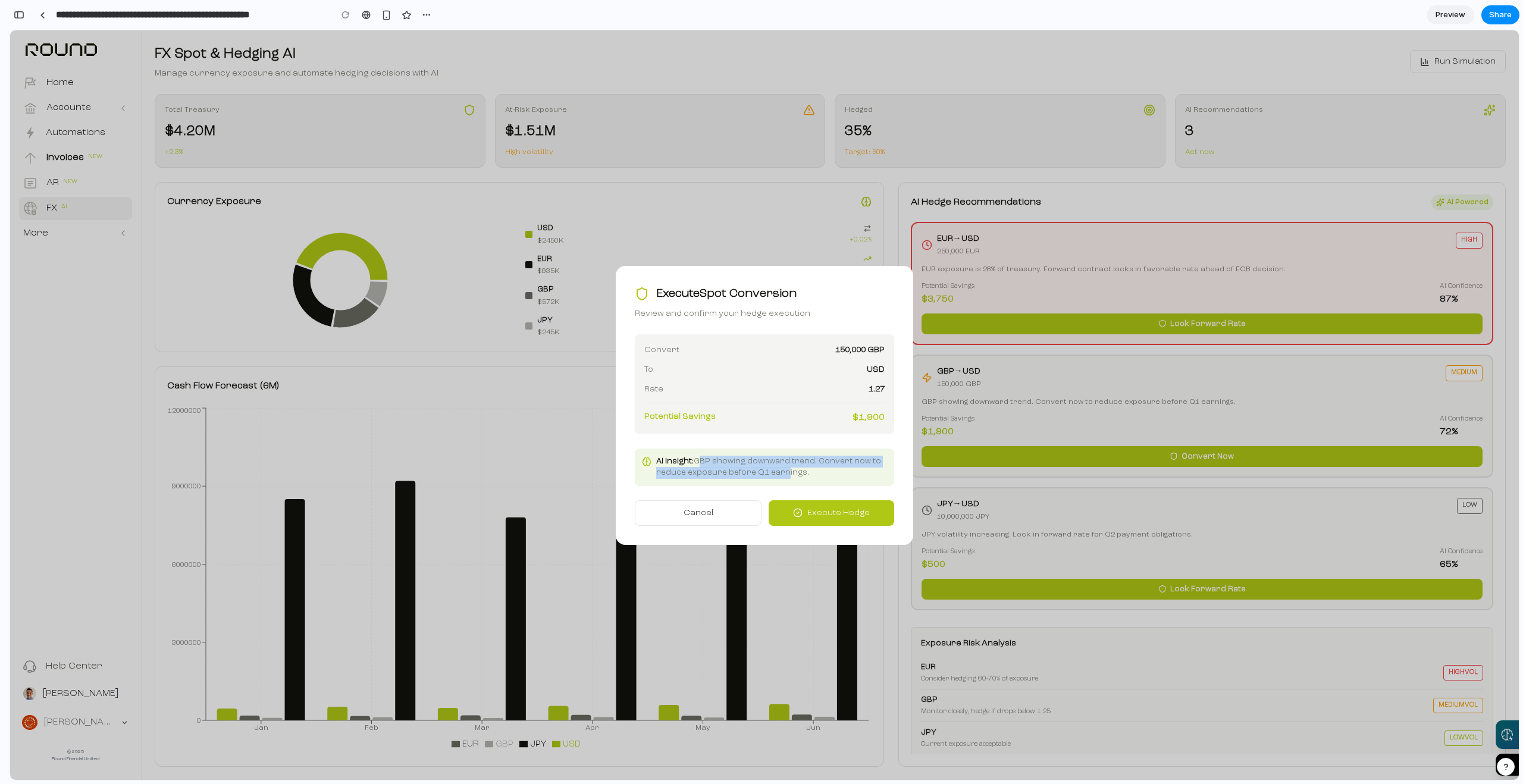
drag, startPoint x: 699, startPoint y: 464, endPoint x: 778, endPoint y: 468, distance: 79.1
click at [778, 468] on div "AI Insight: GBP showing downward trend. Convert now to reduce exposure before Q…" at bounding box center [771, 467] width 231 height 23
drag, startPoint x: 793, startPoint y: 468, endPoint x: 974, endPoint y: 469, distance: 181.0
click at [834, 467] on div "AI Insight: GBP showing downward trend. Convert now to reduce exposure before Q…" at bounding box center [771, 467] width 231 height 23
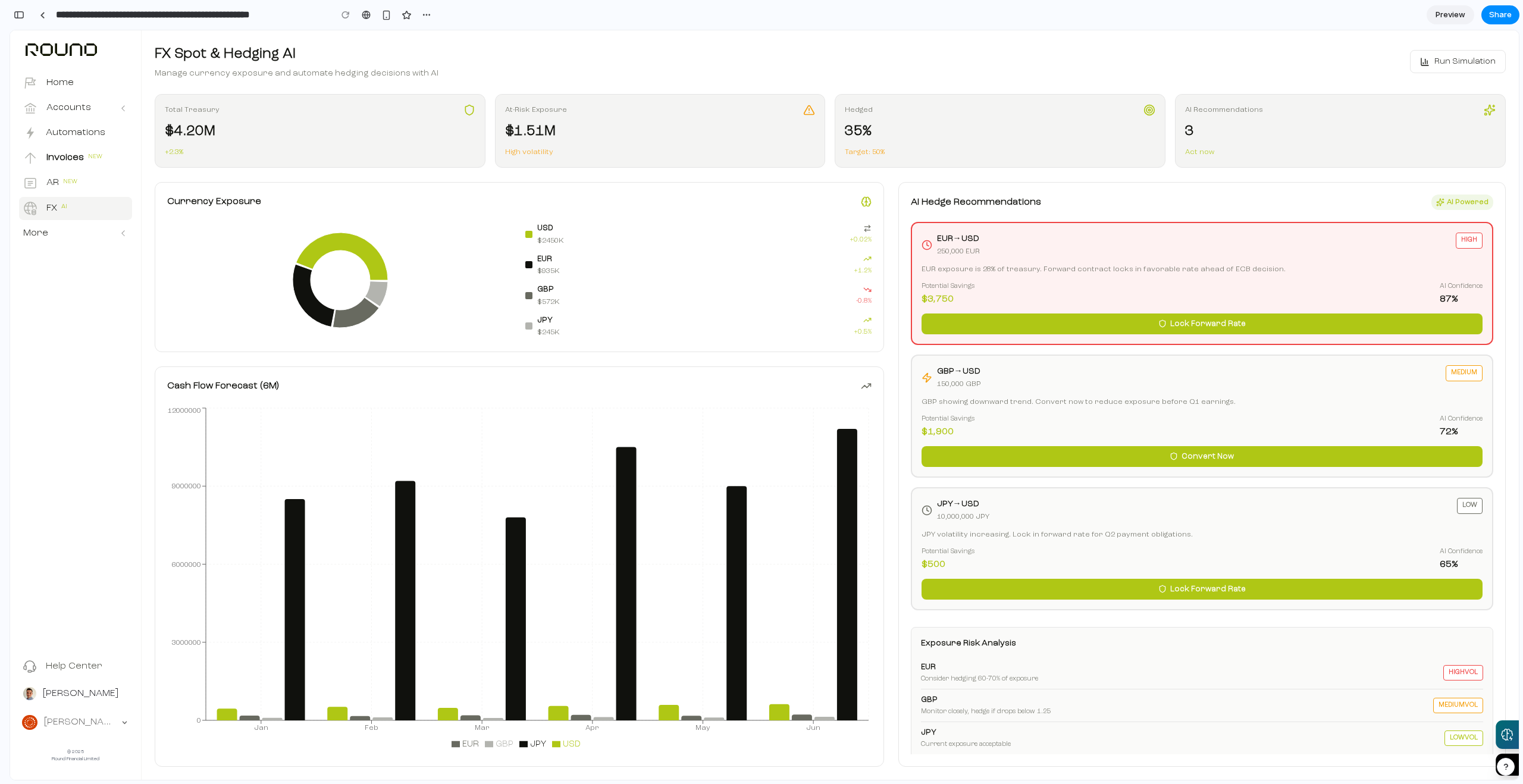
click at [1462, 63] on span "Run Simulation" at bounding box center [1464, 62] width 62 height 13
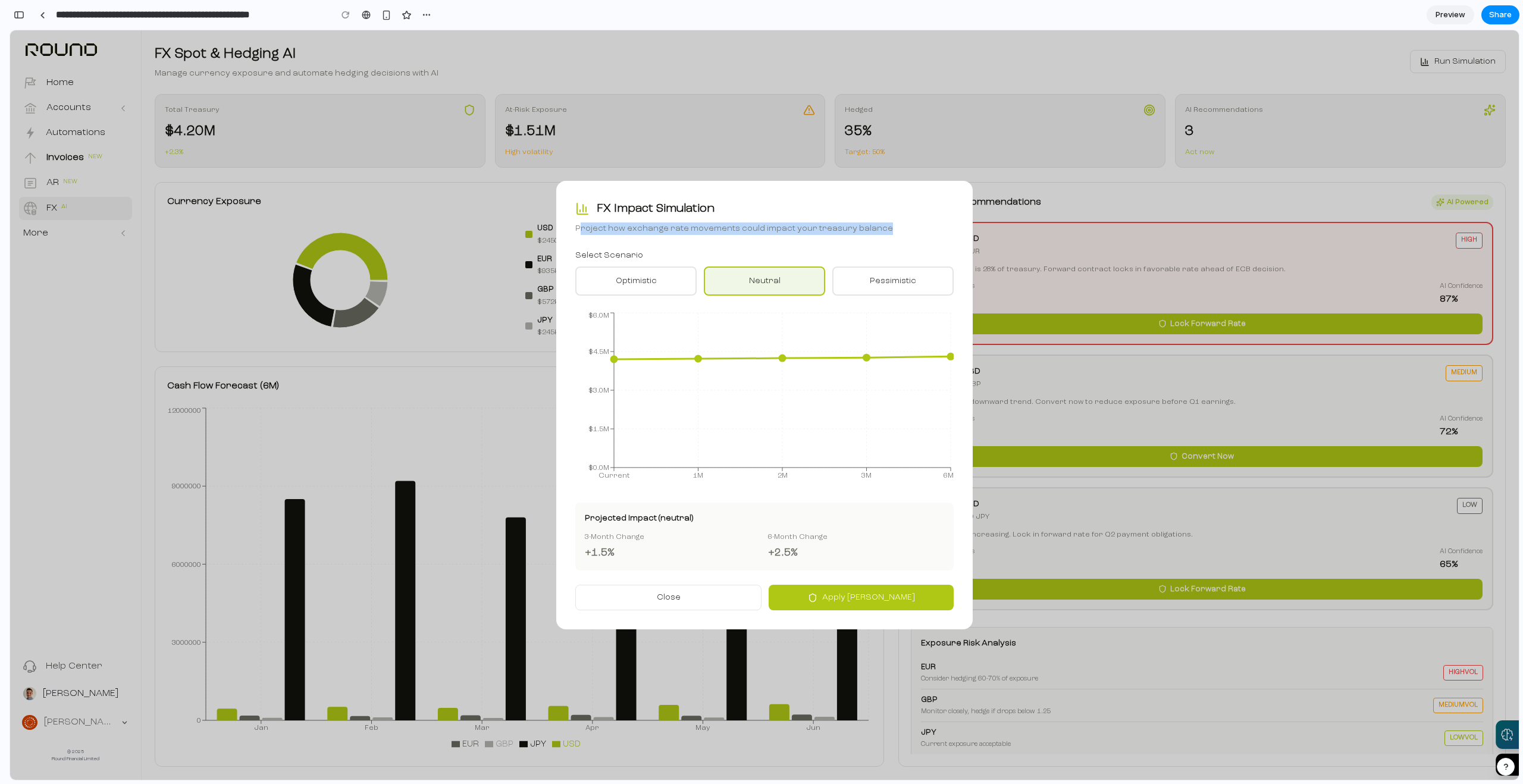
drag, startPoint x: 580, startPoint y: 231, endPoint x: 921, endPoint y: 228, distance: 341.0
click at [921, 228] on p "Project how exchange rate movements could impact your treasury balance" at bounding box center [764, 229] width 378 height 13
click at [813, 240] on div "FX Impact Simulation Project how exchange rate movements could impact your trea…" at bounding box center [764, 405] width 416 height 448
drag, startPoint x: 771, startPoint y: 279, endPoint x: 869, endPoint y: 279, distance: 98.0
click at [771, 279] on button "neutral" at bounding box center [765, 282] width 121 height 29
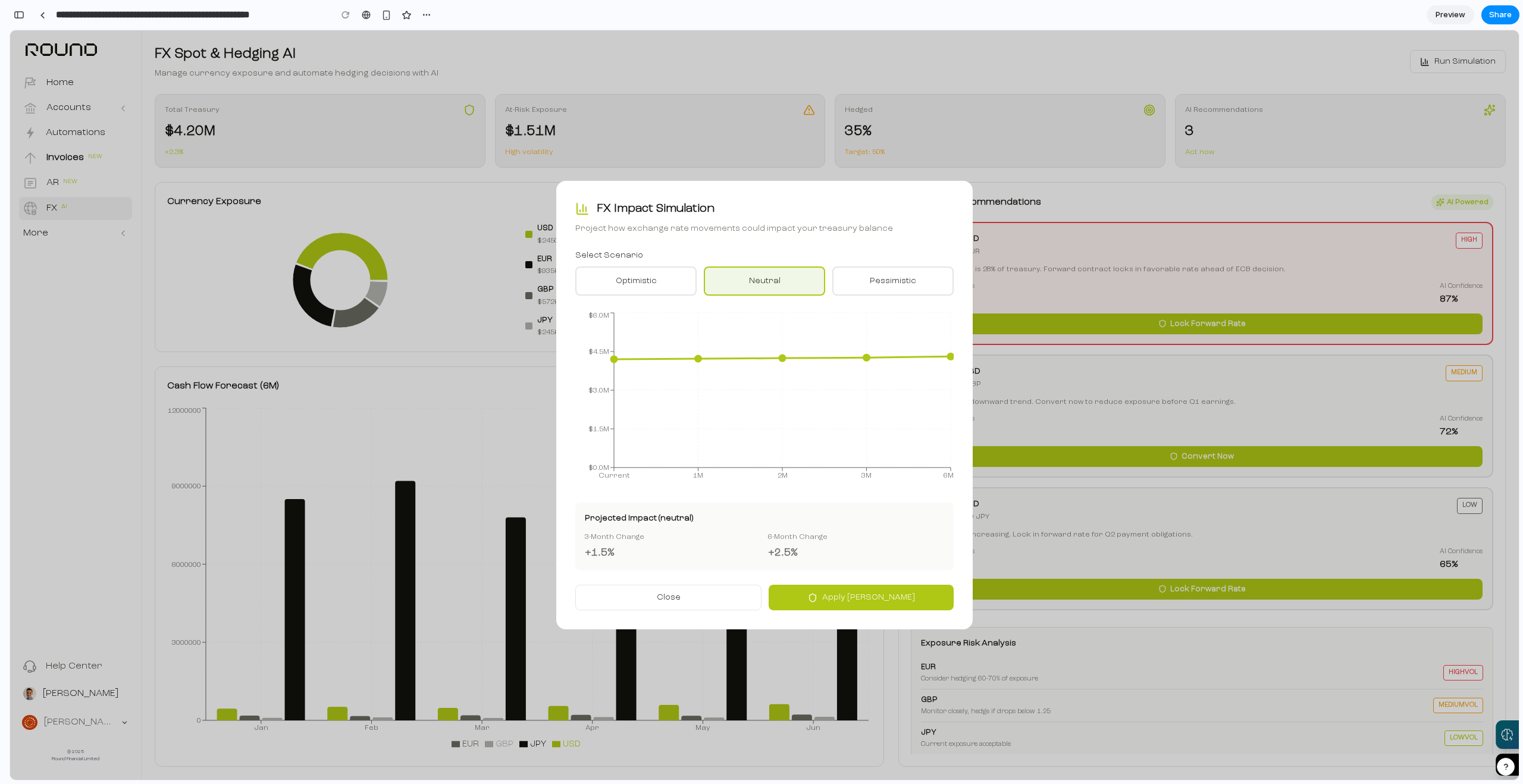
click at [881, 278] on button "pessimistic" at bounding box center [893, 282] width 121 height 29
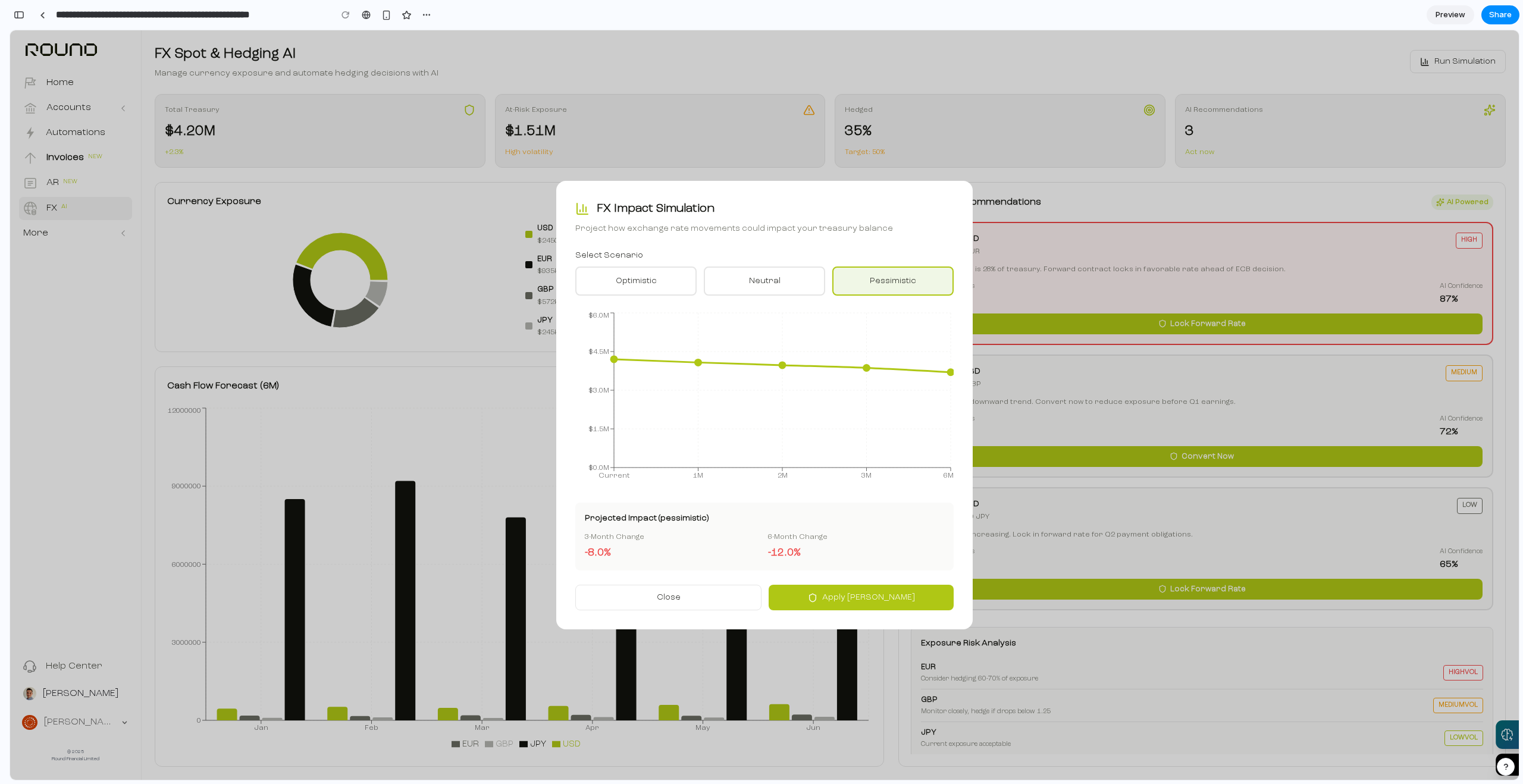
click at [674, 265] on div "Select Scenario optimistic neutral pessimistic" at bounding box center [764, 272] width 378 height 46
click at [659, 282] on button "optimistic" at bounding box center [636, 282] width 121 height 29
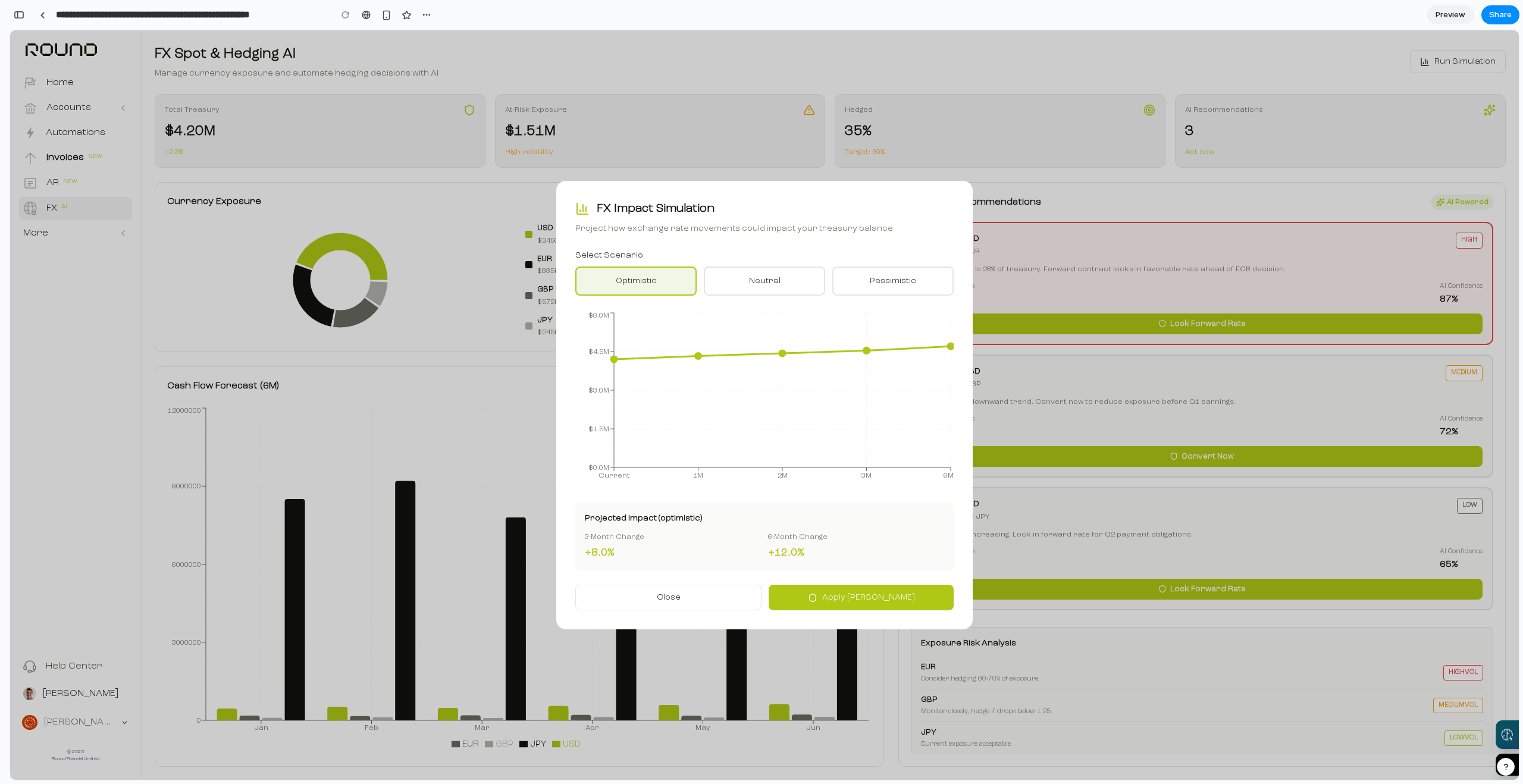
click at [643, 595] on button "Close" at bounding box center [668, 597] width 186 height 26
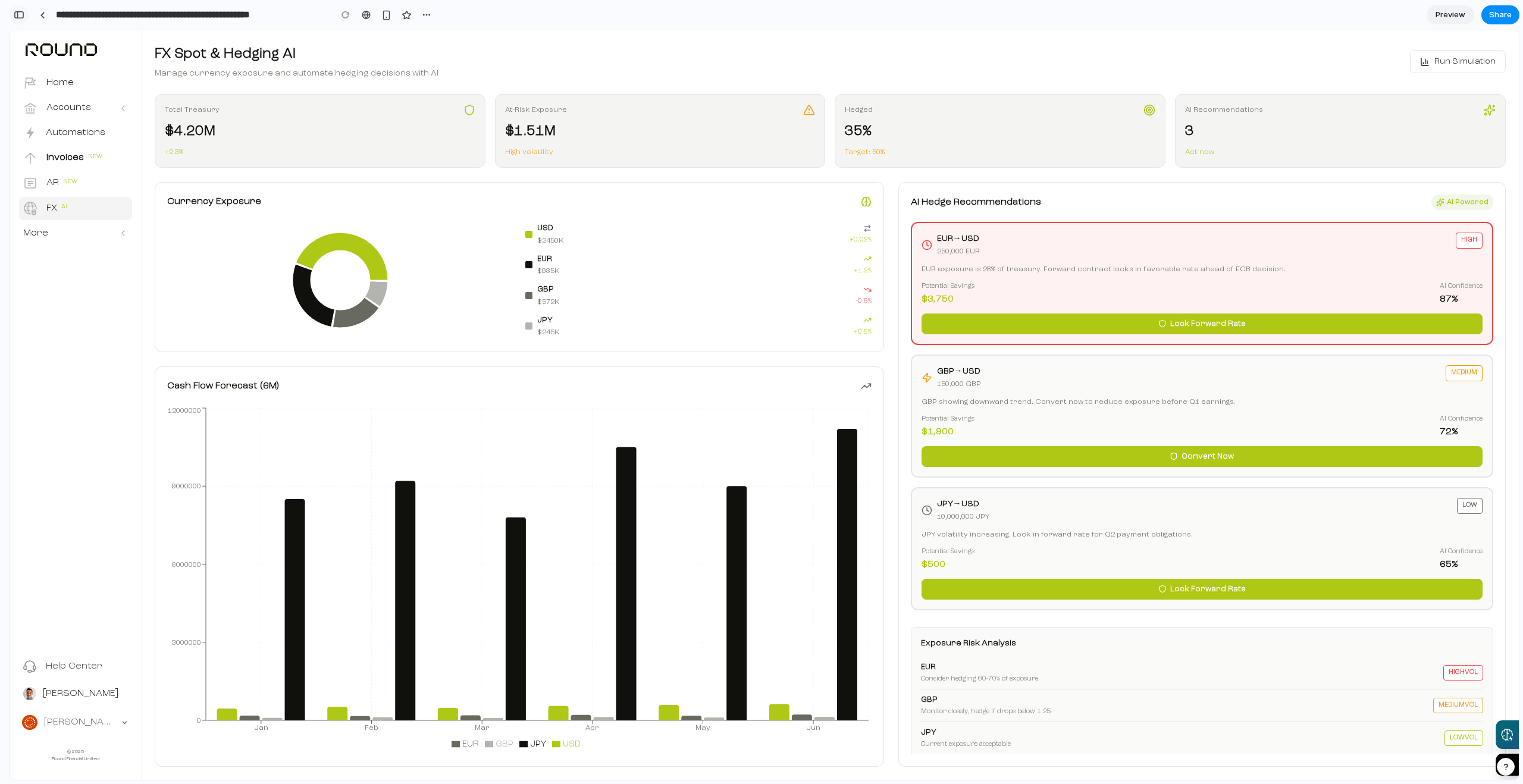
click at [26, 14] on button "button" at bounding box center [18, 15] width 19 height 19
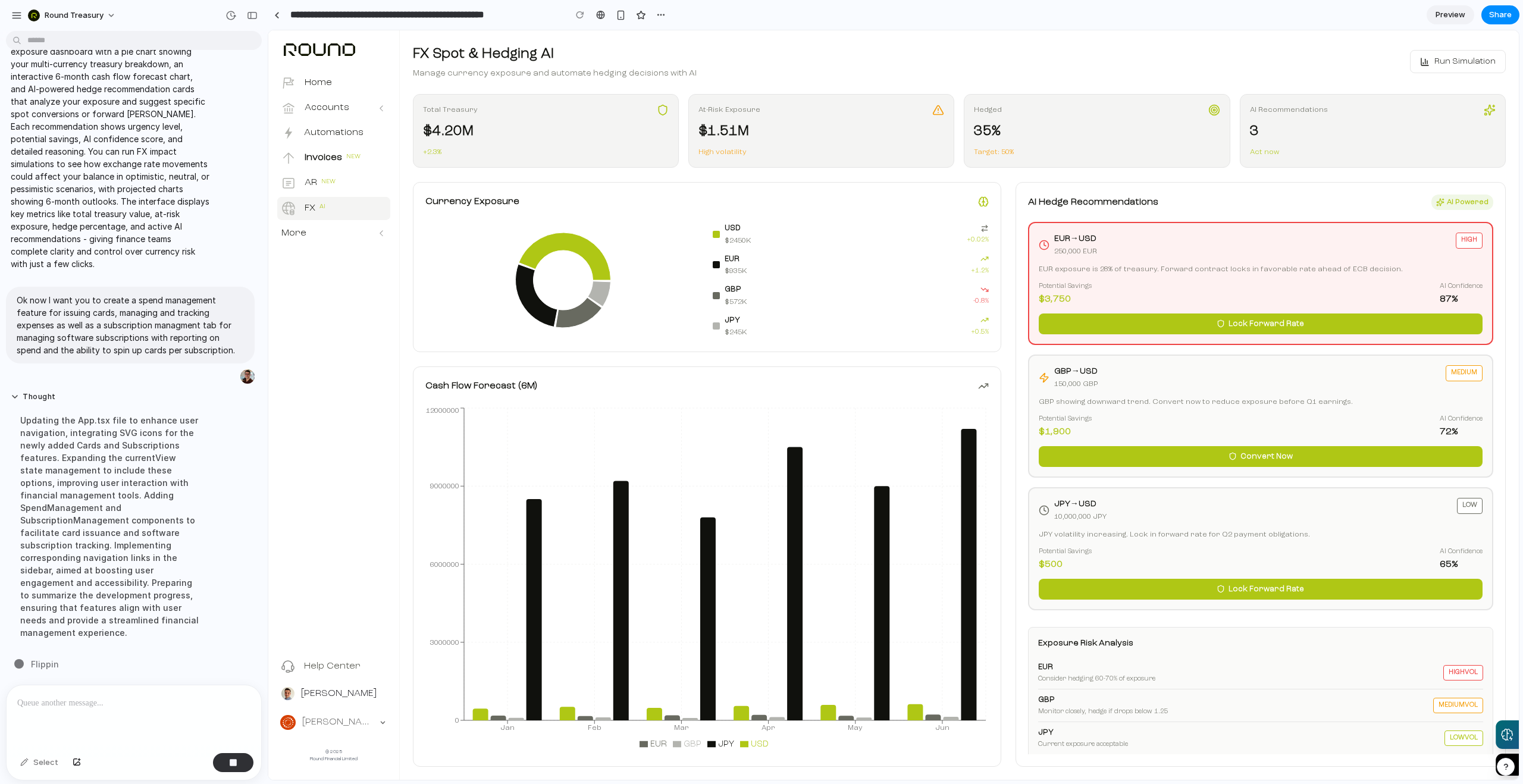
scroll to position [659, 0]
click at [98, 446] on div "Updating the App.tsx file to enhance user navigation, integrating SVG icons for…" at bounding box center [110, 526] width 199 height 239
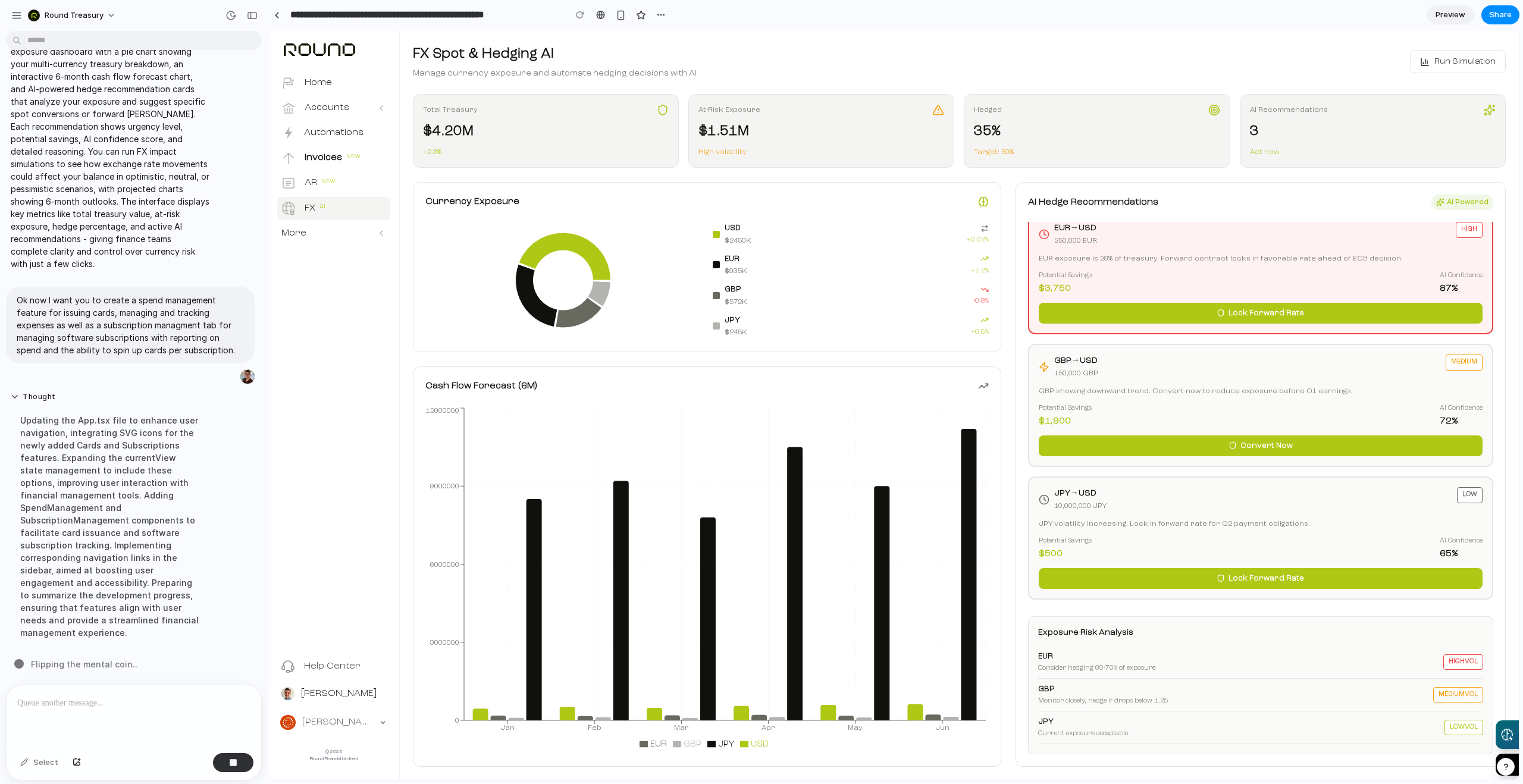
click at [1238, 406] on div "Potential Savings $ 1,900 AI Confidence 72 %" at bounding box center [1261, 416] width 444 height 25
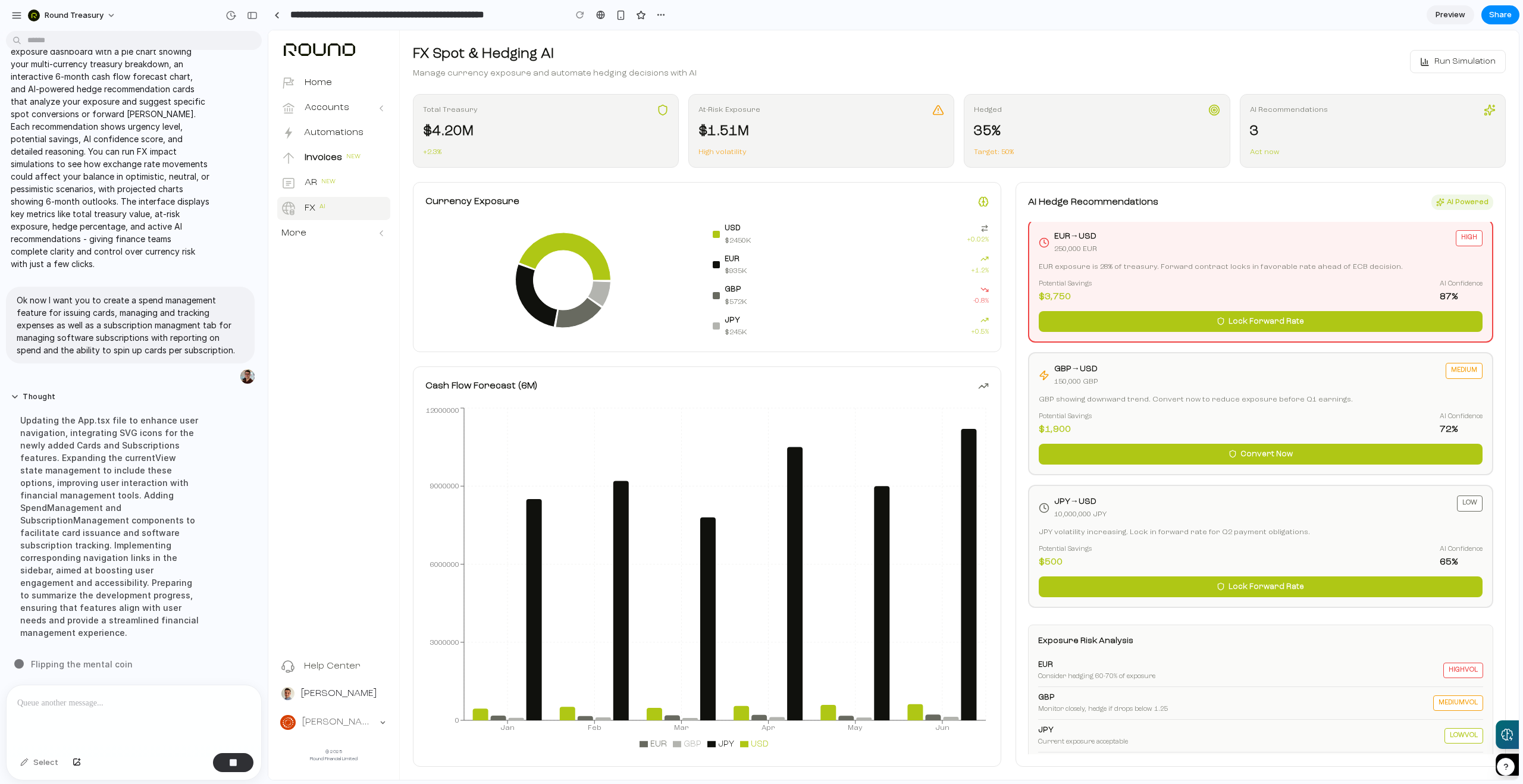
scroll to position [0, 0]
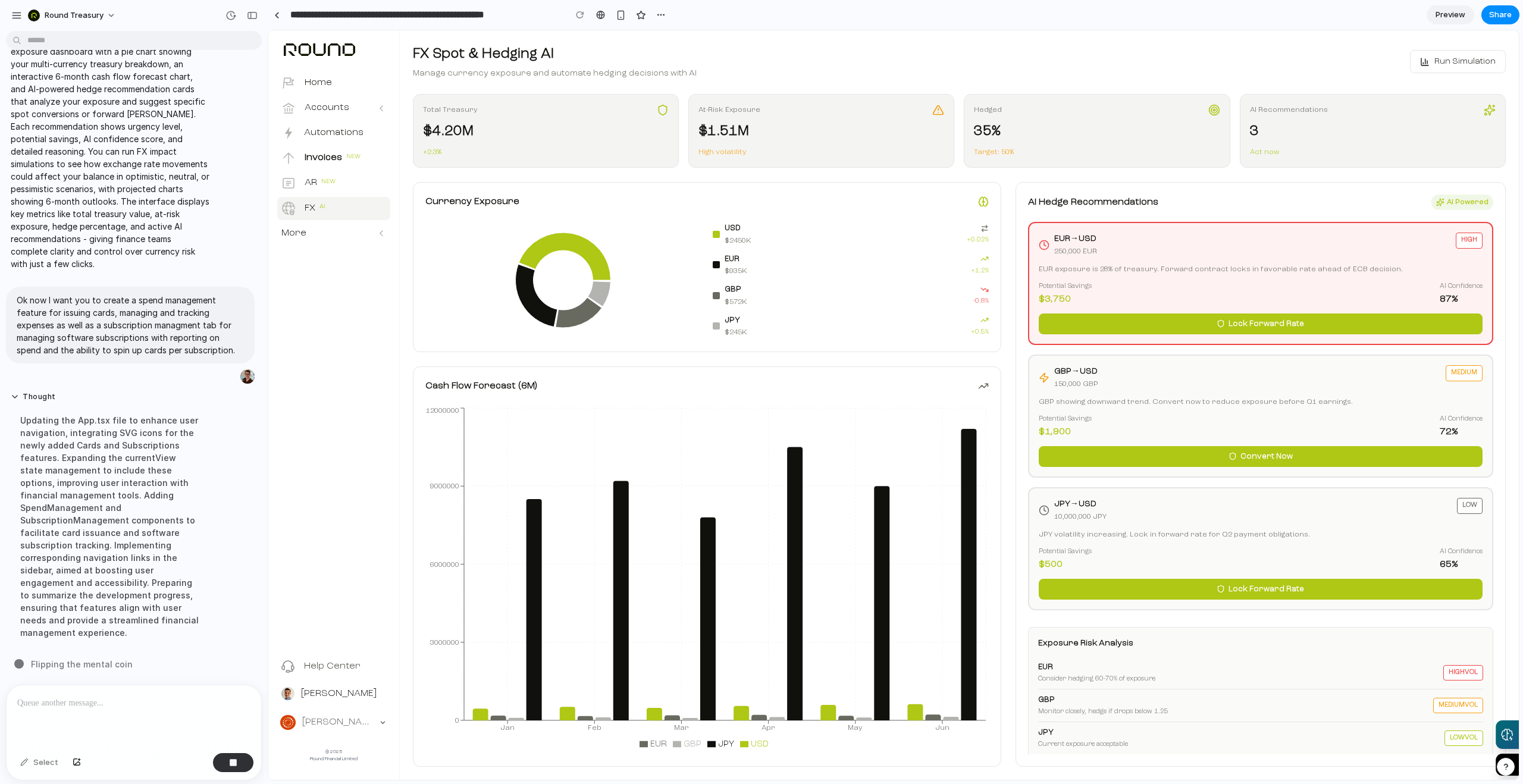
drag, startPoint x: 1488, startPoint y: 114, endPoint x: 1478, endPoint y: 60, distance: 54.9
click at [1488, 111] on icon at bounding box center [1489, 110] width 12 height 12
